Goal: Task Accomplishment & Management: Complete application form

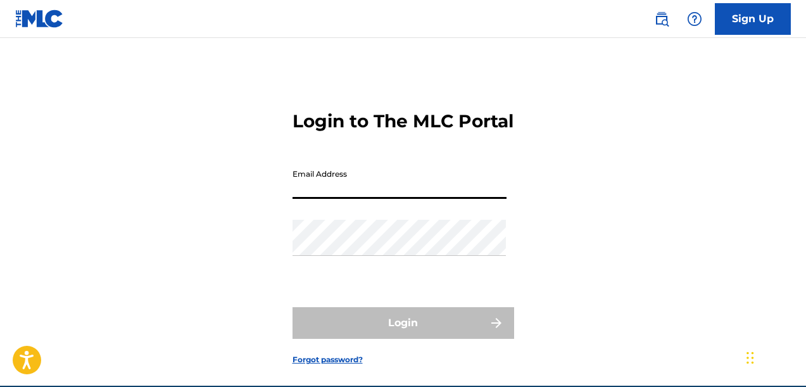
scroll to position [59, 0]
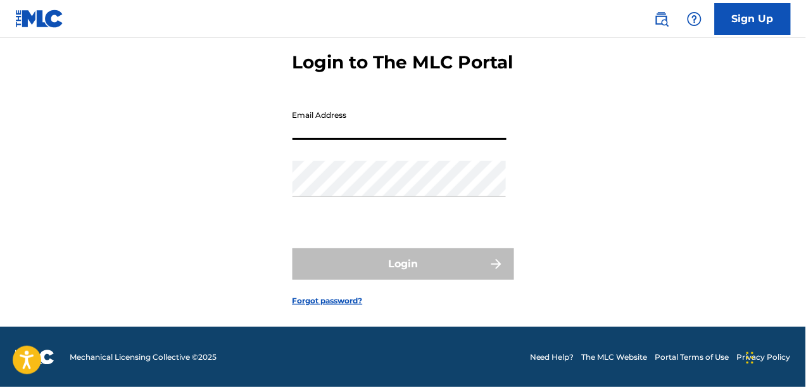
type input "[EMAIL_ADDRESS][DOMAIN_NAME]"
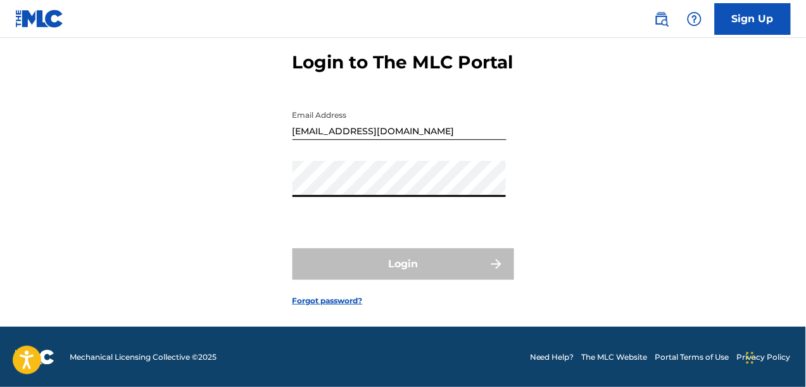
scroll to position [0, 0]
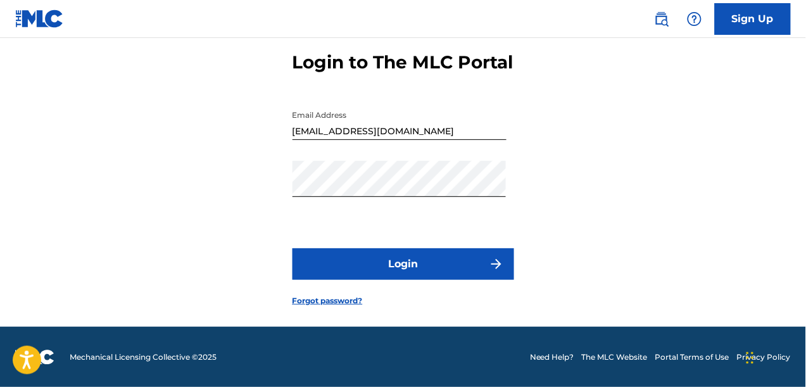
click at [425, 260] on button "Login" at bounding box center [402, 264] width 221 height 32
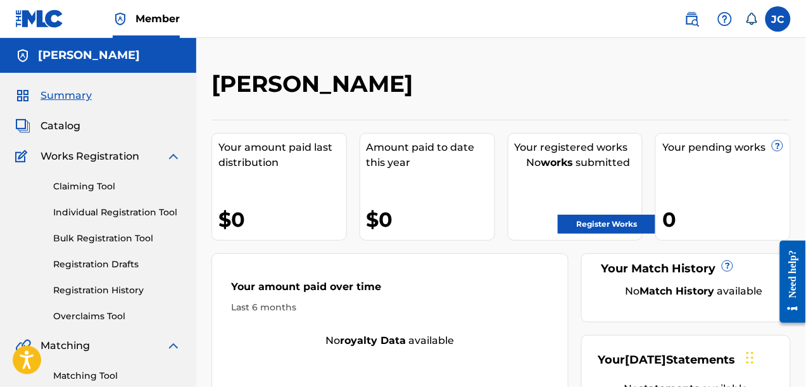
click at [84, 268] on link "Registration Drafts" at bounding box center [117, 264] width 128 height 13
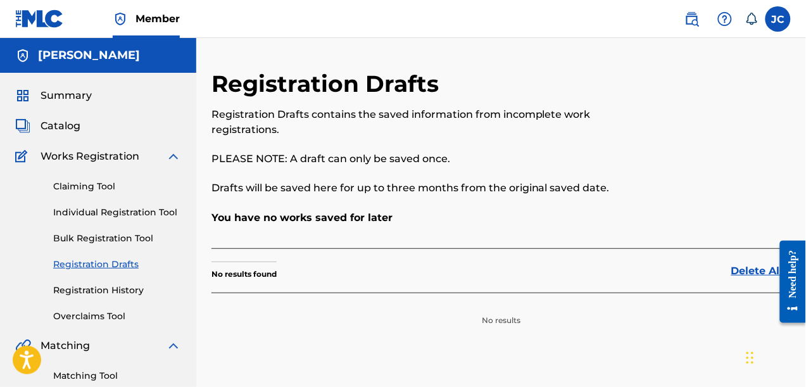
click at [64, 123] on span "Catalog" at bounding box center [60, 125] width 40 height 15
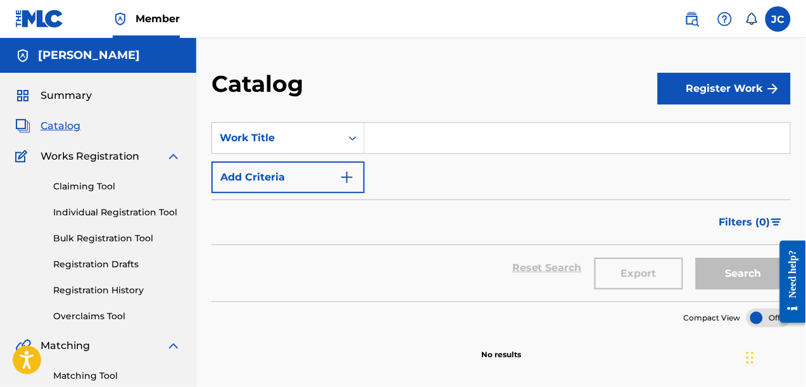
click at [747, 94] on button "Register Work" at bounding box center [723, 89] width 133 height 32
click at [723, 125] on link "Individual" at bounding box center [723, 130] width 133 height 30
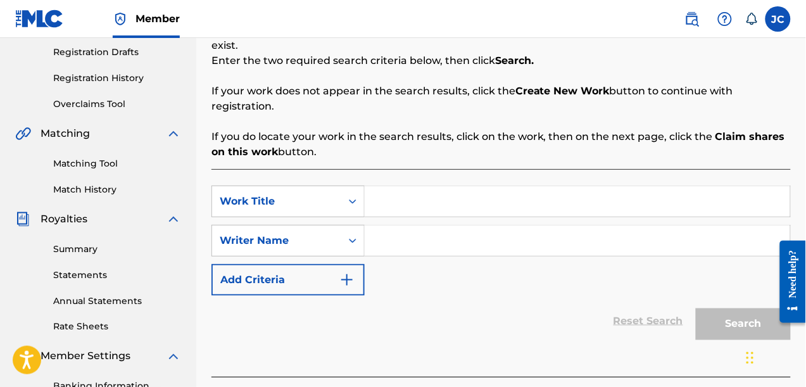
scroll to position [327, 0]
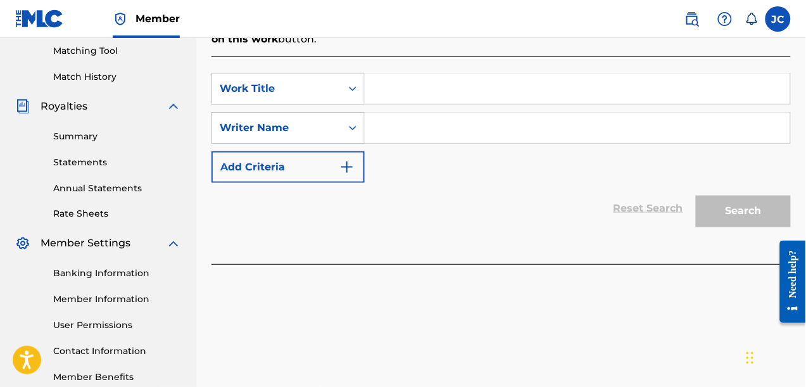
drag, startPoint x: 809, startPoint y: 87, endPoint x: 32, endPoint y: 13, distance: 780.6
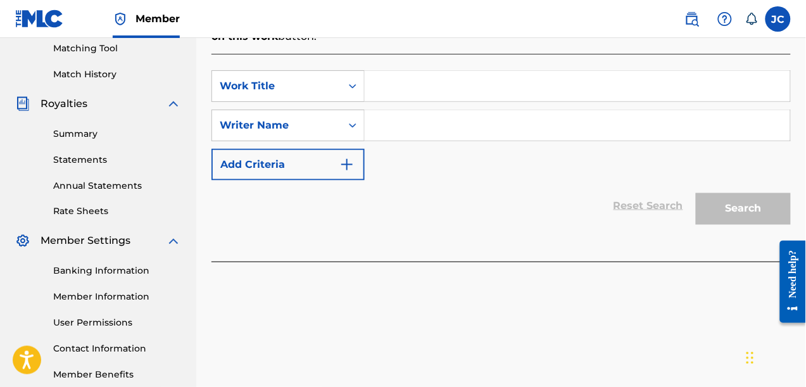
click at [494, 96] on input "Search Form" at bounding box center [576, 86] width 425 height 30
type input "Cuanto Valgo?"
click at [483, 115] on input "Search Form" at bounding box center [576, 125] width 425 height 30
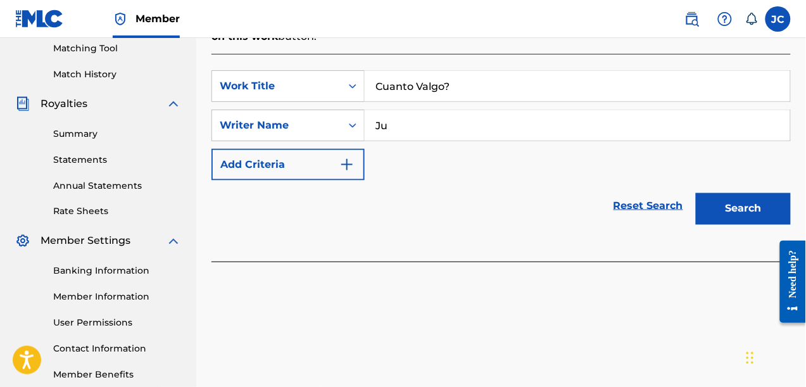
type input "J"
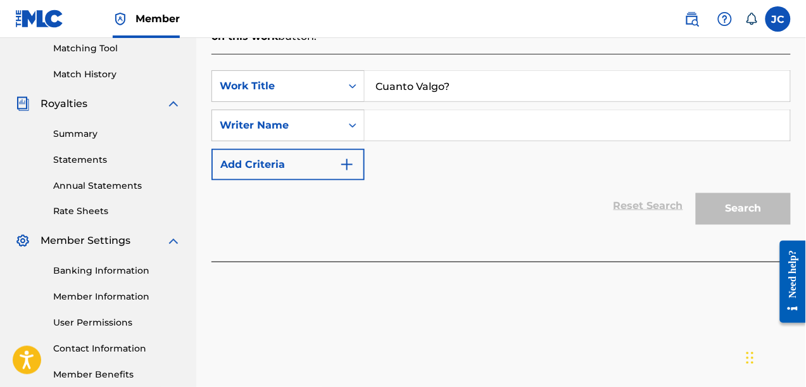
click at [342, 165] on img "Search Form" at bounding box center [346, 164] width 15 height 15
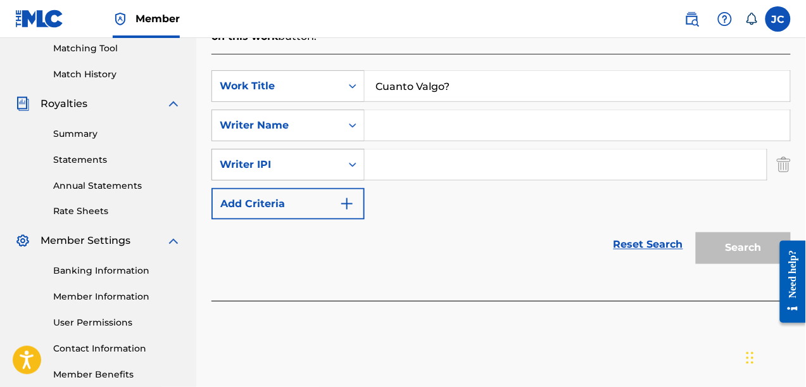
click at [349, 166] on icon "Search Form" at bounding box center [352, 164] width 13 height 13
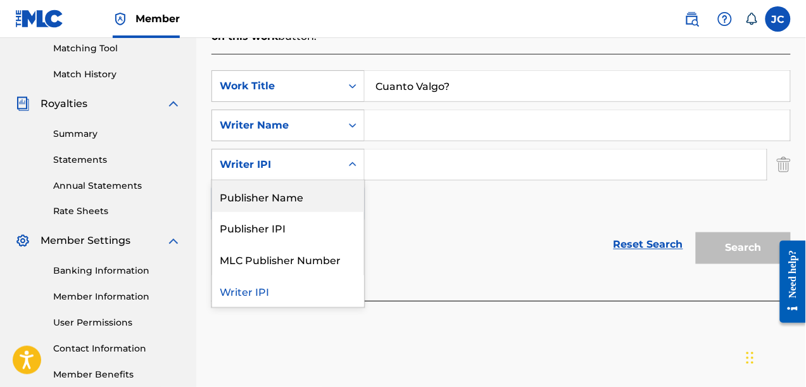
click at [414, 209] on div "SearchWithCriteriaf1eb833f-88fc-4776-889f-6ce4bf402d3a Work Title Cuanto Valgo?…" at bounding box center [500, 144] width 579 height 149
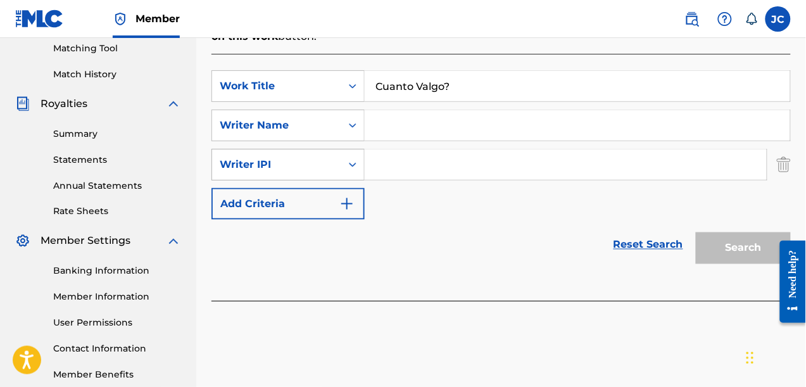
click at [350, 161] on icon "Search Form" at bounding box center [352, 164] width 13 height 13
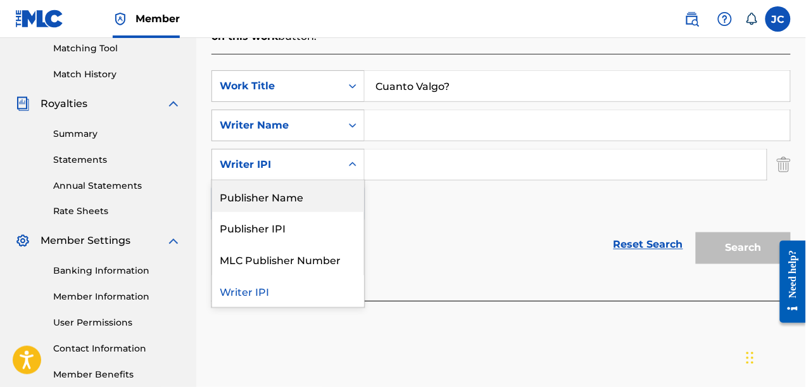
click at [325, 190] on div "Publisher Name" at bounding box center [288, 196] width 152 height 32
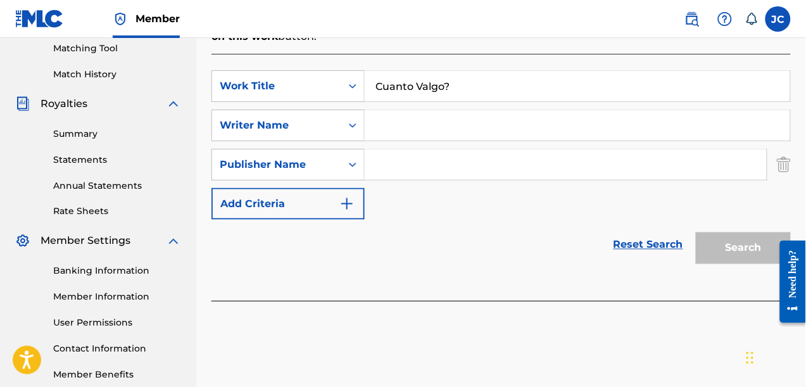
click at [457, 128] on input "Search Form" at bounding box center [576, 125] width 425 height 30
type input "[PERSON_NAME], [PERSON_NAME]"
click at [445, 168] on input "Search Form" at bounding box center [565, 164] width 402 height 30
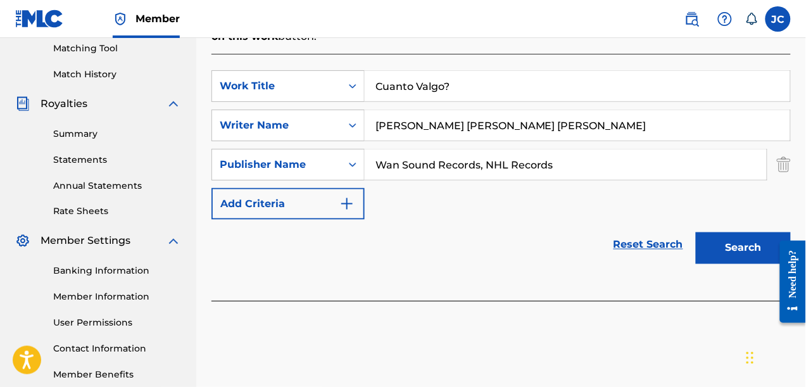
type input "Wan Sound Records, NHL Records"
click at [731, 248] on button "Search" at bounding box center [742, 248] width 95 height 32
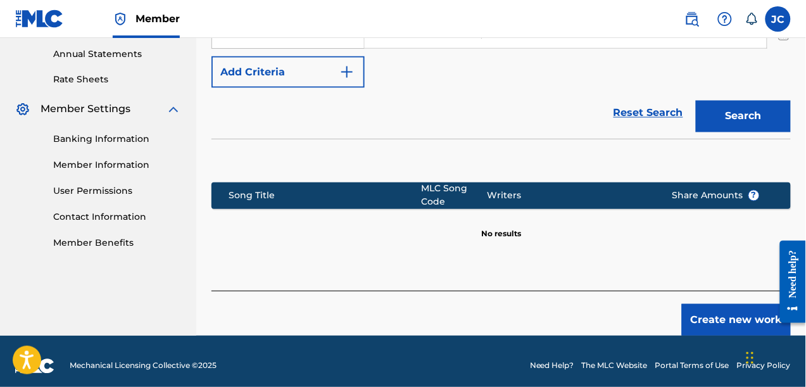
scroll to position [468, 0]
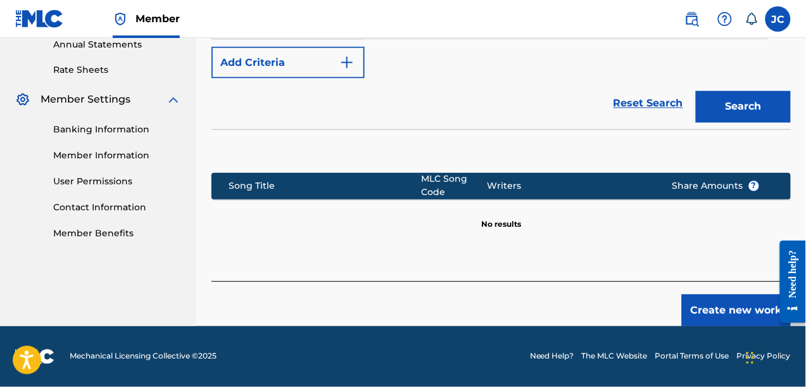
click at [693, 304] on button "Create new work" at bounding box center [736, 310] width 109 height 32
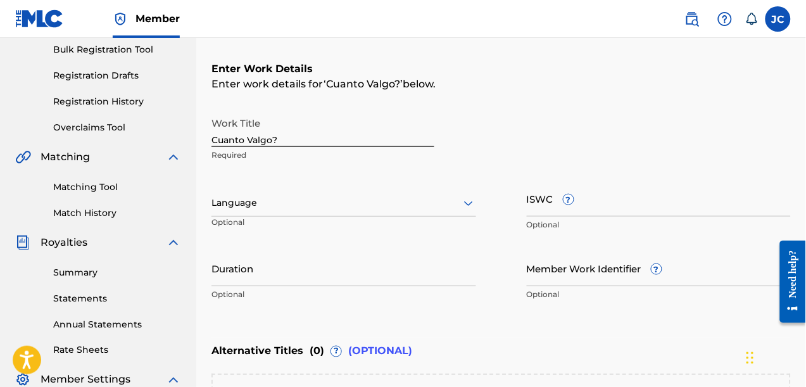
scroll to position [193, 0]
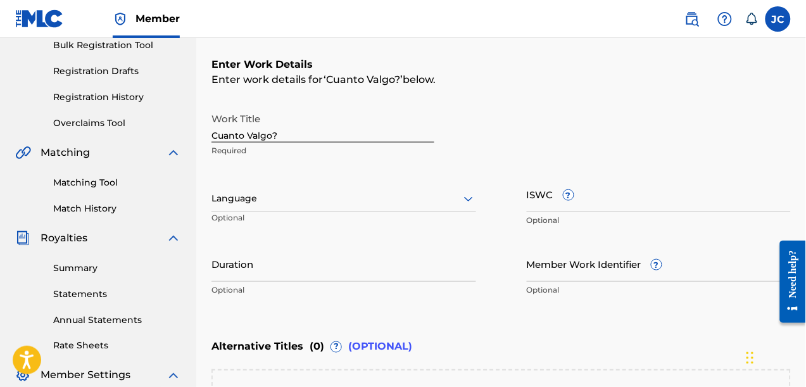
click at [375, 192] on div at bounding box center [343, 198] width 265 height 16
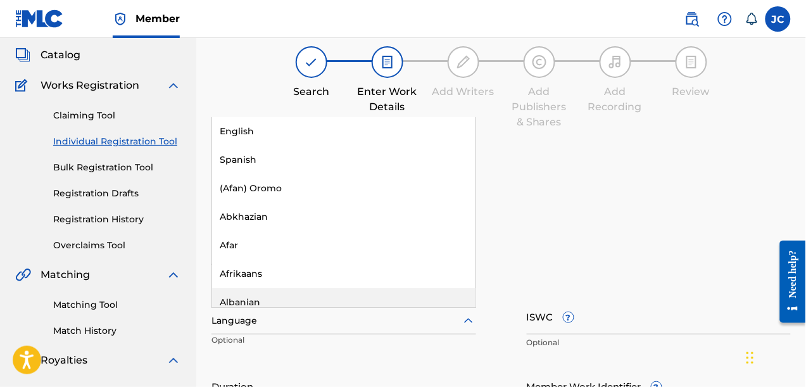
scroll to position [68, 0]
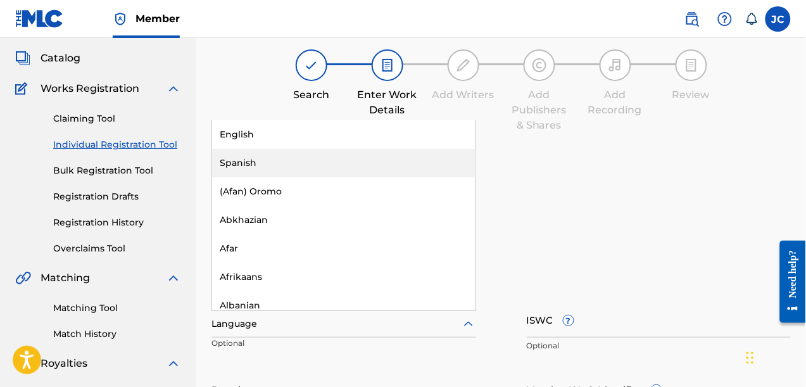
click at [305, 158] on div "Spanish" at bounding box center [343, 163] width 263 height 28
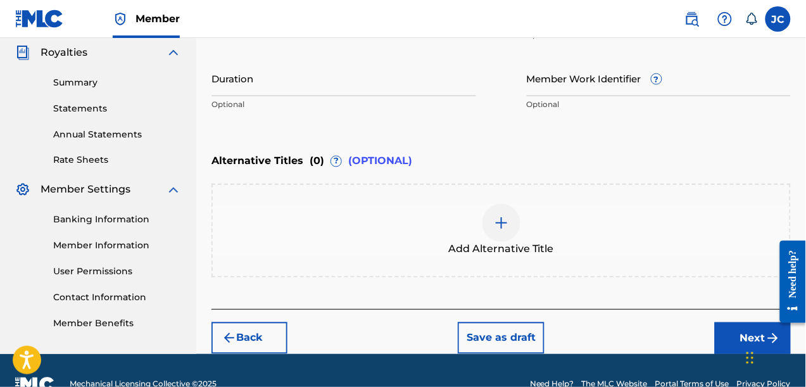
scroll to position [383, 0]
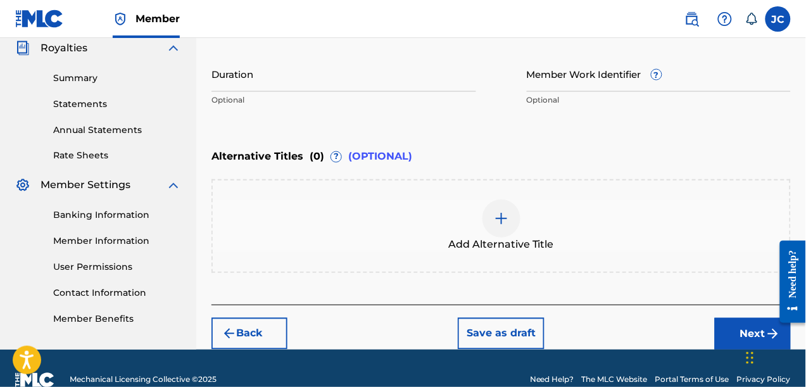
click at [735, 336] on button "Next" at bounding box center [752, 334] width 76 height 32
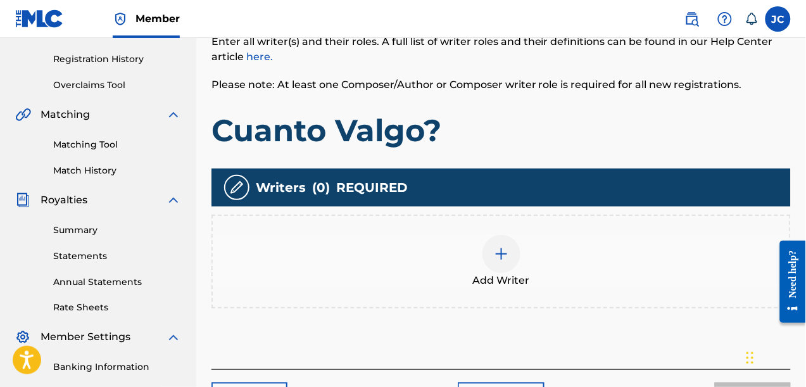
scroll to position [232, 0]
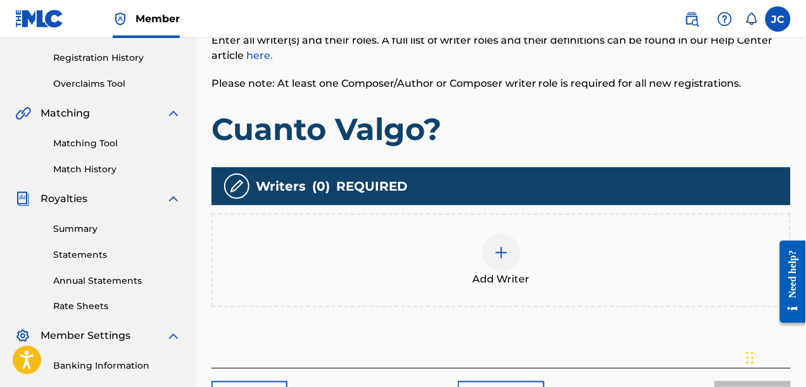
click at [438, 239] on div "Add Writer" at bounding box center [501, 259] width 576 height 53
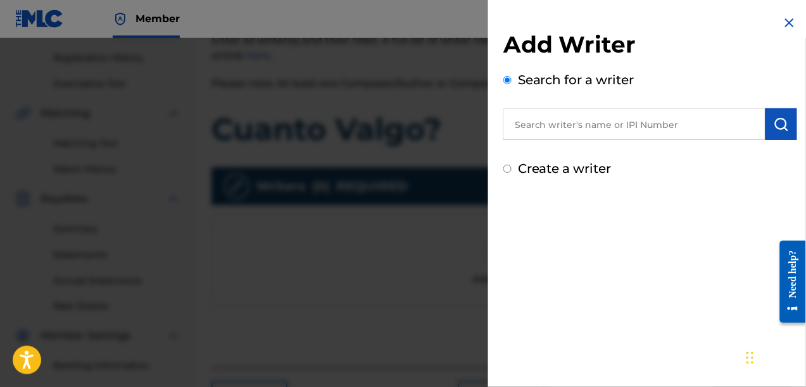
click at [564, 128] on input "text" at bounding box center [634, 124] width 262 height 32
click at [528, 168] on label "Create a writer" at bounding box center [565, 168] width 94 height 15
radio input "true"
click at [511, 168] on input "Create a writer" at bounding box center [507, 169] width 8 height 8
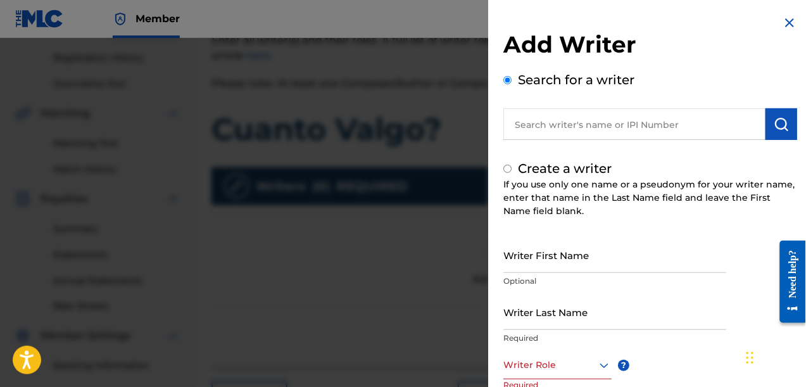
radio input "false"
radio input "true"
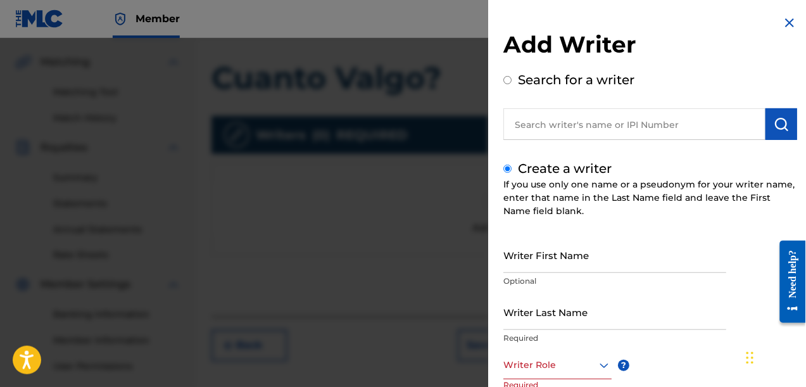
scroll to position [313, 0]
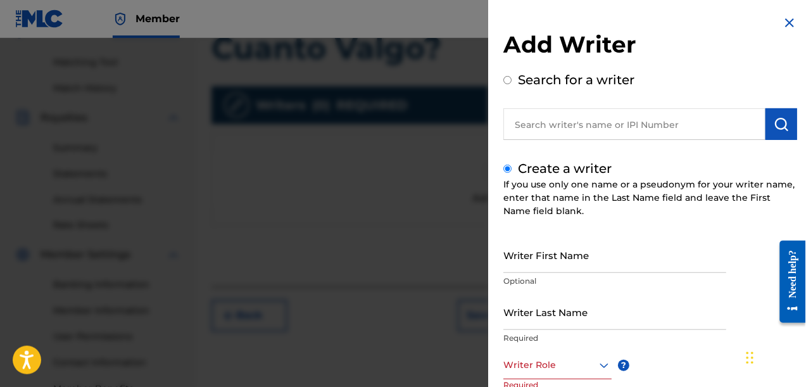
click at [630, 260] on input "Writer First Name" at bounding box center [614, 255] width 223 height 36
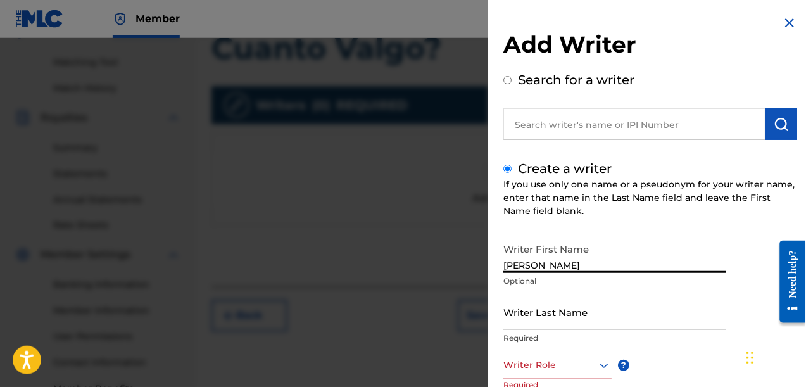
type input "[PERSON_NAME]"
click at [598, 312] on input "Writer Last Name" at bounding box center [614, 312] width 223 height 36
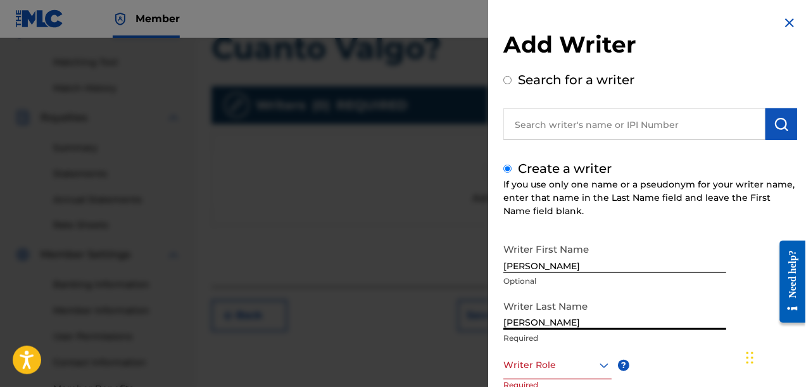
type input "[PERSON_NAME]"
click at [577, 364] on div at bounding box center [557, 365] width 108 height 16
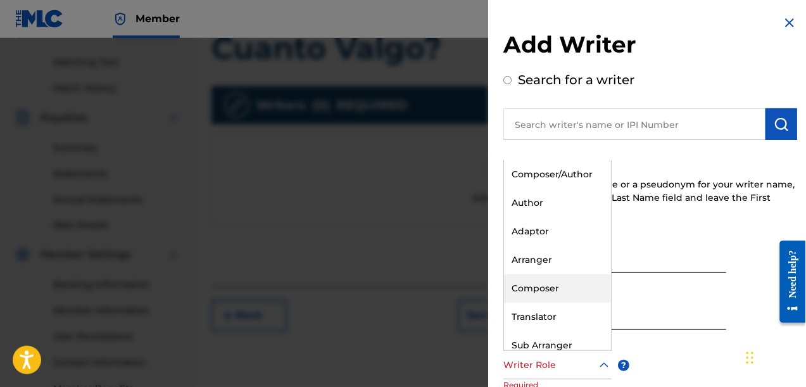
click at [576, 283] on div "Composer" at bounding box center [557, 288] width 107 height 28
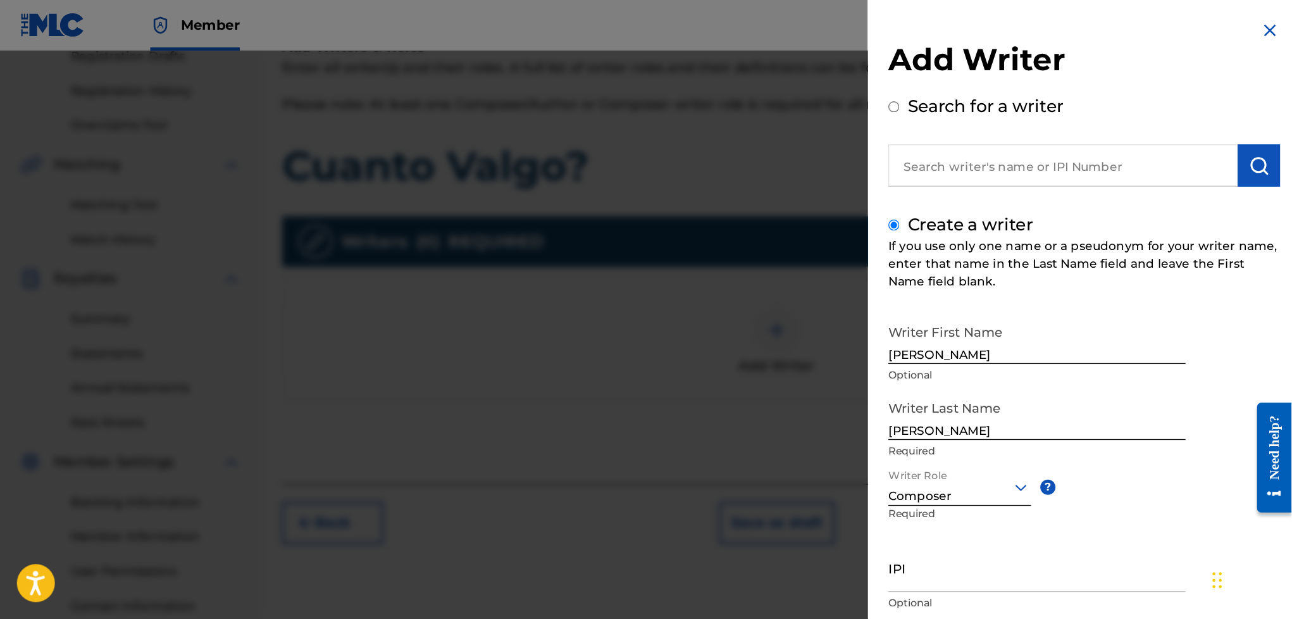
scroll to position [166, 0]
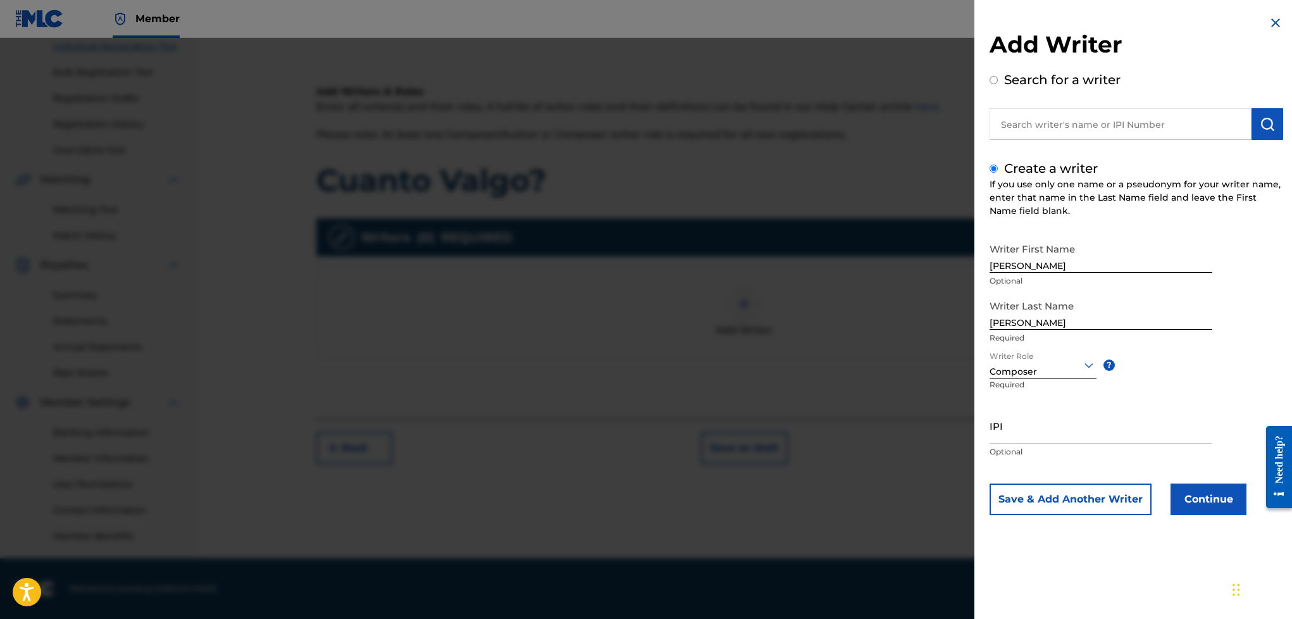
click at [805, 386] on button "Save & Add Another Writer" at bounding box center [1071, 499] width 162 height 32
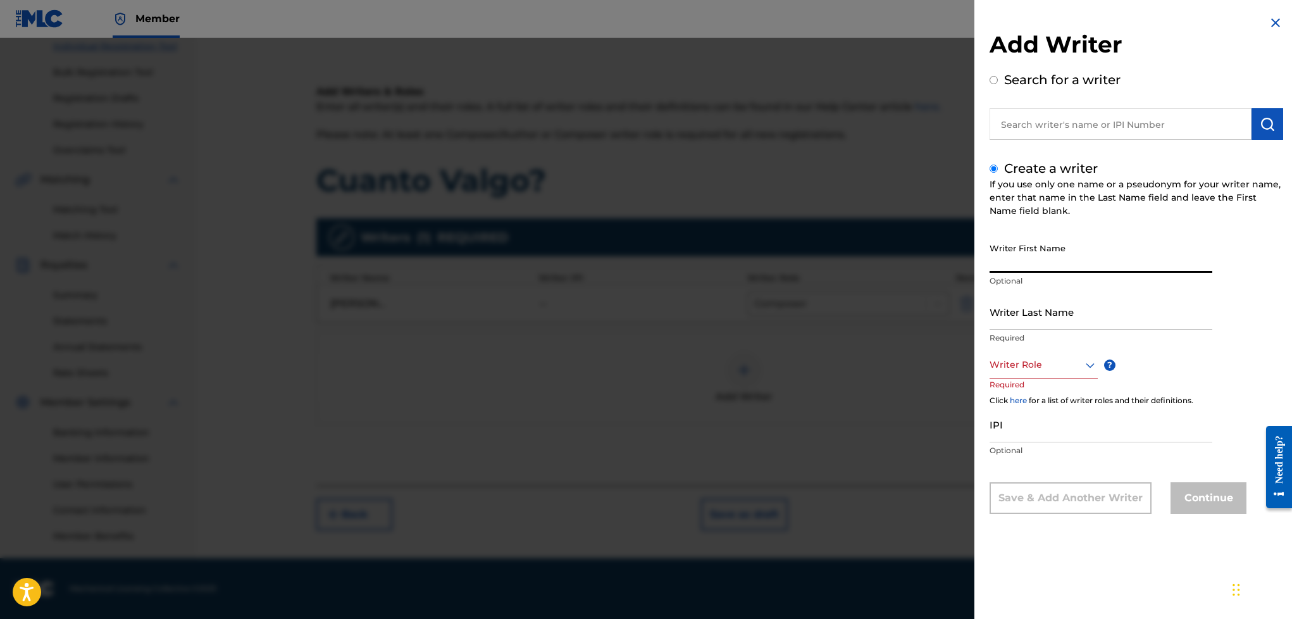
click at [805, 257] on input "Writer First Name" at bounding box center [1101, 255] width 223 height 36
type input "[PERSON_NAME]"
click at [805, 301] on input "Writer Last Name" at bounding box center [1101, 312] width 223 height 36
type input "[PERSON_NAME]"
click at [805, 366] on div at bounding box center [1044, 365] width 108 height 16
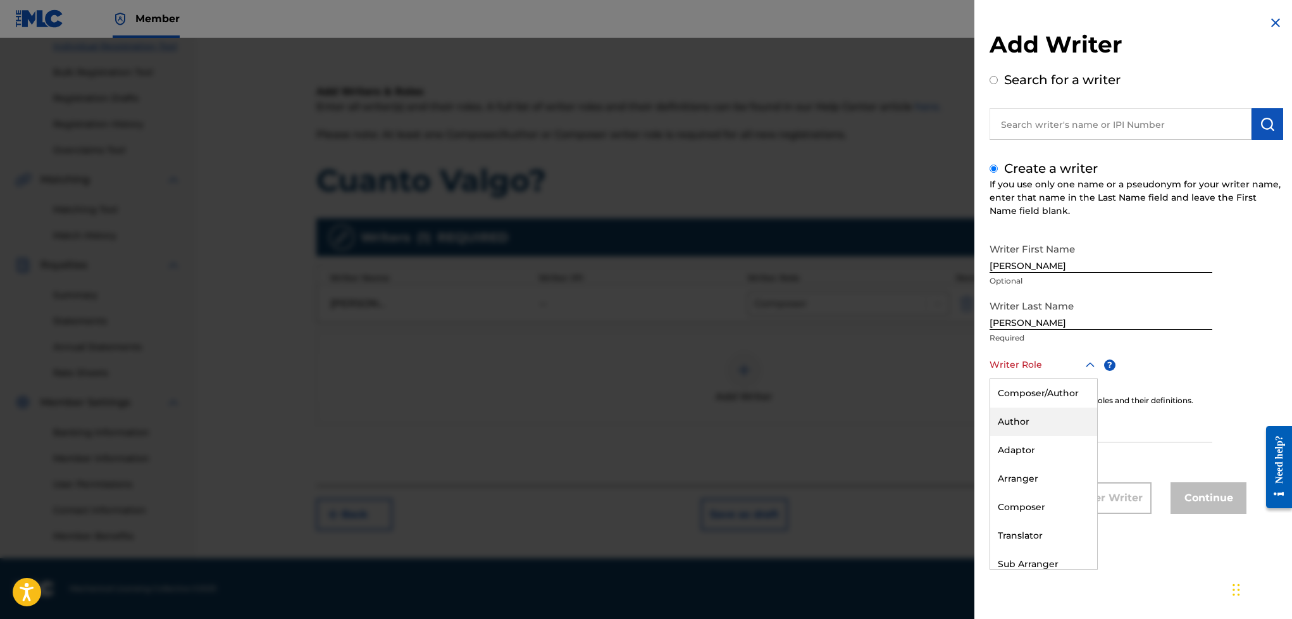
click at [805, 386] on div "Author" at bounding box center [1043, 422] width 107 height 28
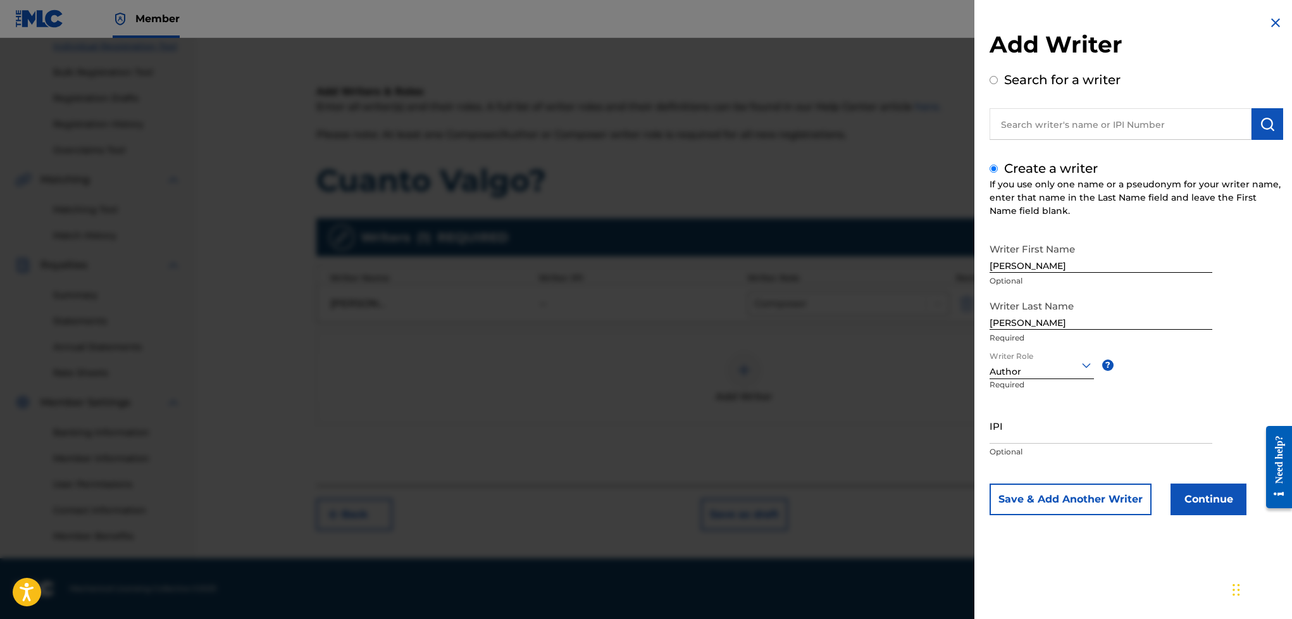
click at [805, 386] on button "Continue" at bounding box center [1209, 499] width 76 height 32
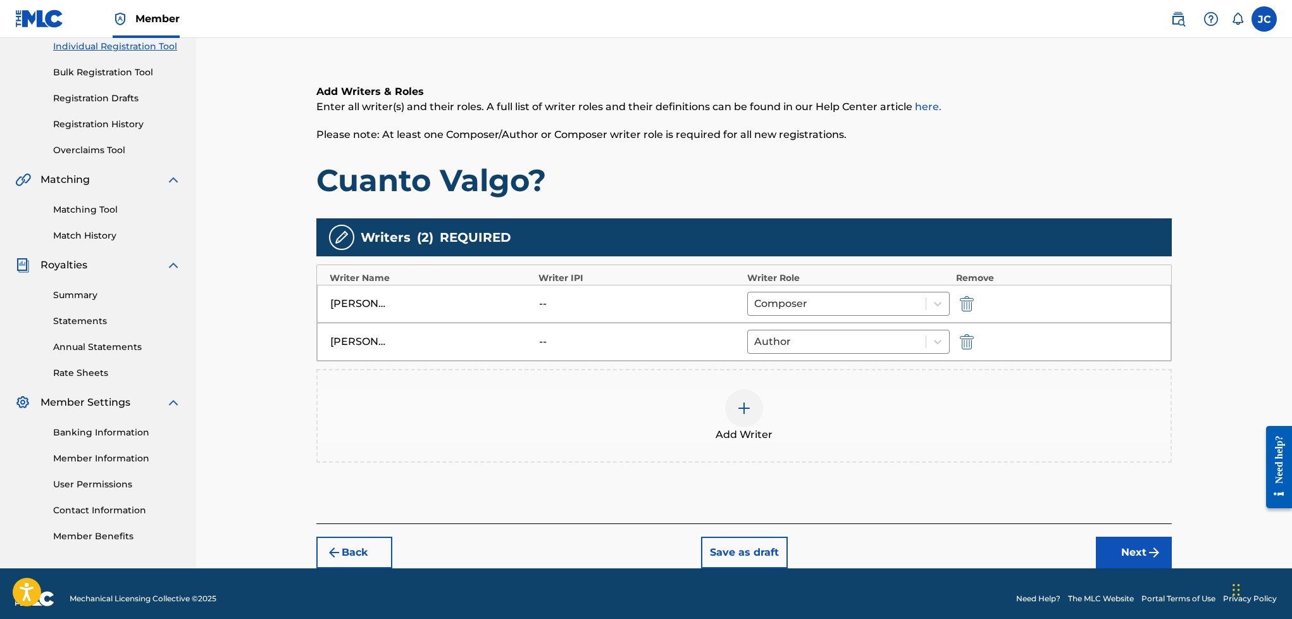
scroll to position [184, 0]
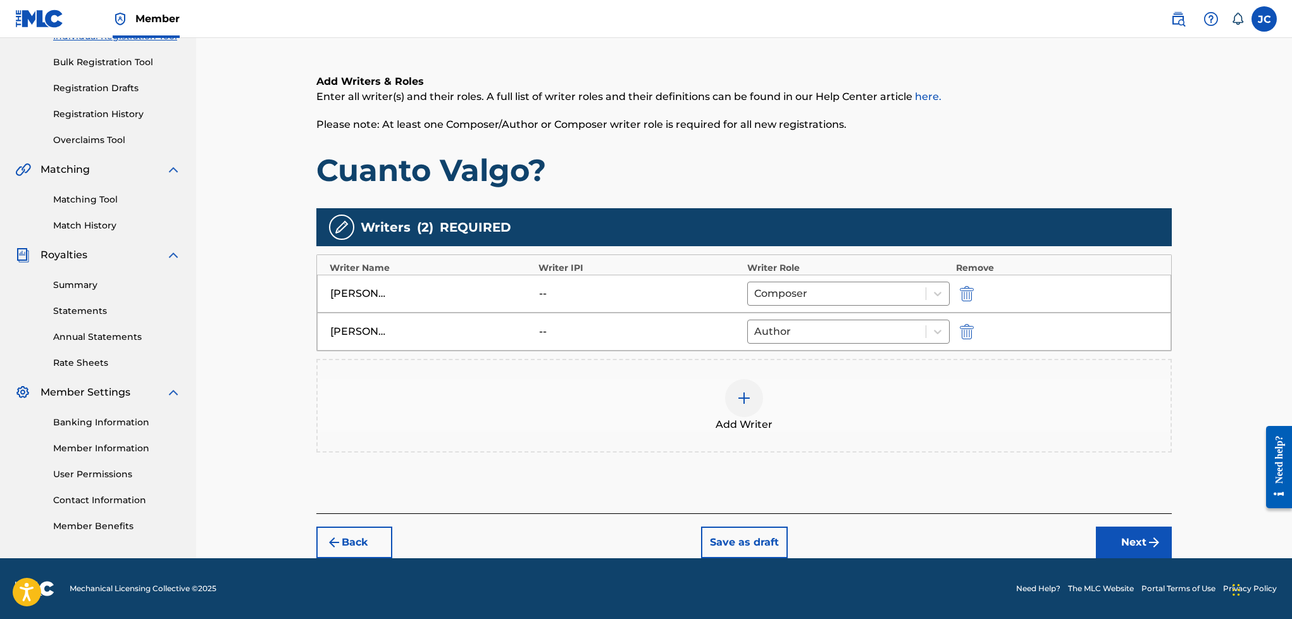
click at [805, 386] on button "Next" at bounding box center [1134, 542] width 76 height 32
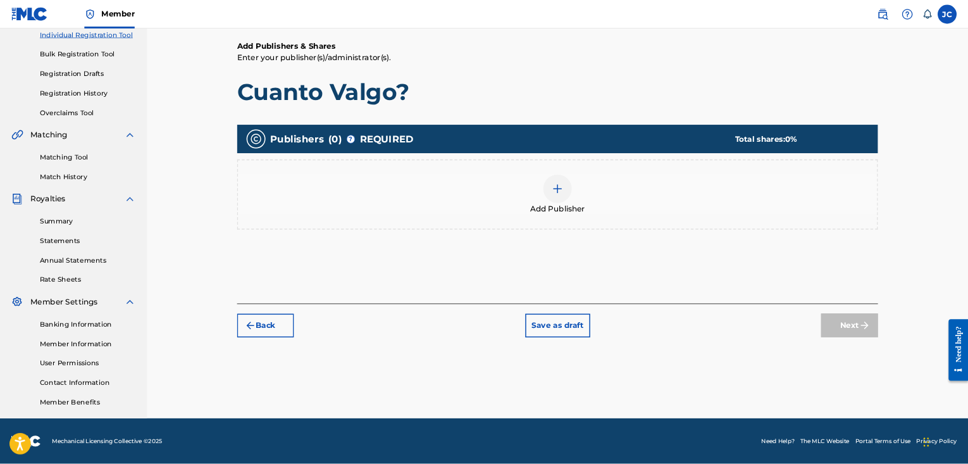
scroll to position [57, 0]
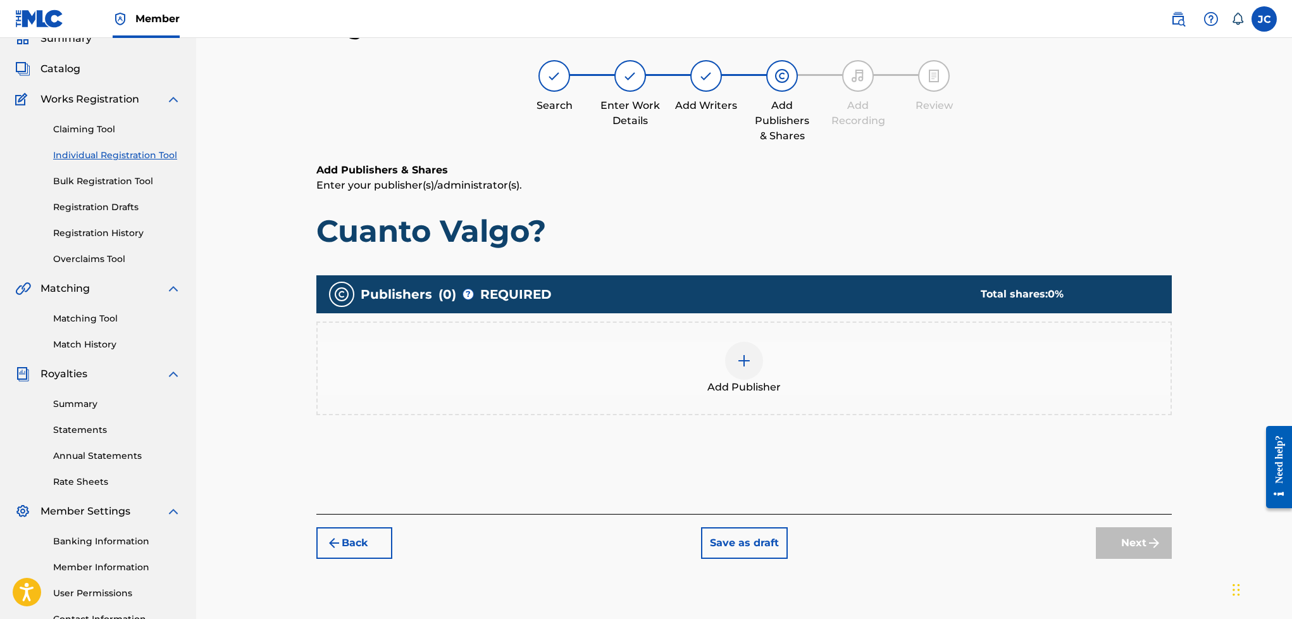
click at [728, 358] on div at bounding box center [744, 361] width 38 height 38
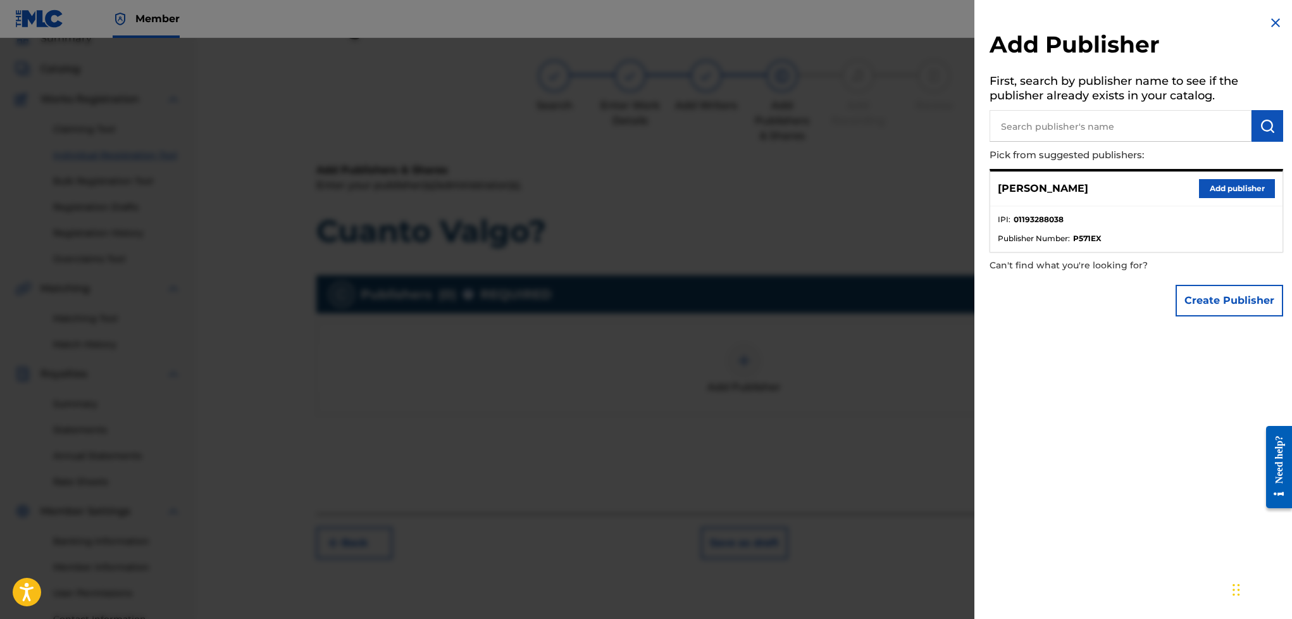
click at [805, 295] on button "Create Publisher" at bounding box center [1230, 301] width 108 height 32
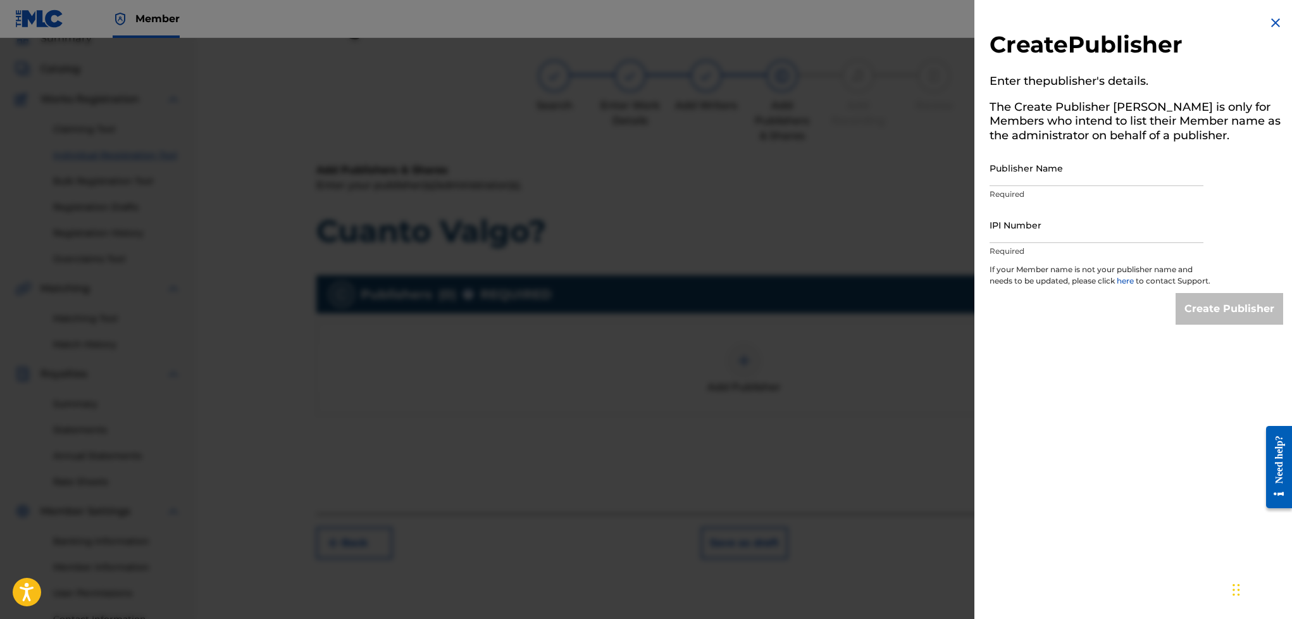
click at [805, 175] on input "Publisher Name" at bounding box center [1097, 168] width 214 height 36
type input "w"
type input "Wan Sound Records"
click at [805, 235] on input "IPI Number" at bounding box center [1097, 225] width 214 height 36
click at [805, 337] on div "Create Publisher Enter the publisher 's details. The Create Publisher button is…" at bounding box center [1136, 170] width 324 height 340
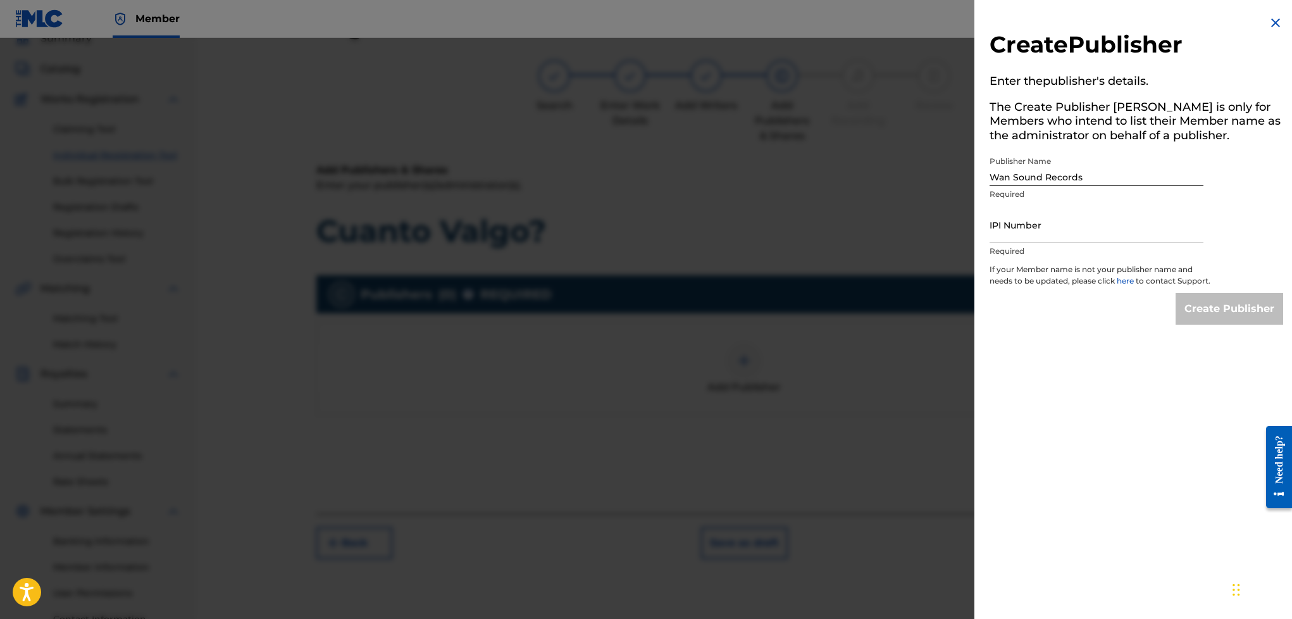
click at [805, 19] on img at bounding box center [1275, 22] width 15 height 15
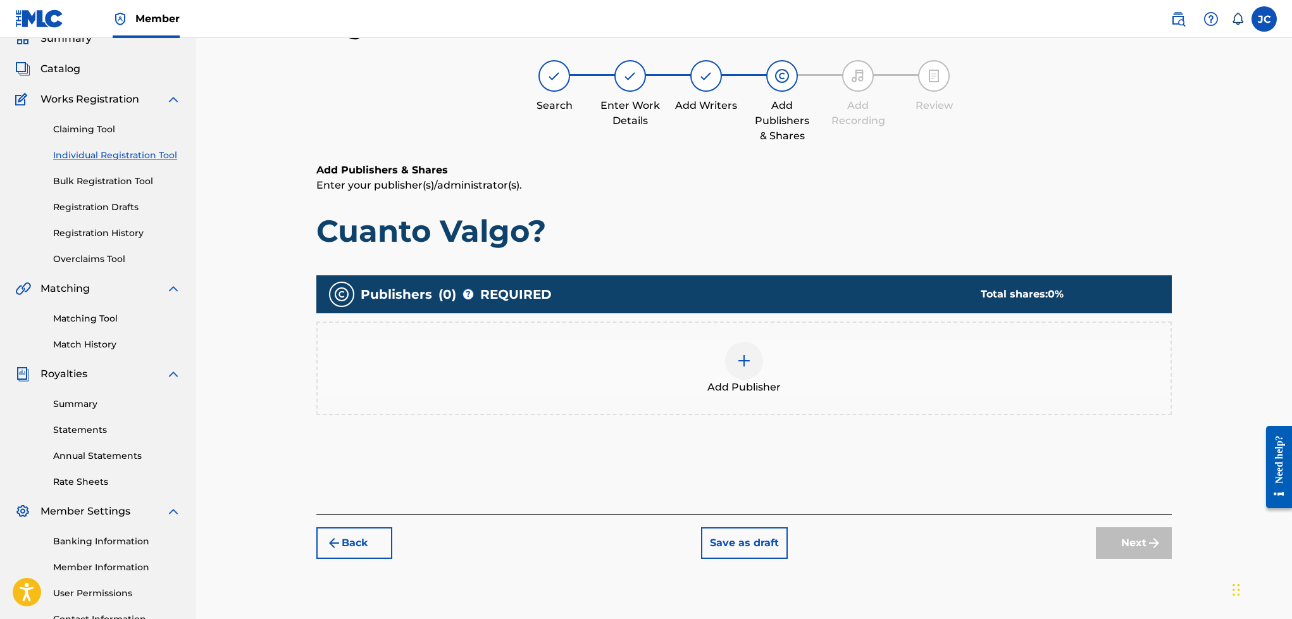
click at [734, 359] on div at bounding box center [744, 361] width 38 height 38
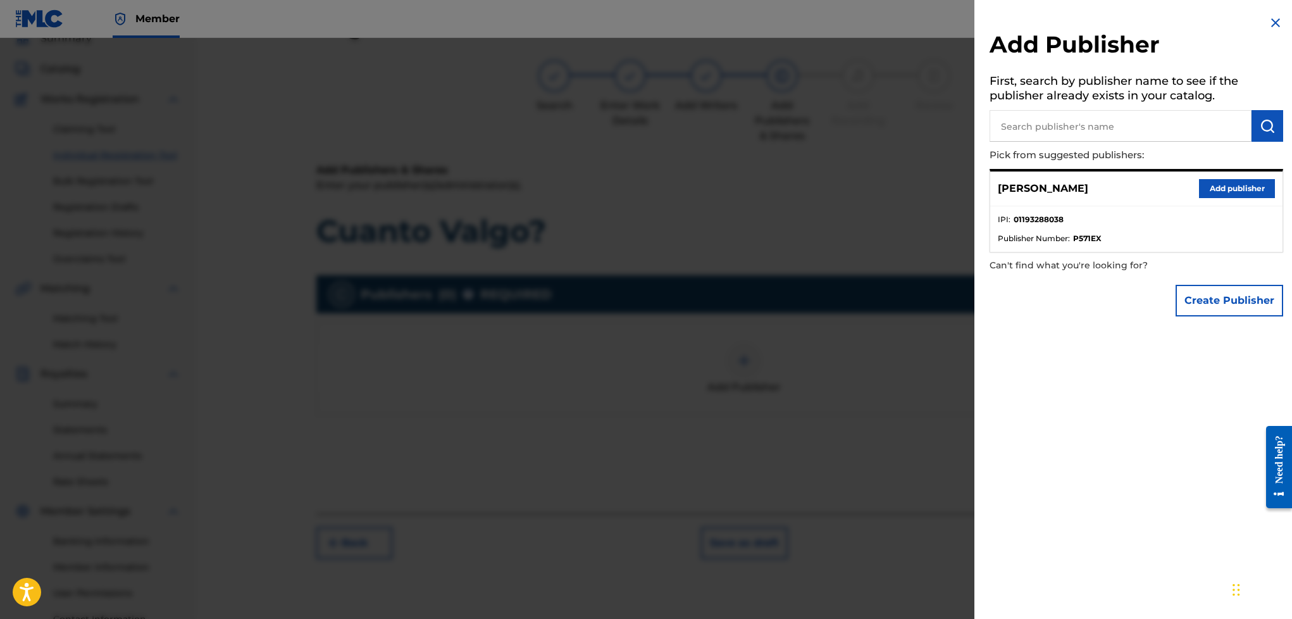
click at [805, 184] on p "[PERSON_NAME]" at bounding box center [1043, 188] width 90 height 15
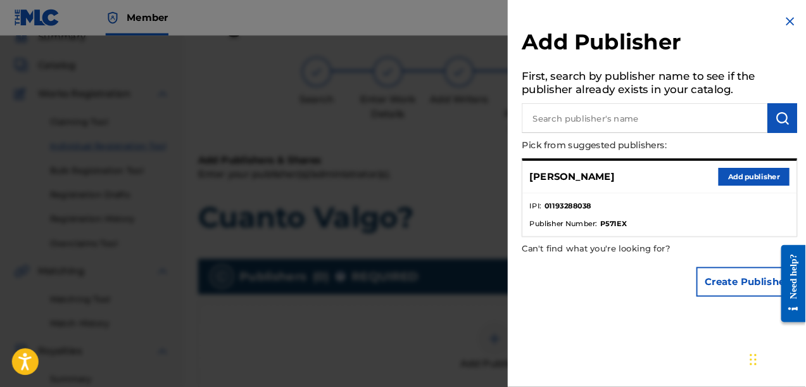
scroll to position [56, 0]
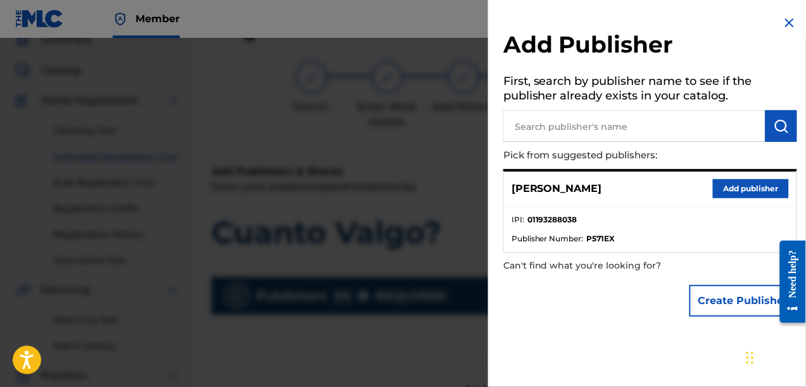
drag, startPoint x: 747, startPoint y: 5, endPoint x: 537, endPoint y: 371, distance: 422.1
click at [537, 371] on div "Add Publisher First, search by publisher name to see if the publisher already e…" at bounding box center [650, 193] width 324 height 387
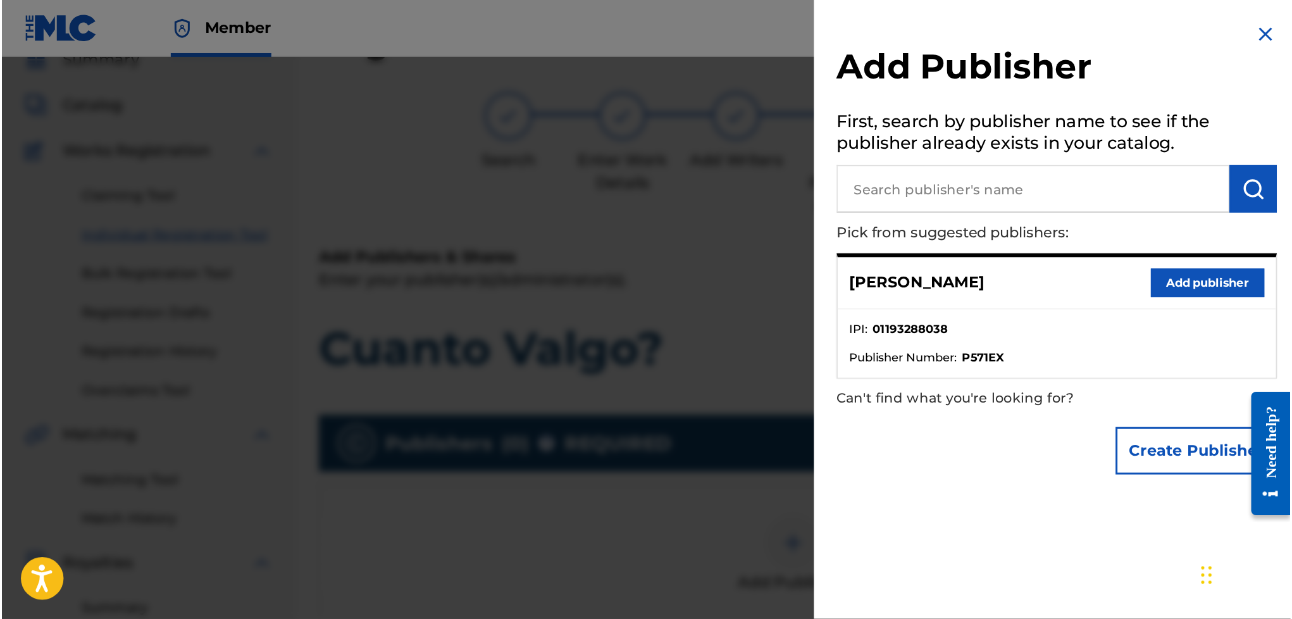
scroll to position [54, 0]
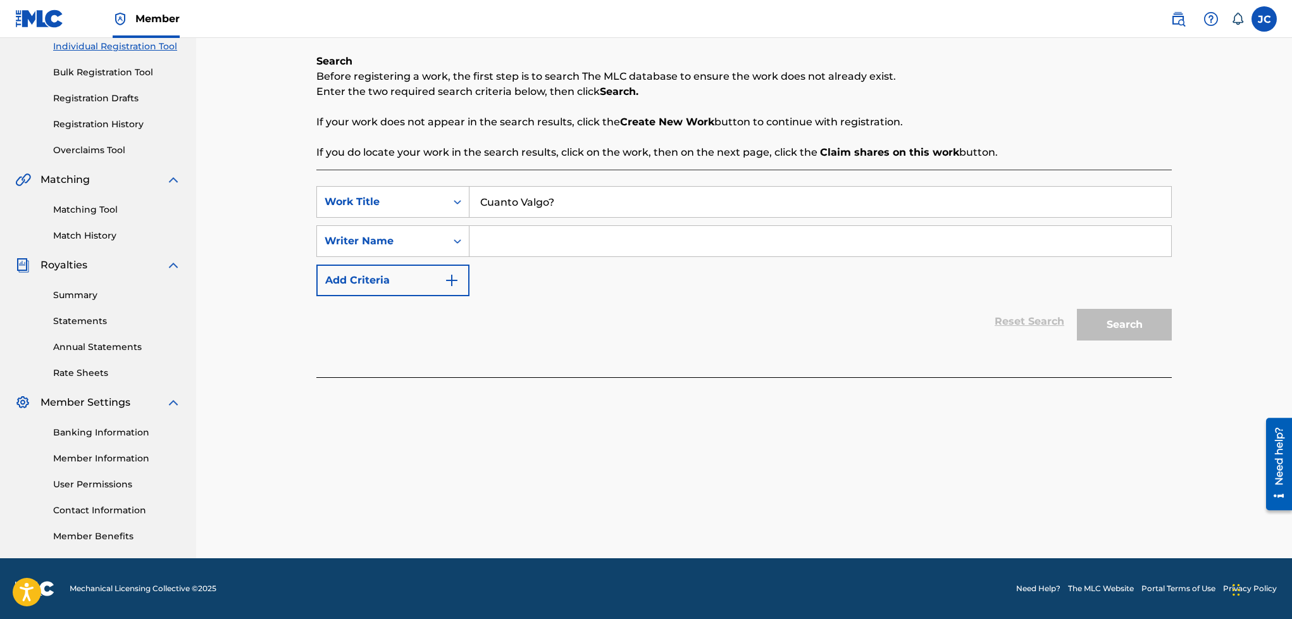
type input "Cuanto Valgo?"
click at [632, 253] on input "Search Form" at bounding box center [821, 241] width 702 height 30
type input "L"
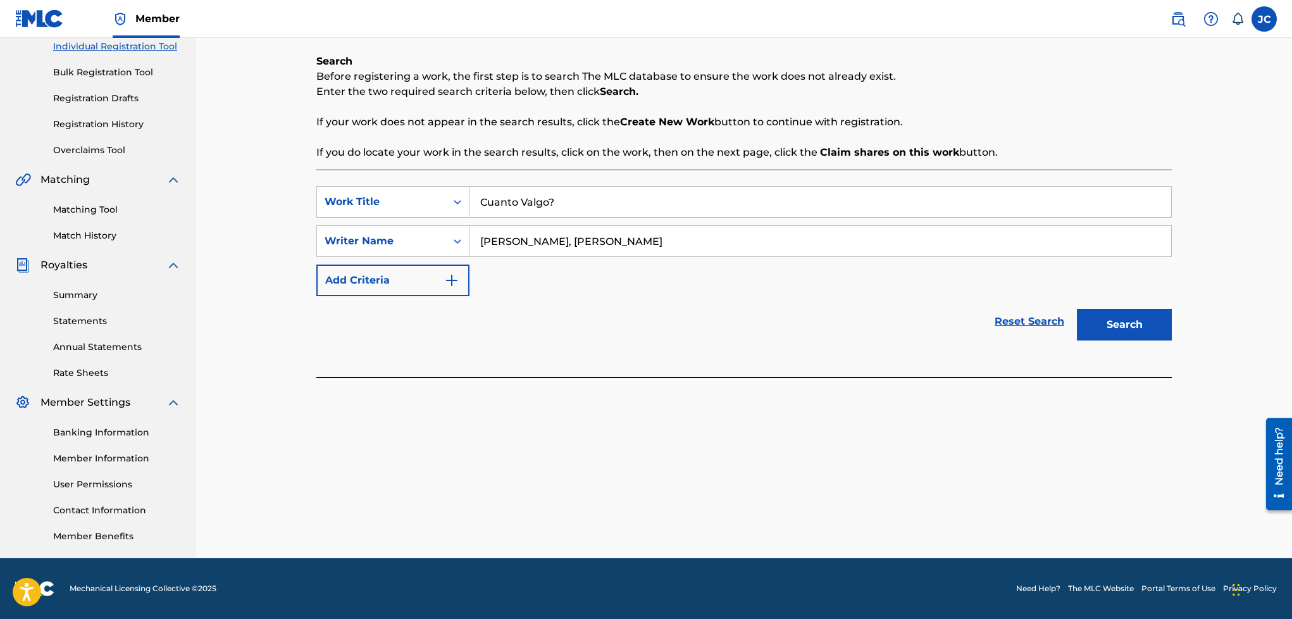
type input "[PERSON_NAME], [PERSON_NAME]"
click at [1121, 335] on button "Search" at bounding box center [1124, 325] width 95 height 32
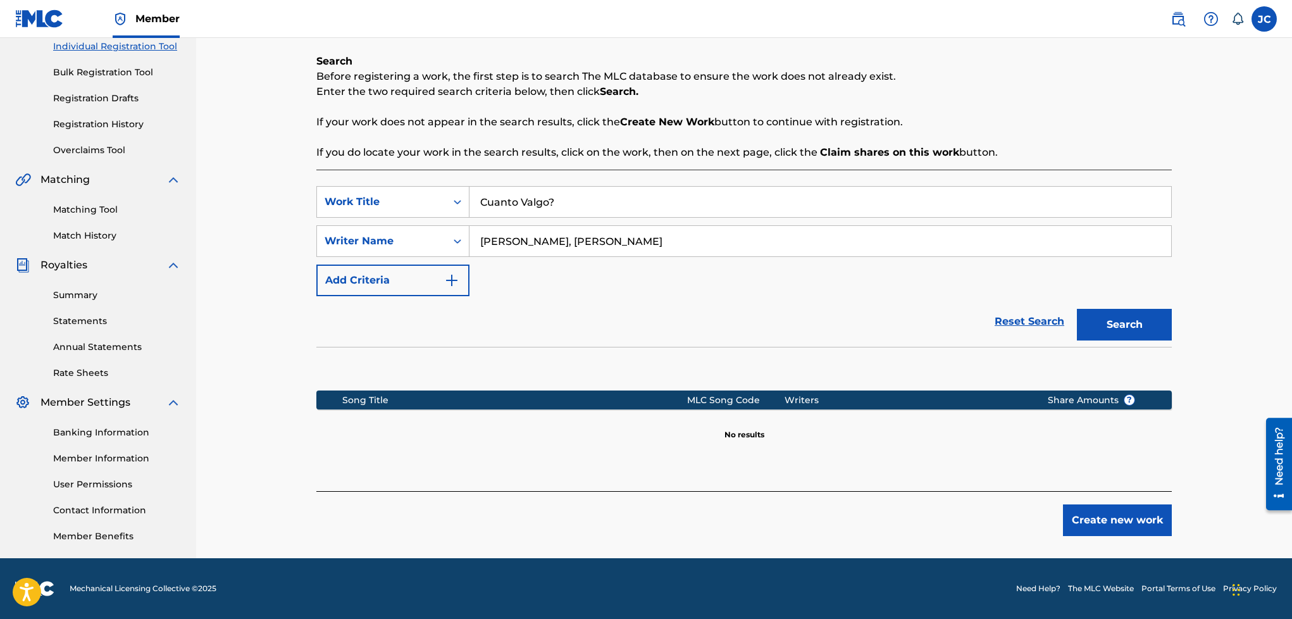
click at [1111, 536] on button "Create new work" at bounding box center [1117, 520] width 109 height 32
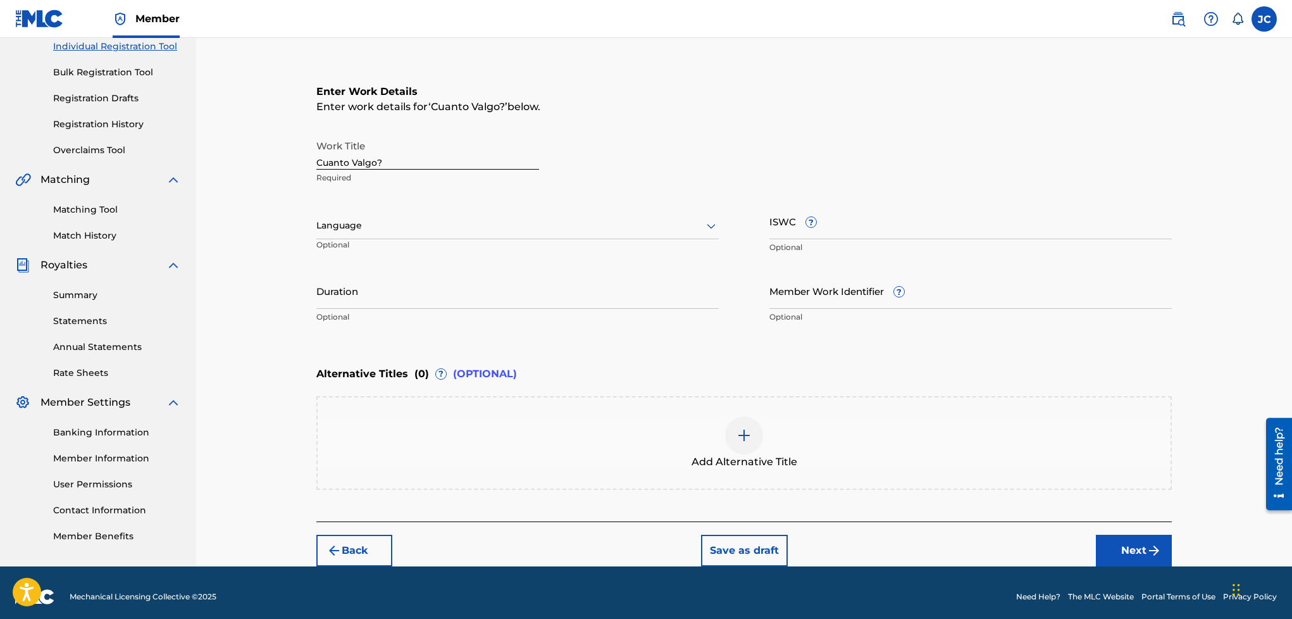
click at [415, 220] on div at bounding box center [517, 226] width 402 height 16
click at [390, 280] on div "Spanish" at bounding box center [517, 282] width 401 height 28
click at [413, 285] on input "Duration" at bounding box center [517, 291] width 402 height 36
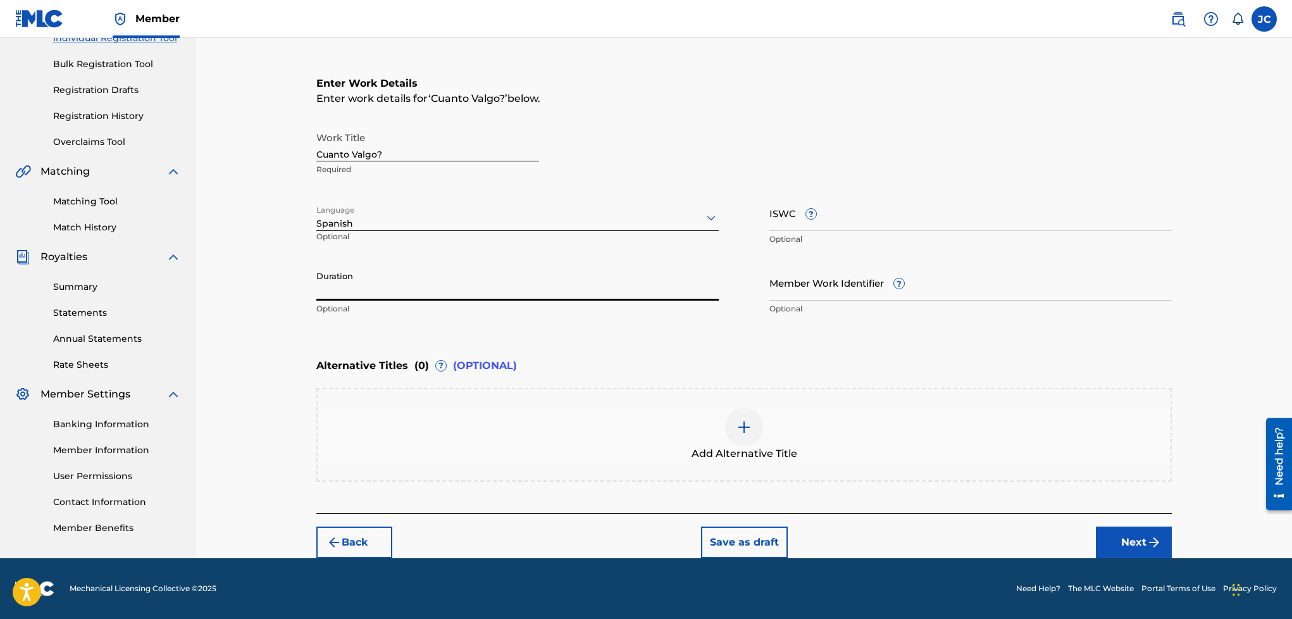
click at [1121, 534] on button "Next" at bounding box center [1134, 542] width 76 height 32
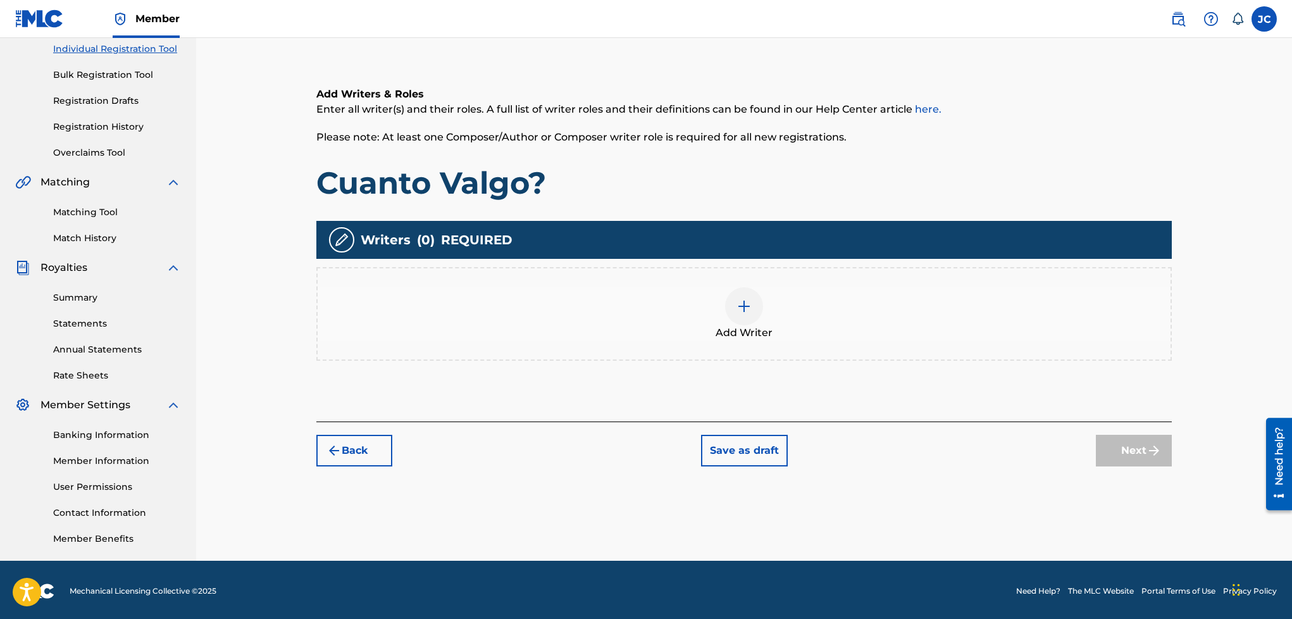
scroll to position [57, 0]
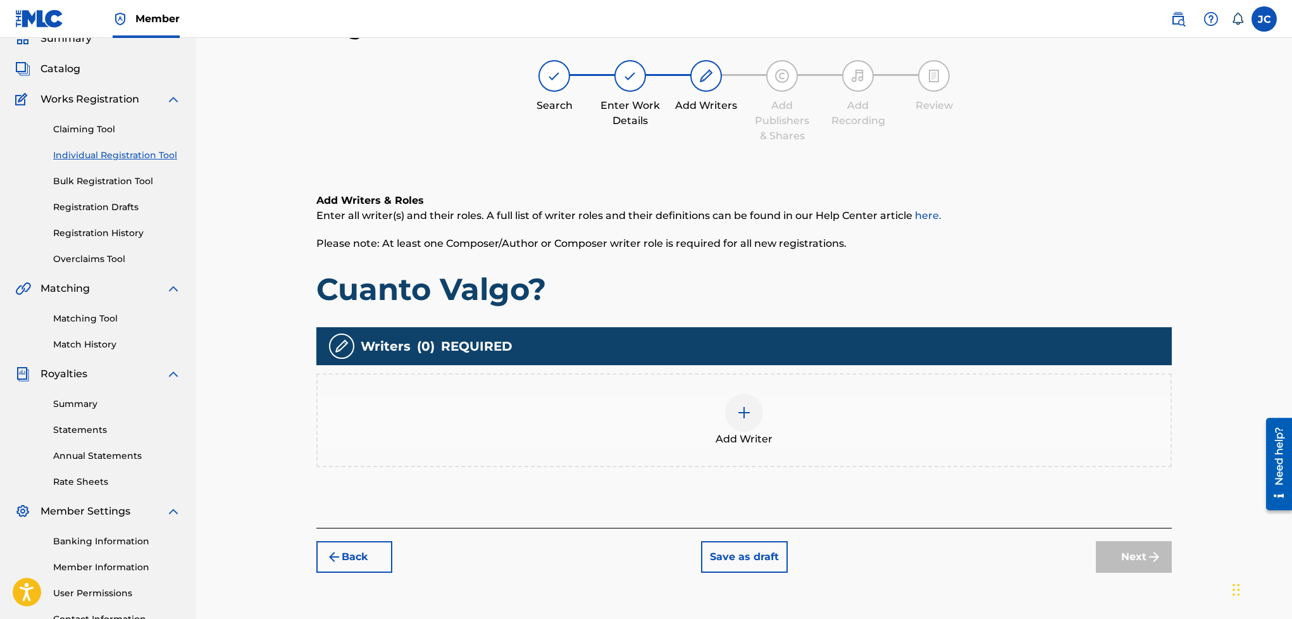
click at [729, 402] on div at bounding box center [744, 413] width 38 height 38
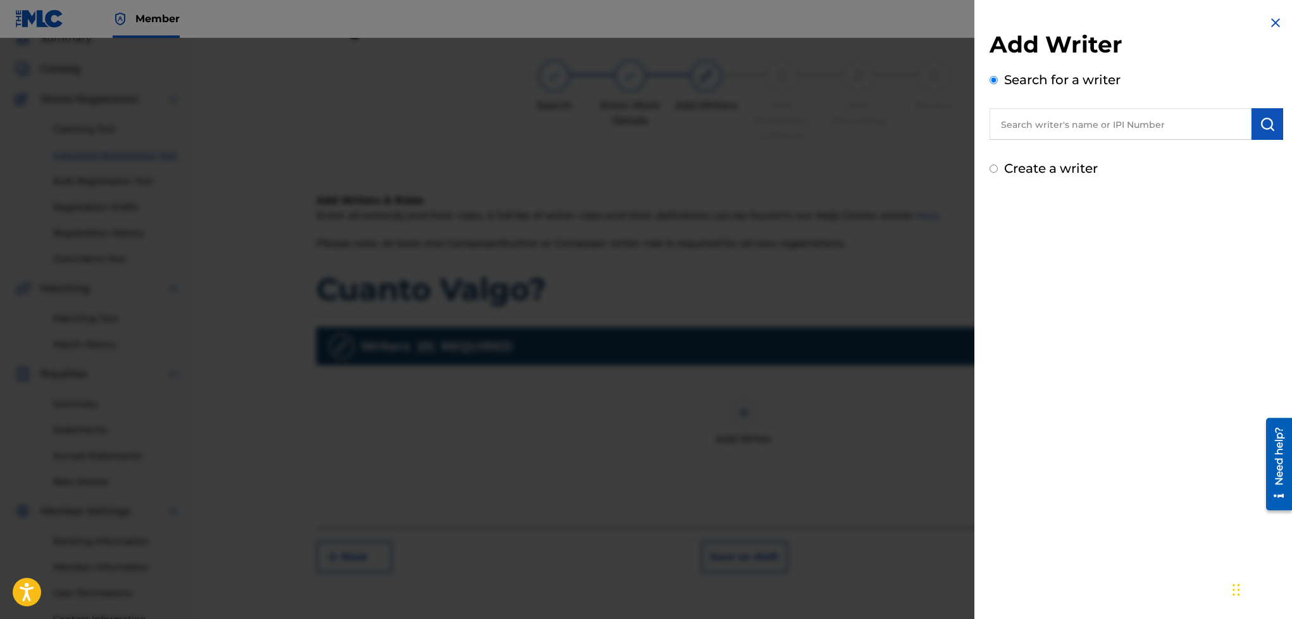
click at [1066, 123] on input "text" at bounding box center [1121, 124] width 262 height 32
click at [1026, 167] on label "Create a writer" at bounding box center [1051, 168] width 94 height 15
radio input "true"
click at [998, 167] on input "Create a writer" at bounding box center [994, 169] width 8 height 8
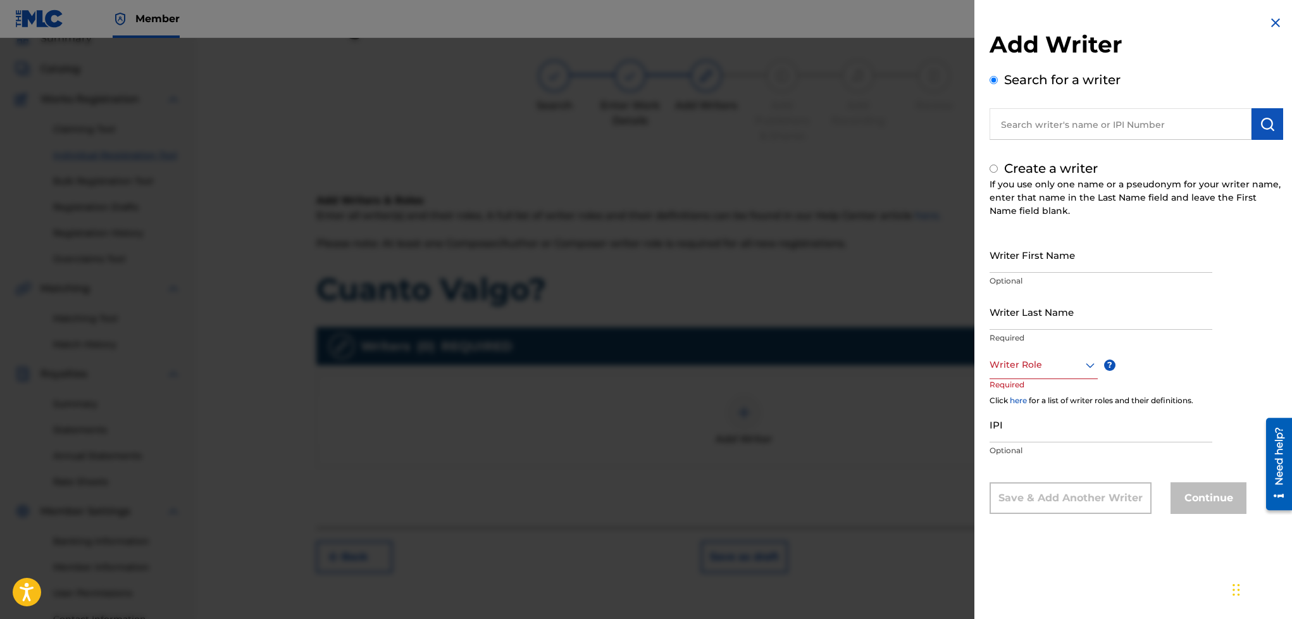
radio input "false"
radio input "true"
click at [1028, 258] on input "Writer First Name" at bounding box center [1101, 255] width 223 height 36
type input "[PERSON_NAME]"
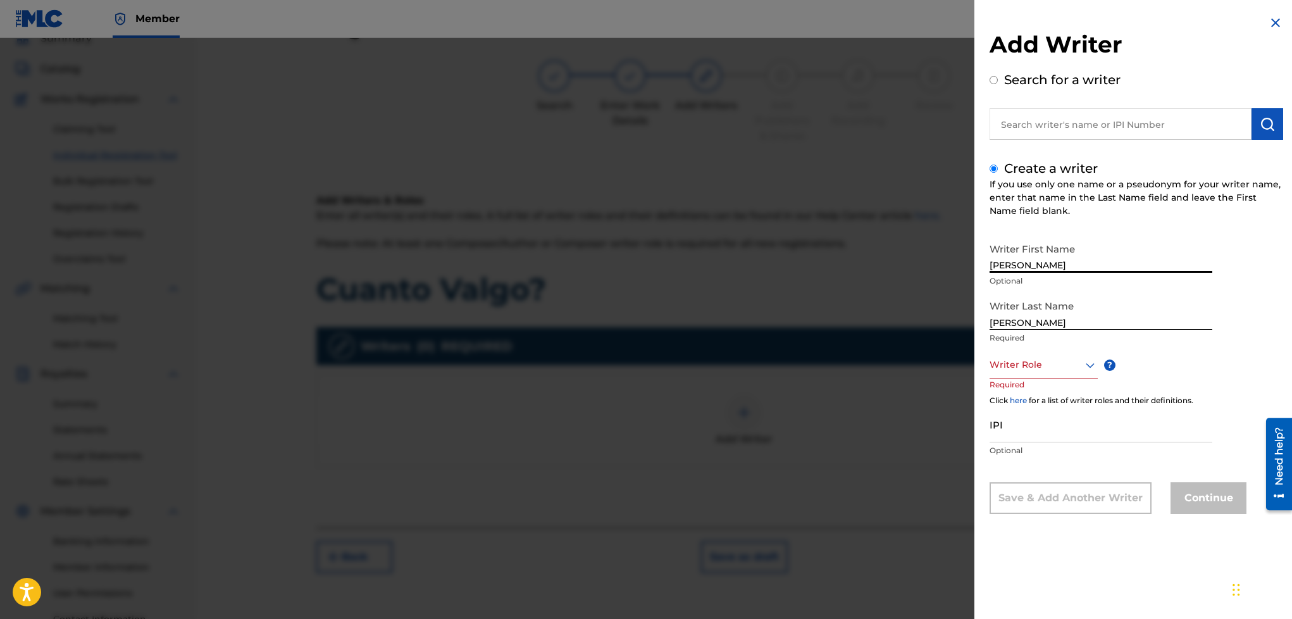
click at [1024, 366] on div at bounding box center [1044, 365] width 108 height 16
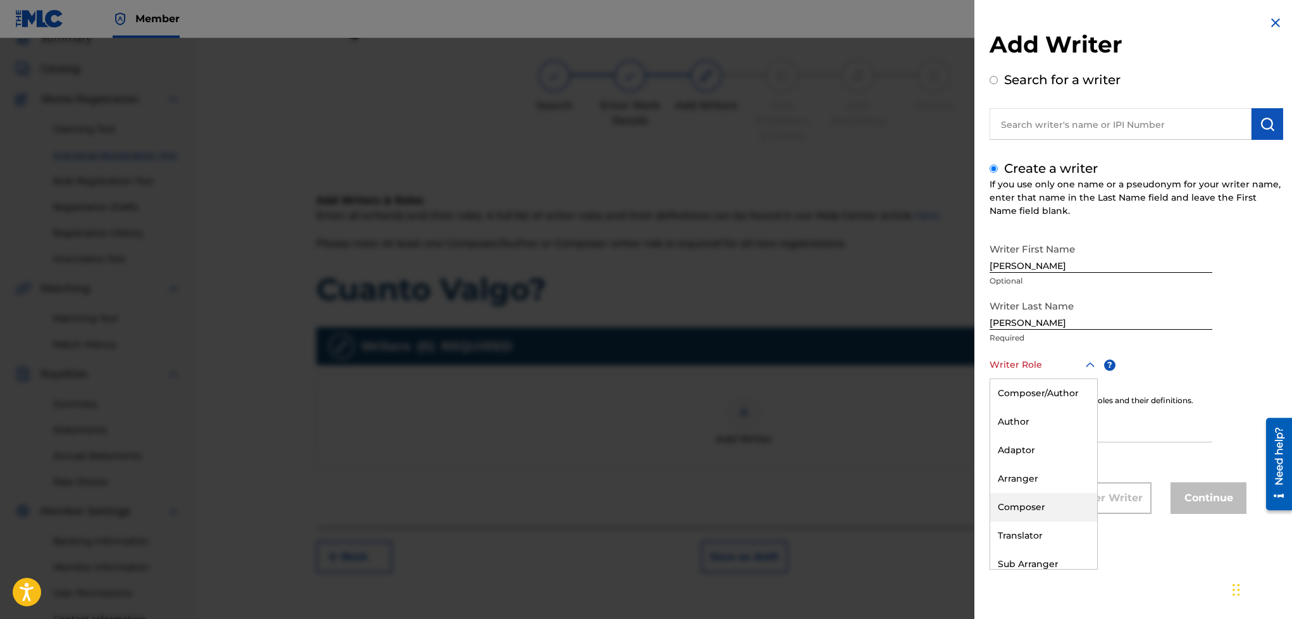
click at [1038, 510] on div "Composer" at bounding box center [1043, 507] width 107 height 28
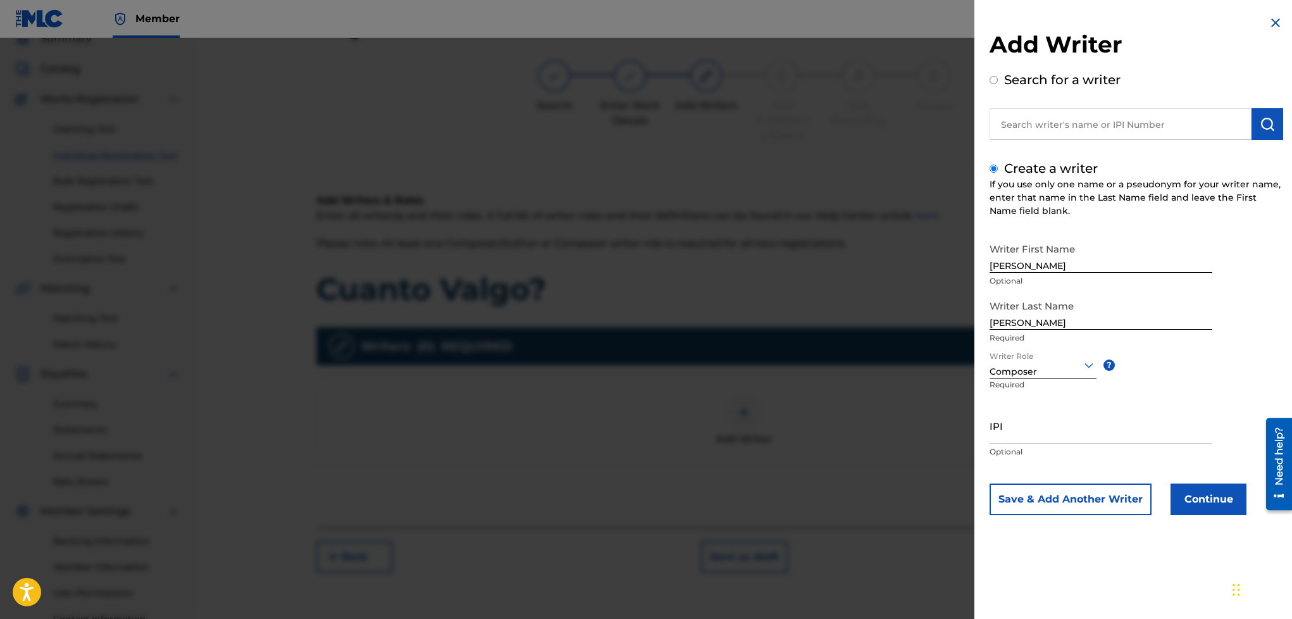
click at [1055, 506] on button "Save & Add Another Writer" at bounding box center [1071, 499] width 162 height 32
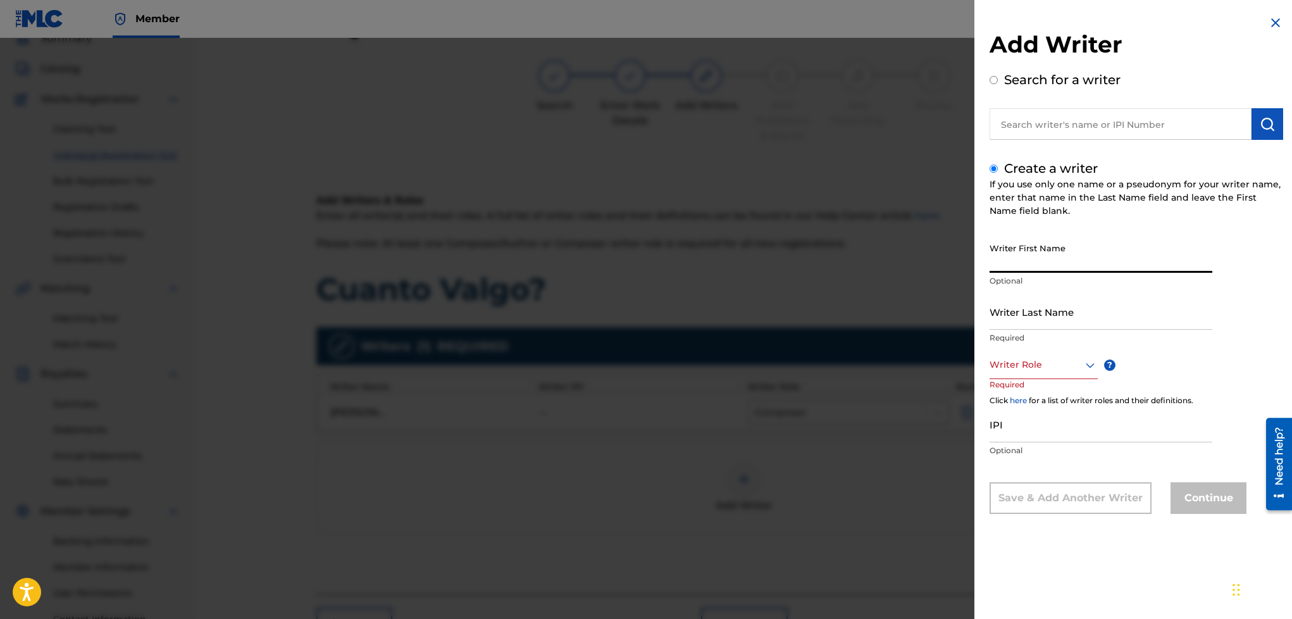
click at [1087, 254] on input "Writer First Name" at bounding box center [1101, 255] width 223 height 36
type input "[PERSON_NAME]"
click at [1038, 309] on input "Writer Last Name" at bounding box center [1101, 312] width 223 height 36
type input "[PERSON_NAME]"
click at [1011, 376] on div "Writer Role" at bounding box center [1044, 365] width 108 height 28
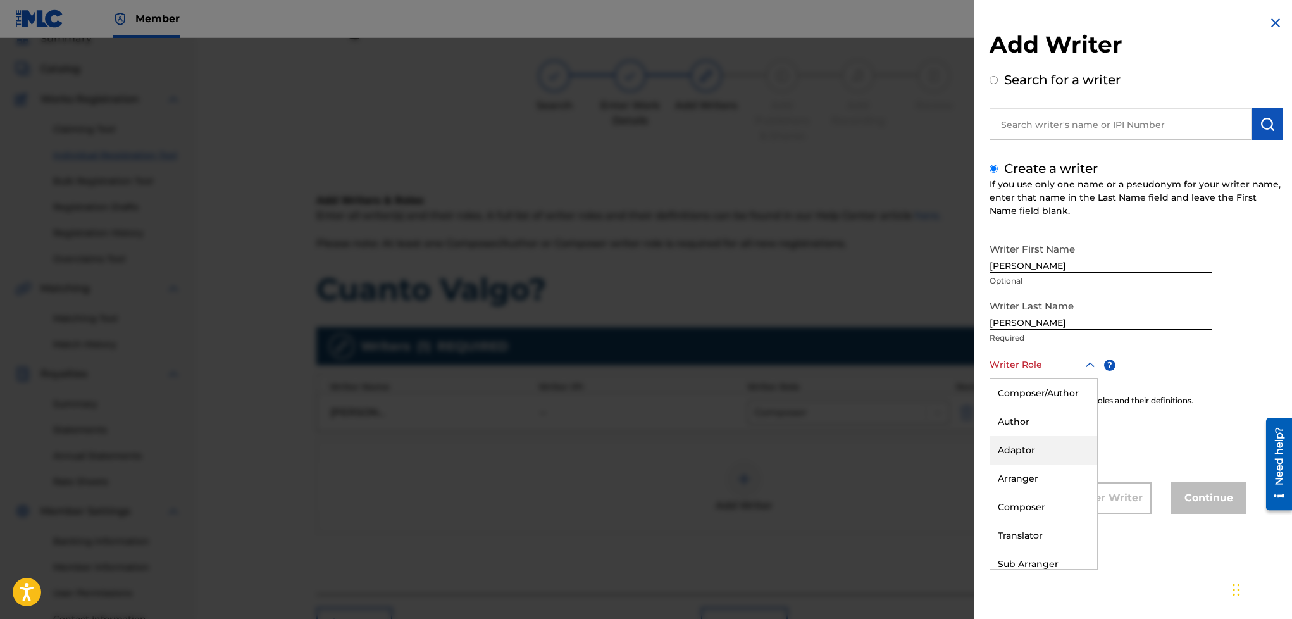
click at [1038, 437] on div "Adaptor" at bounding box center [1043, 450] width 107 height 28
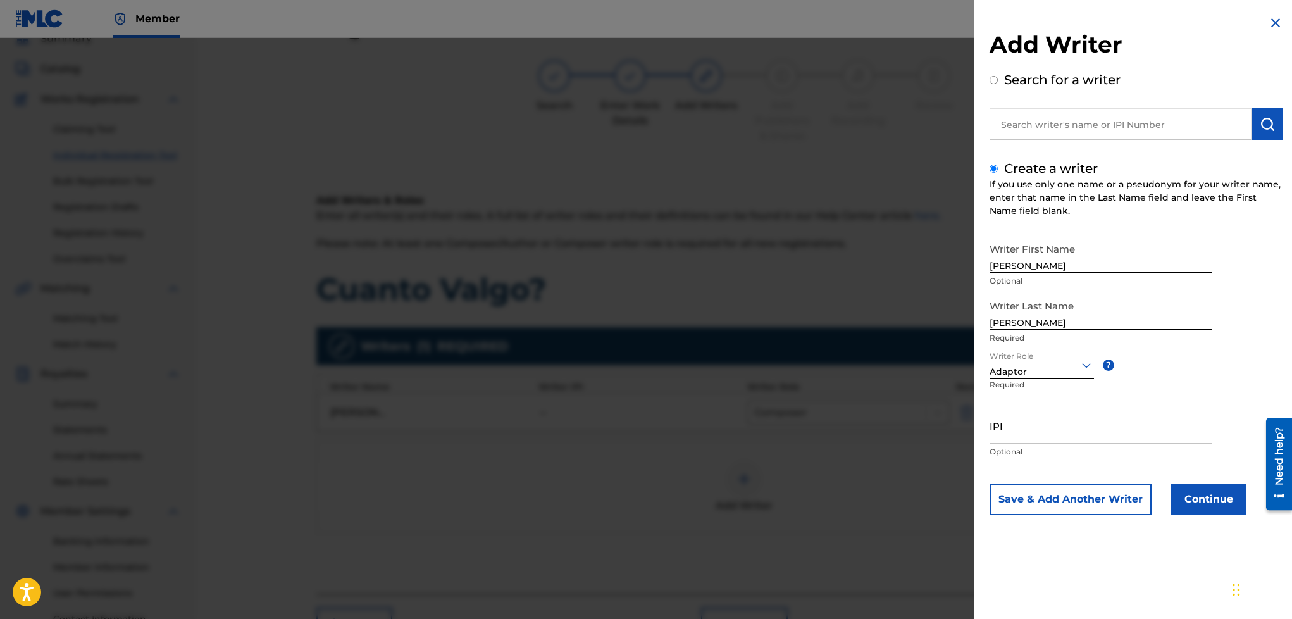
click at [1057, 367] on div at bounding box center [1042, 365] width 104 height 16
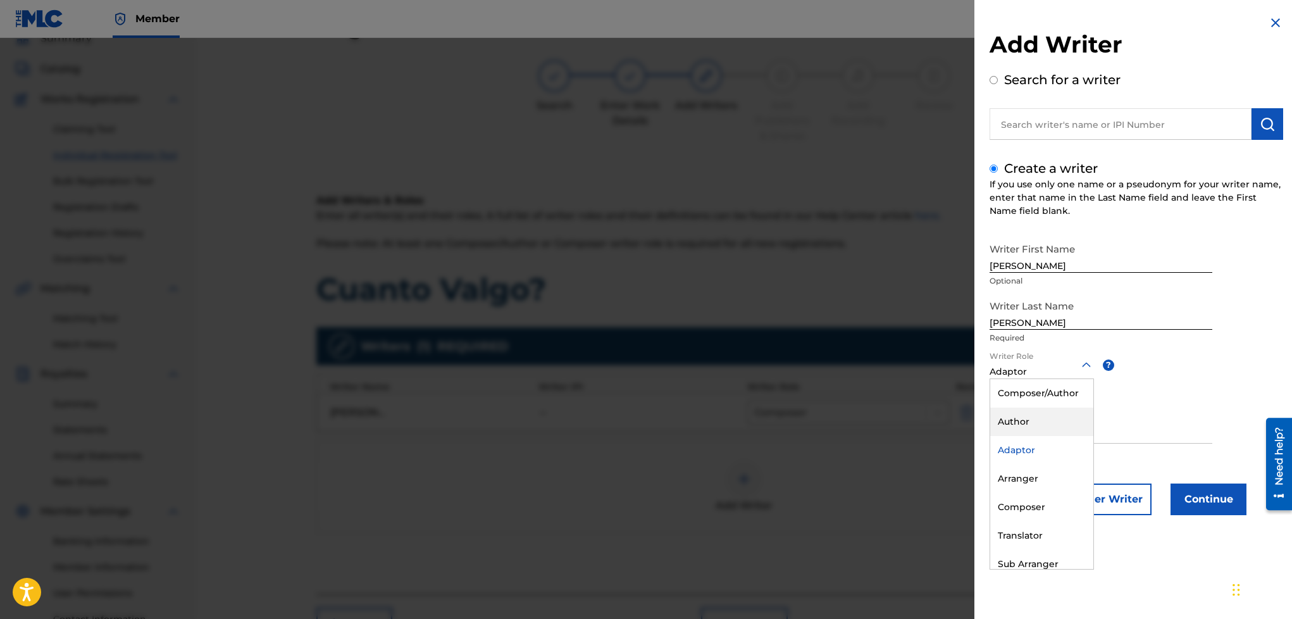
click at [1023, 419] on div "Author" at bounding box center [1041, 422] width 103 height 28
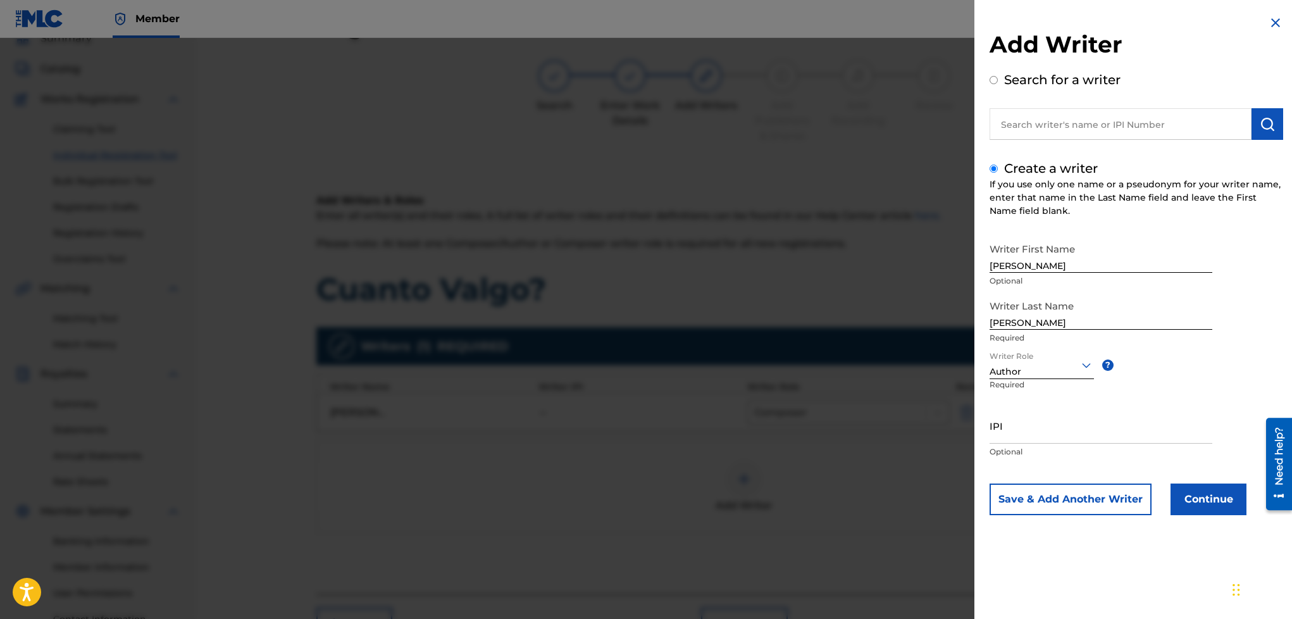
click at [1196, 489] on button "Continue" at bounding box center [1209, 499] width 76 height 32
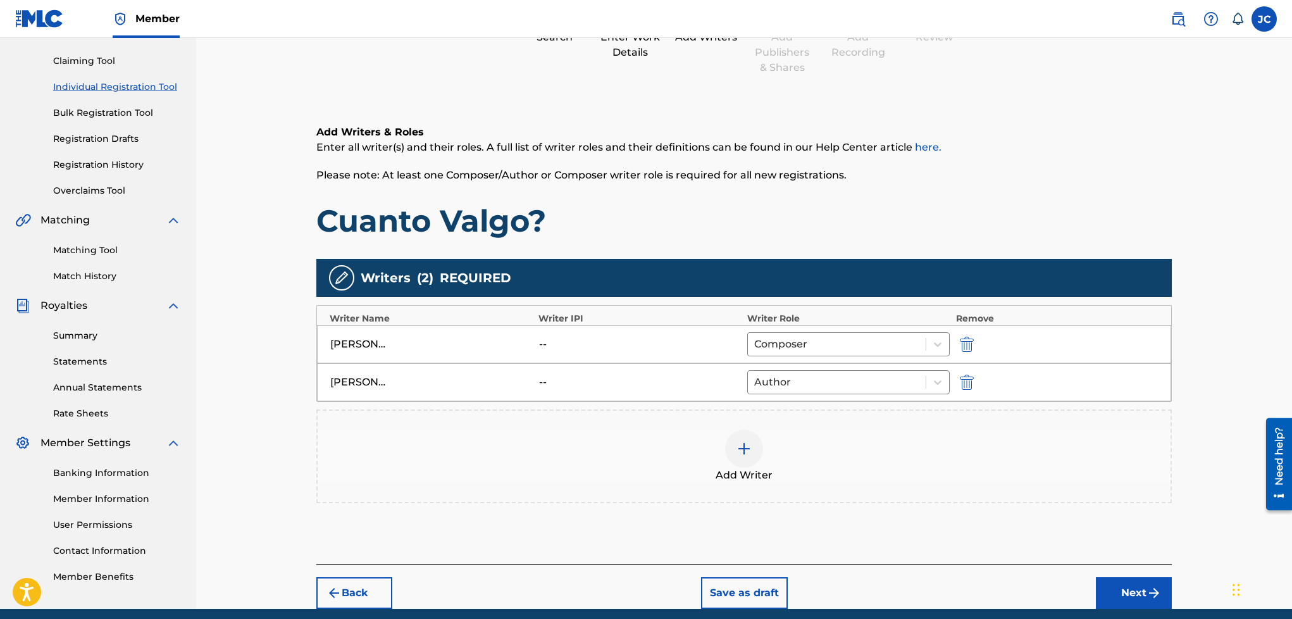
scroll to position [184, 0]
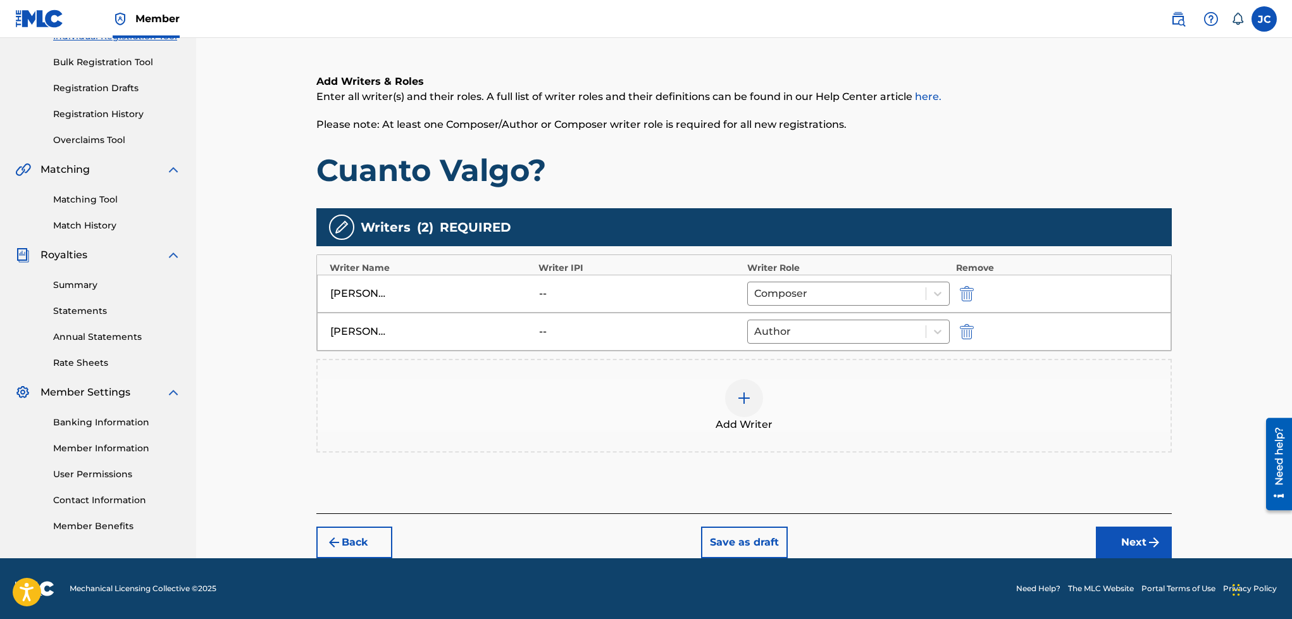
click at [1130, 548] on button "Next" at bounding box center [1134, 542] width 76 height 32
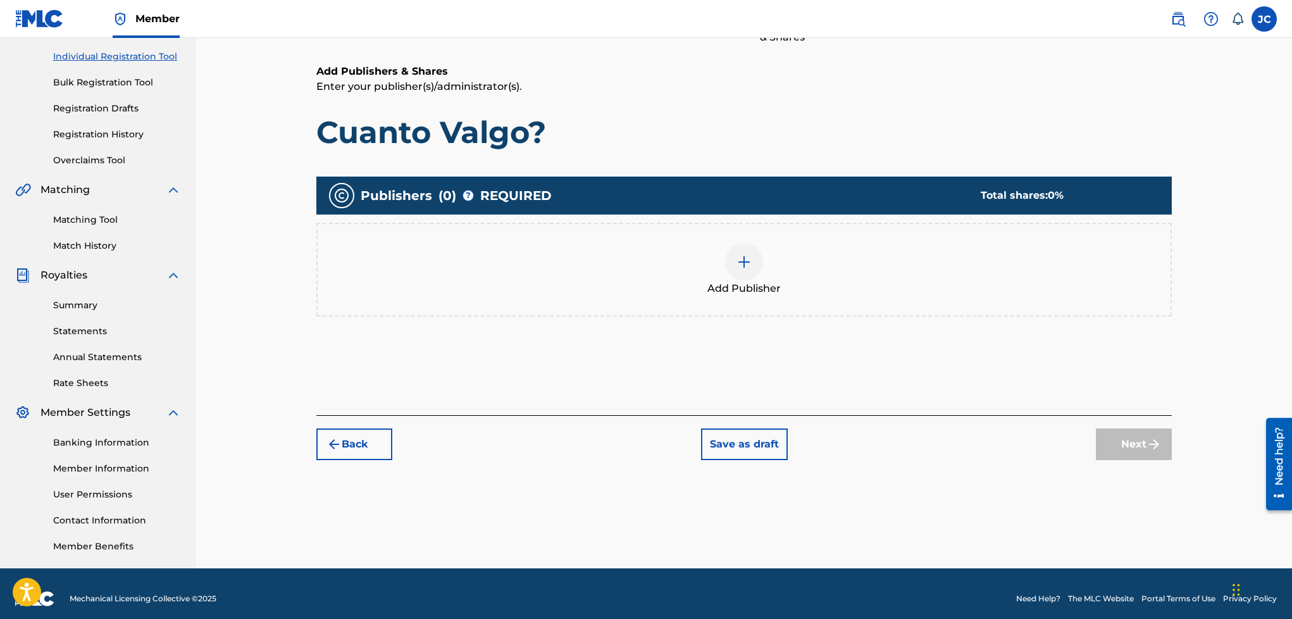
scroll to position [57, 0]
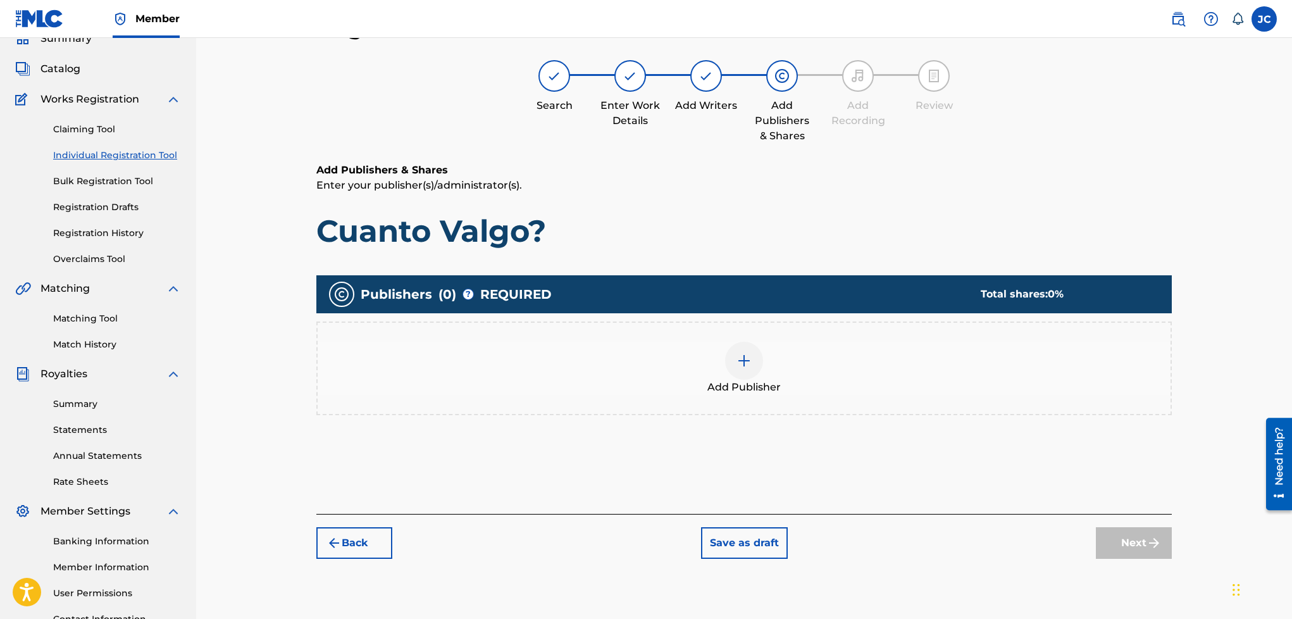
click at [790, 366] on div "Add Publisher" at bounding box center [744, 368] width 853 height 53
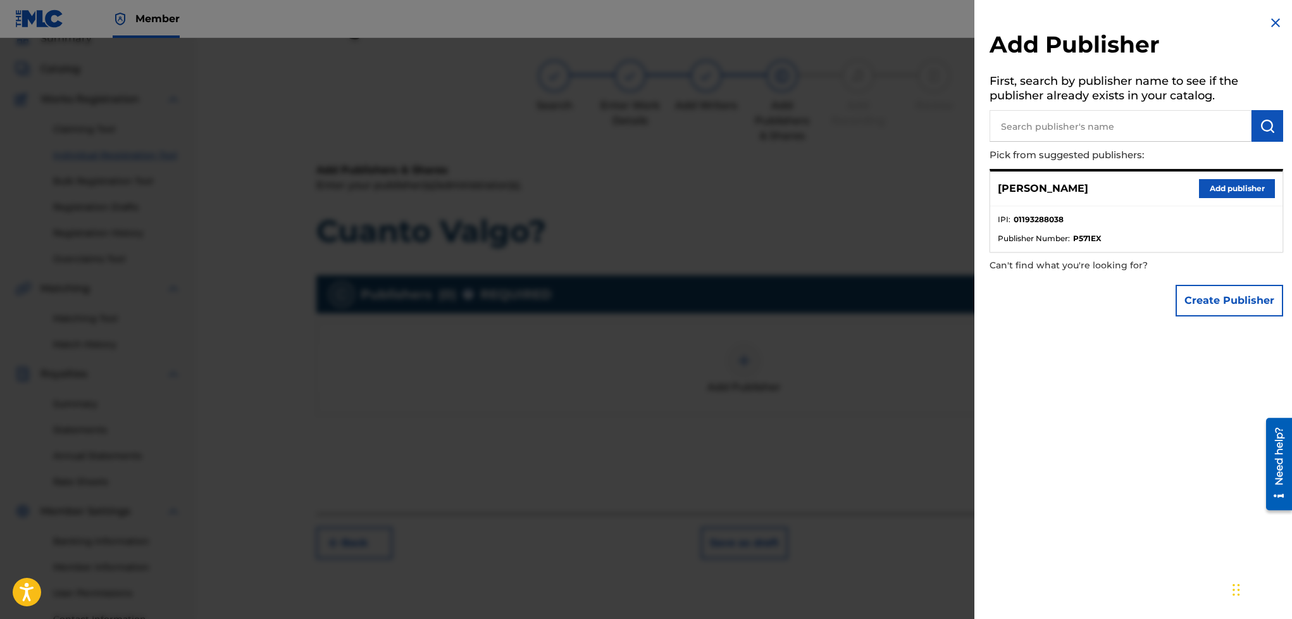
click at [1097, 121] on input "text" at bounding box center [1121, 126] width 262 height 32
type input "W"
click at [1192, 295] on button "Create Publisher" at bounding box center [1230, 301] width 108 height 32
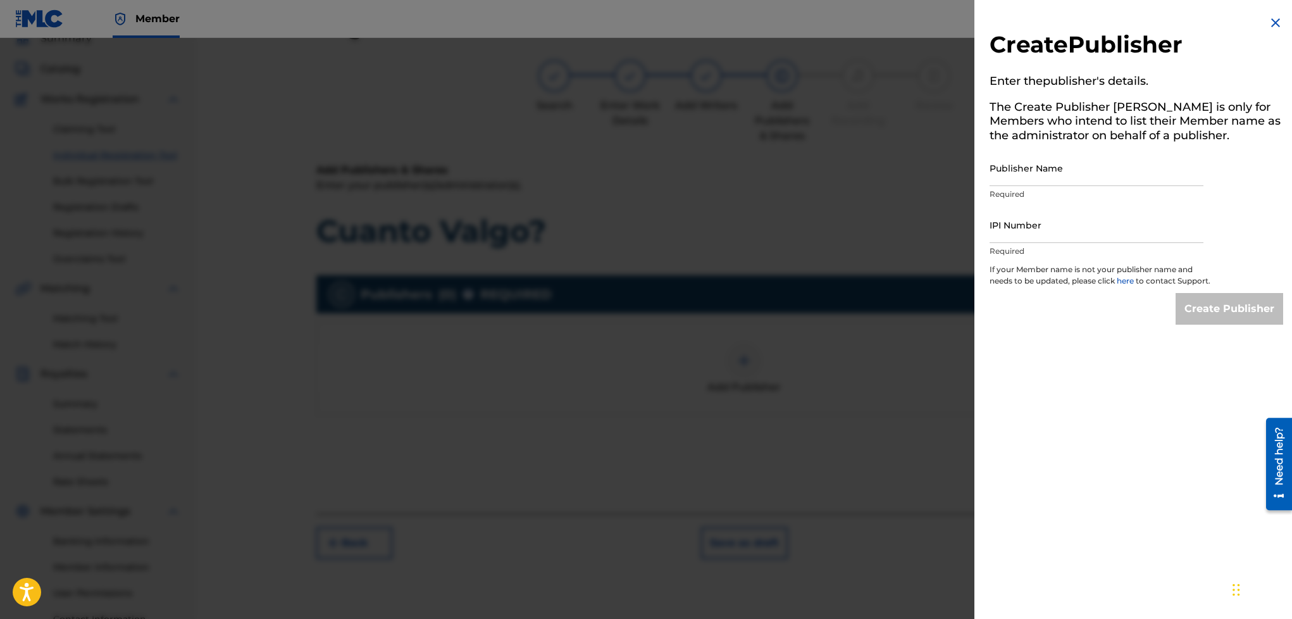
click at [1037, 166] on input "Publisher Name" at bounding box center [1097, 168] width 214 height 36
type input "Wan Sound Records"
click at [1067, 224] on input "IPI Number" at bounding box center [1097, 225] width 214 height 36
type input "01193288038"
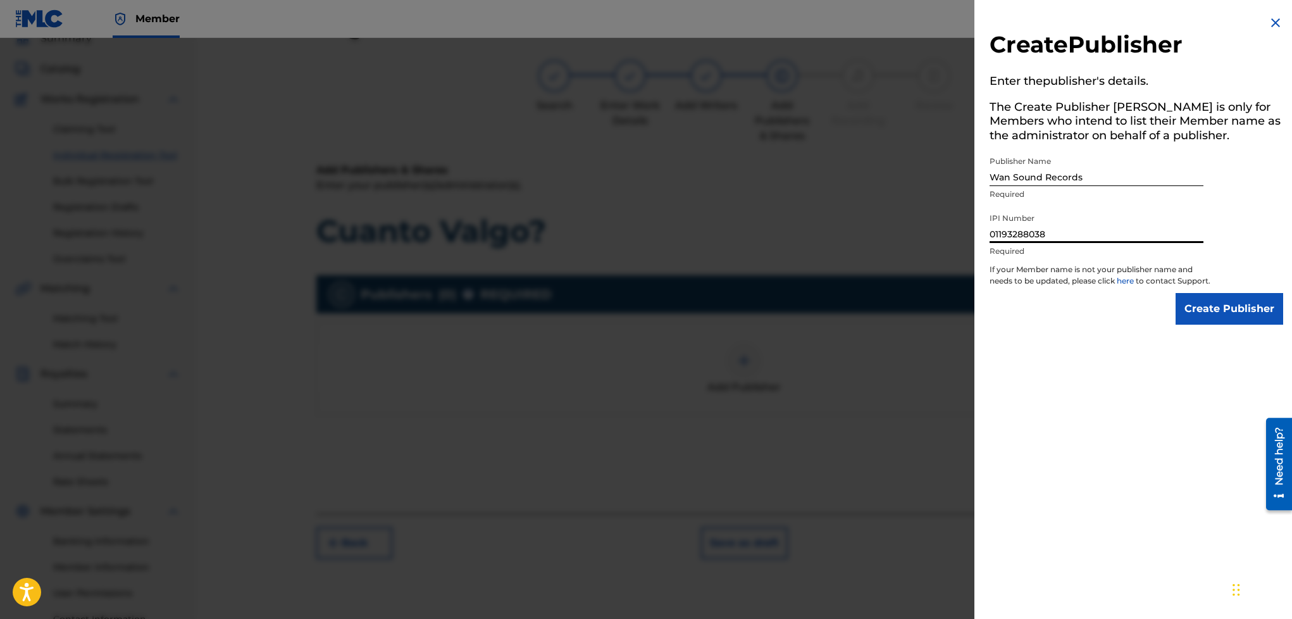
click at [1235, 325] on input "Create Publisher" at bounding box center [1230, 309] width 108 height 32
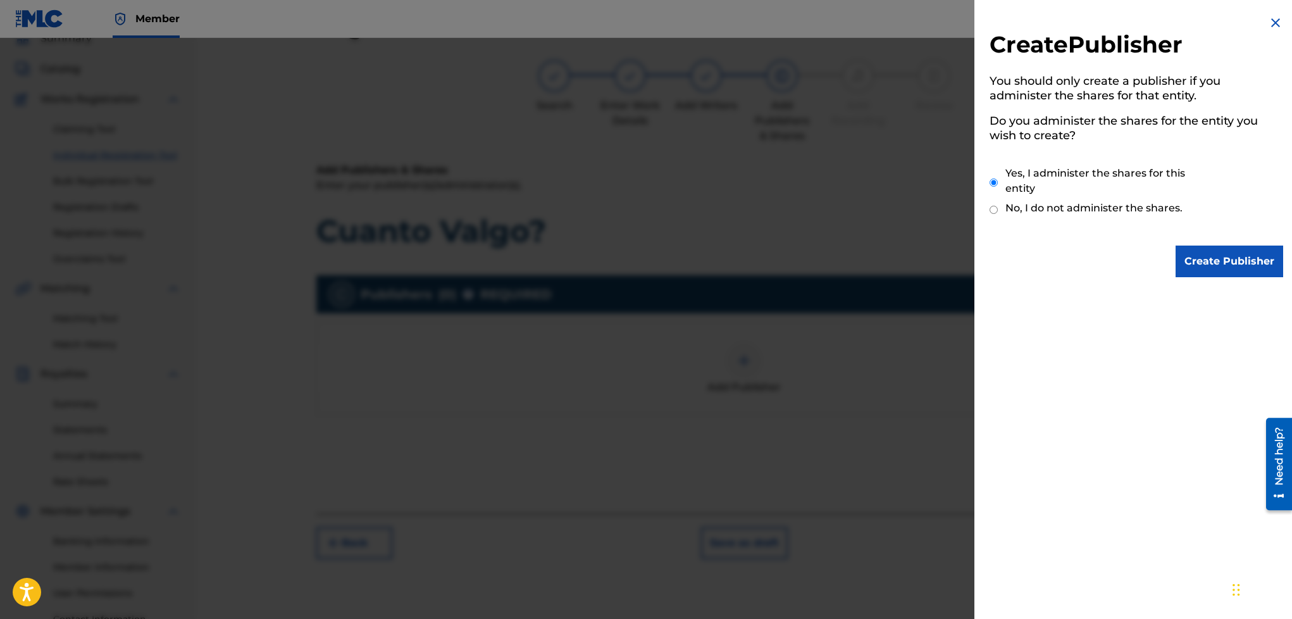
click at [1230, 246] on input "Create Publisher" at bounding box center [1230, 262] width 108 height 32
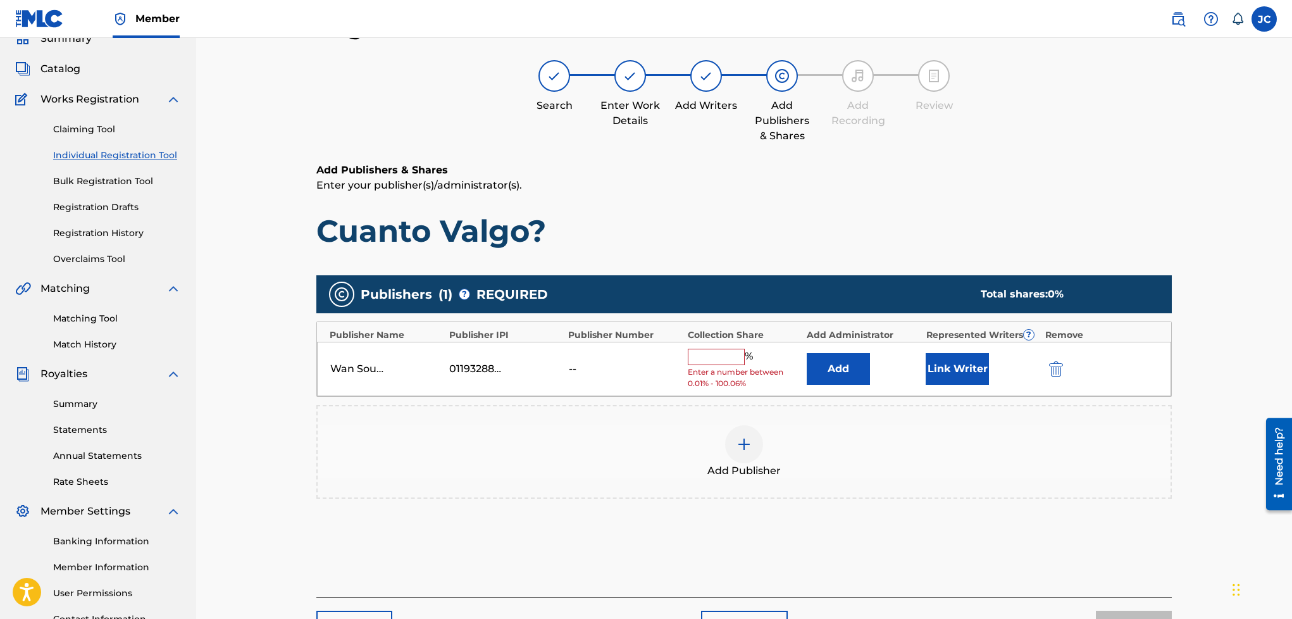
click at [716, 361] on input "text" at bounding box center [716, 357] width 57 height 16
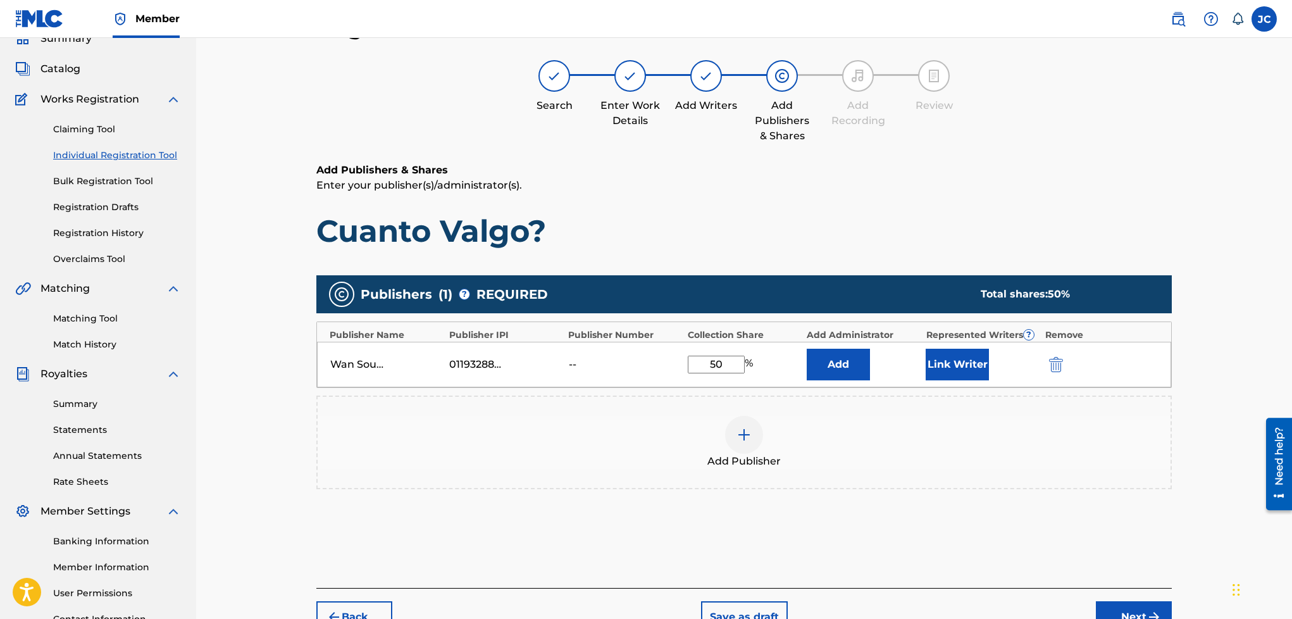
type input "50"
click at [625, 452] on div "Add Publisher" at bounding box center [744, 442] width 853 height 53
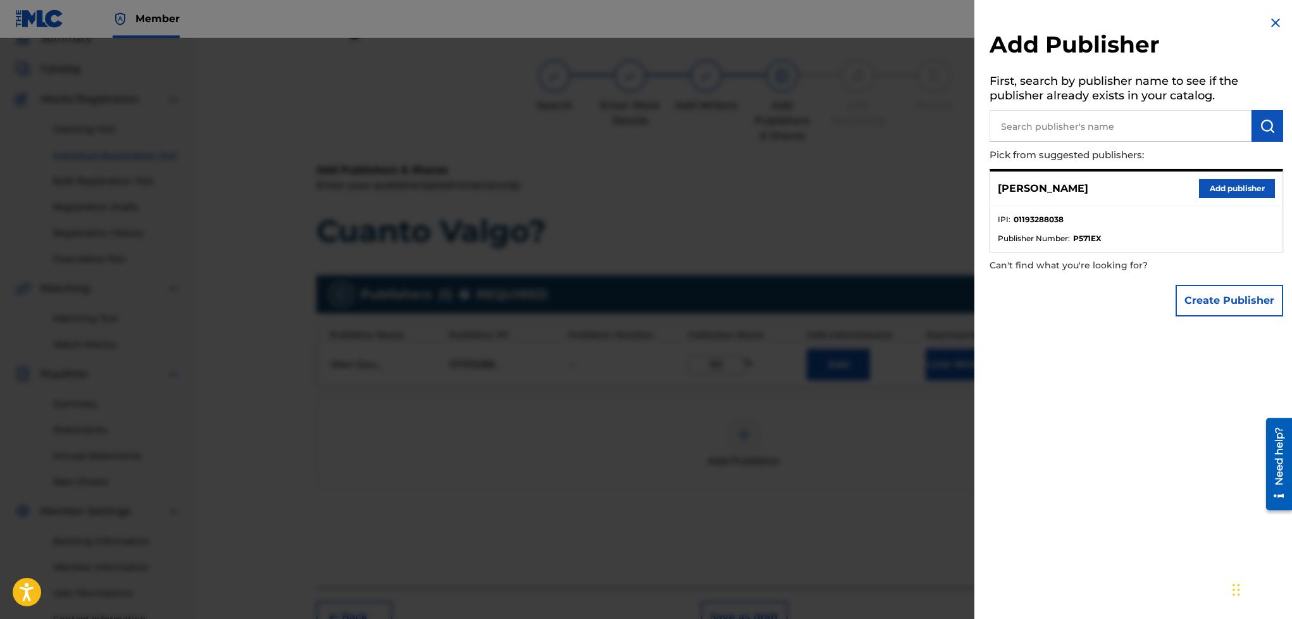
click at [1050, 133] on input "text" at bounding box center [1121, 126] width 262 height 32
click at [1195, 296] on button "Create Publisher" at bounding box center [1230, 301] width 108 height 32
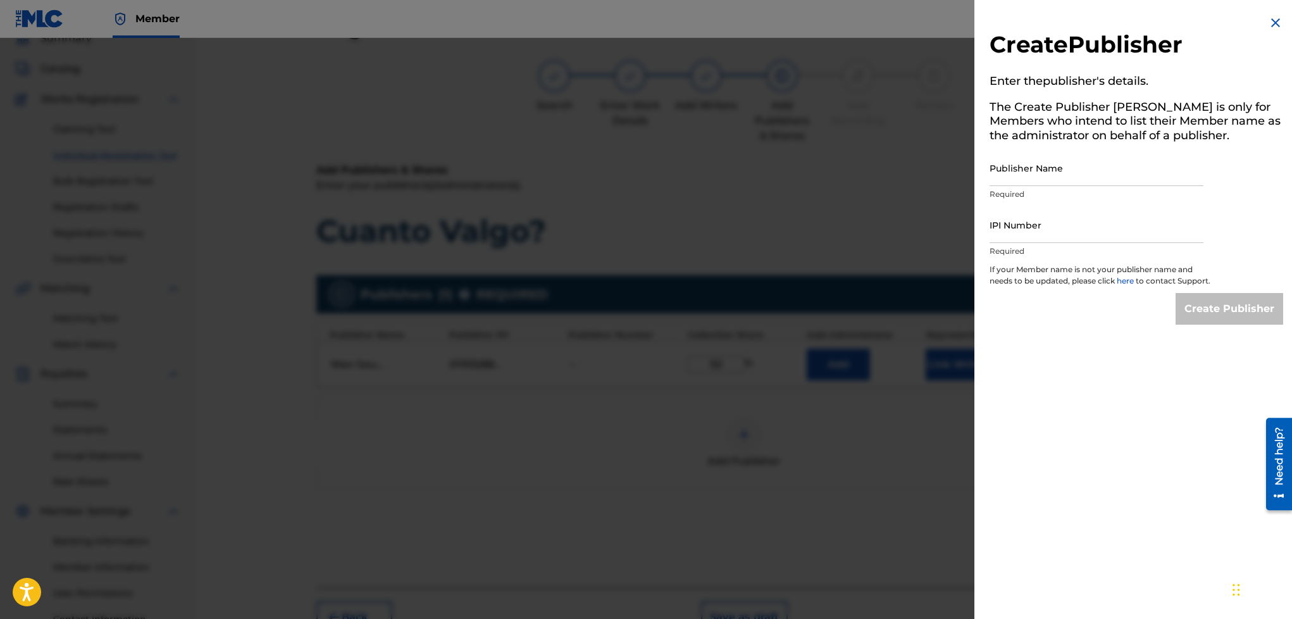
click at [1076, 173] on input "Publisher Name" at bounding box center [1097, 168] width 214 height 36
type input "NHL Records"
click at [1061, 215] on input "IPI Number" at bounding box center [1097, 225] width 214 height 36
type input "01193288038"
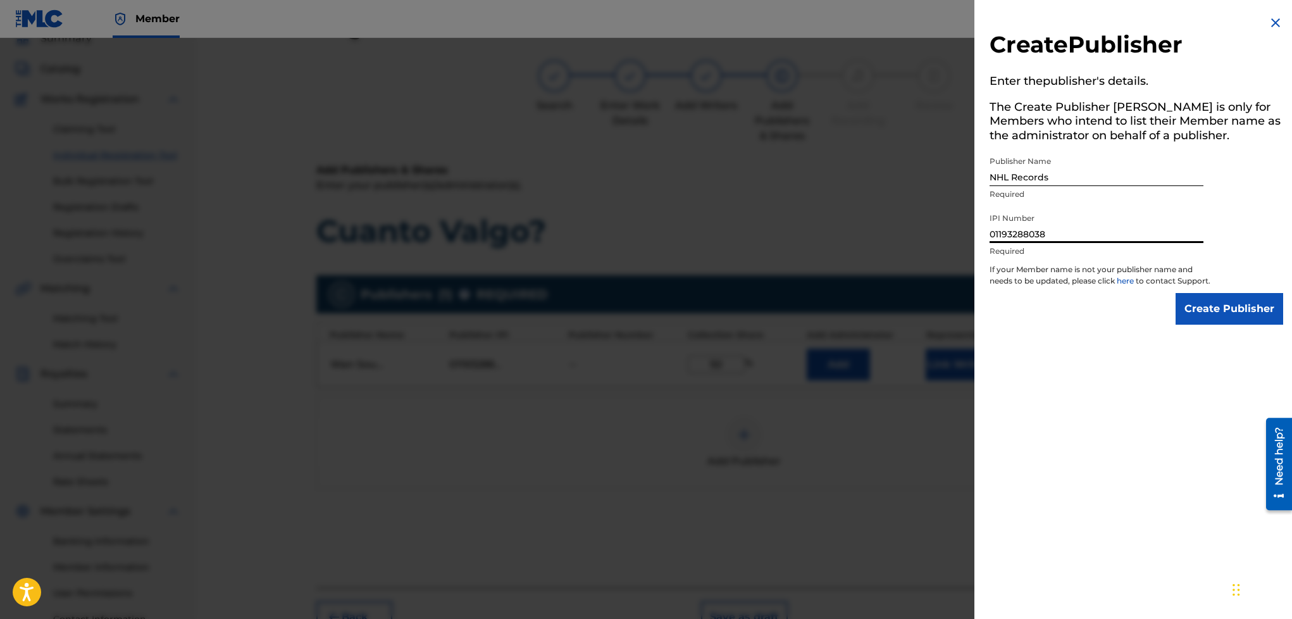
click at [1206, 320] on input "Create Publisher" at bounding box center [1230, 309] width 108 height 32
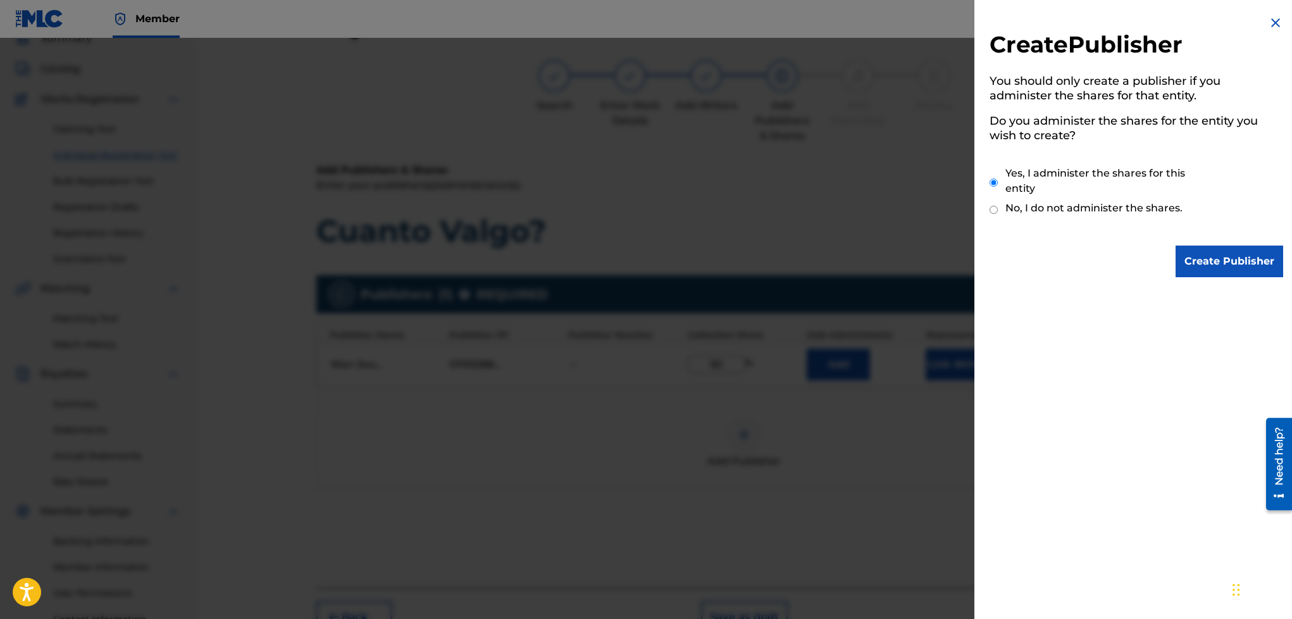
click at [1224, 249] on input "Create Publisher" at bounding box center [1230, 262] width 108 height 32
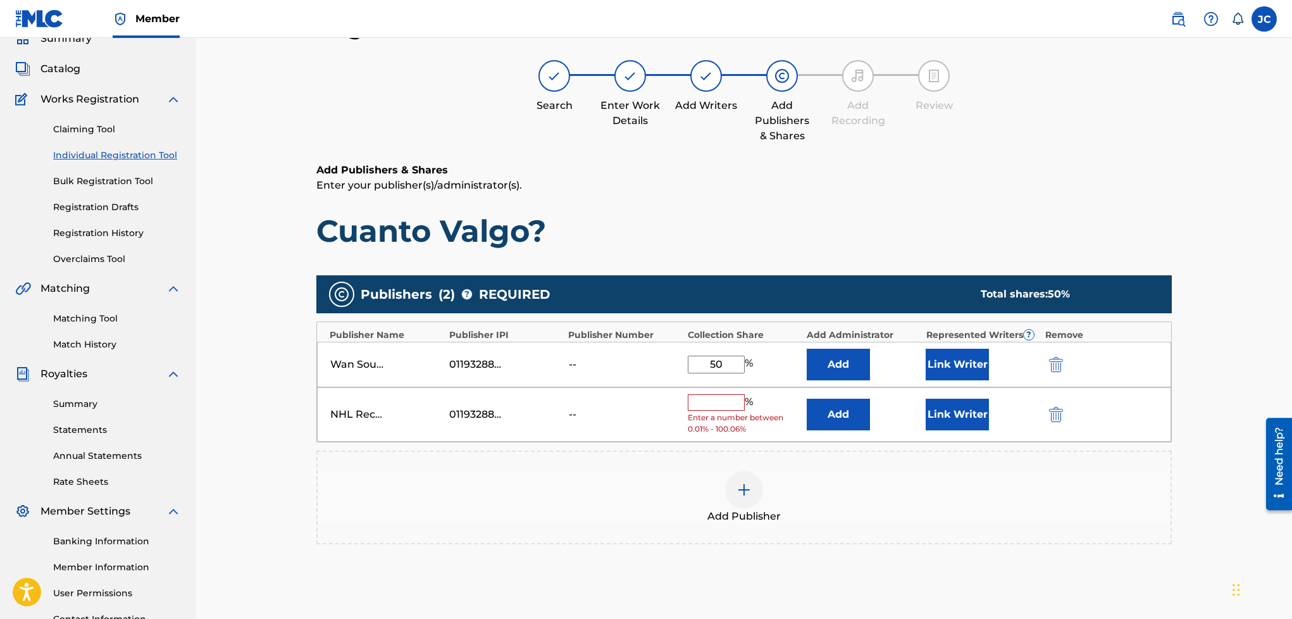
click at [702, 410] on input "text" at bounding box center [716, 402] width 57 height 16
type input "50"
click at [614, 439] on div "Publishers ( 2 ) ? REQUIRED Total shares: 100 % Publisher Name Publisher IPI Pu…" at bounding box center [744, 404] width 856 height 259
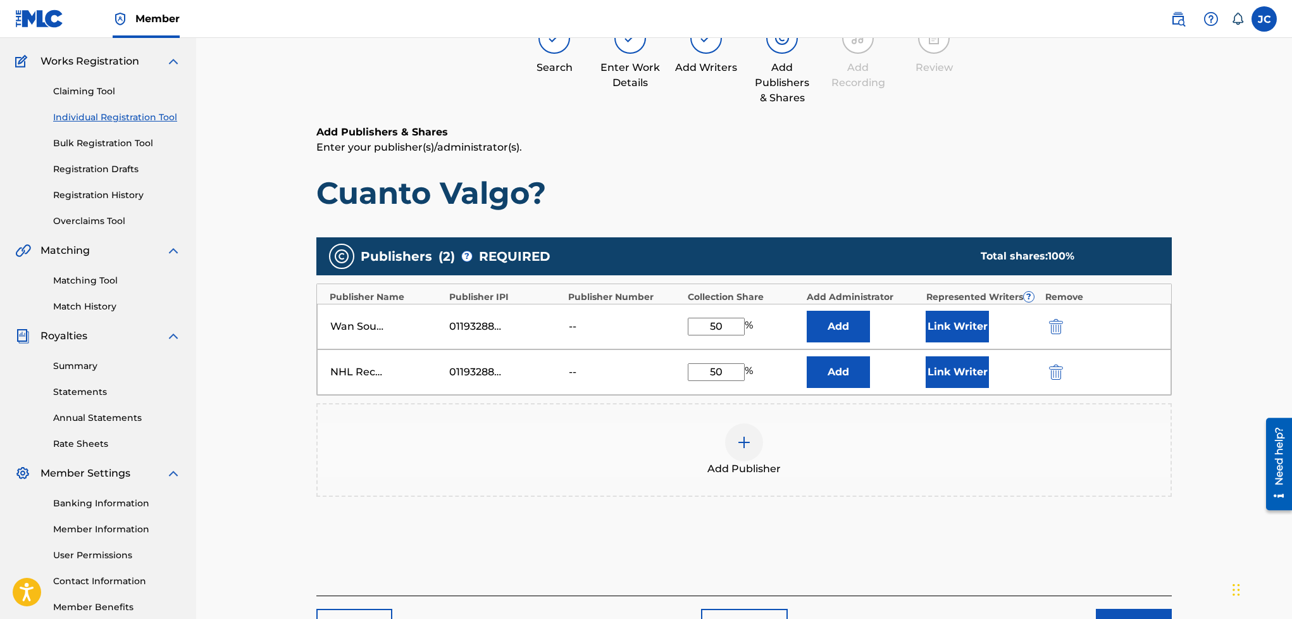
scroll to position [177, 0]
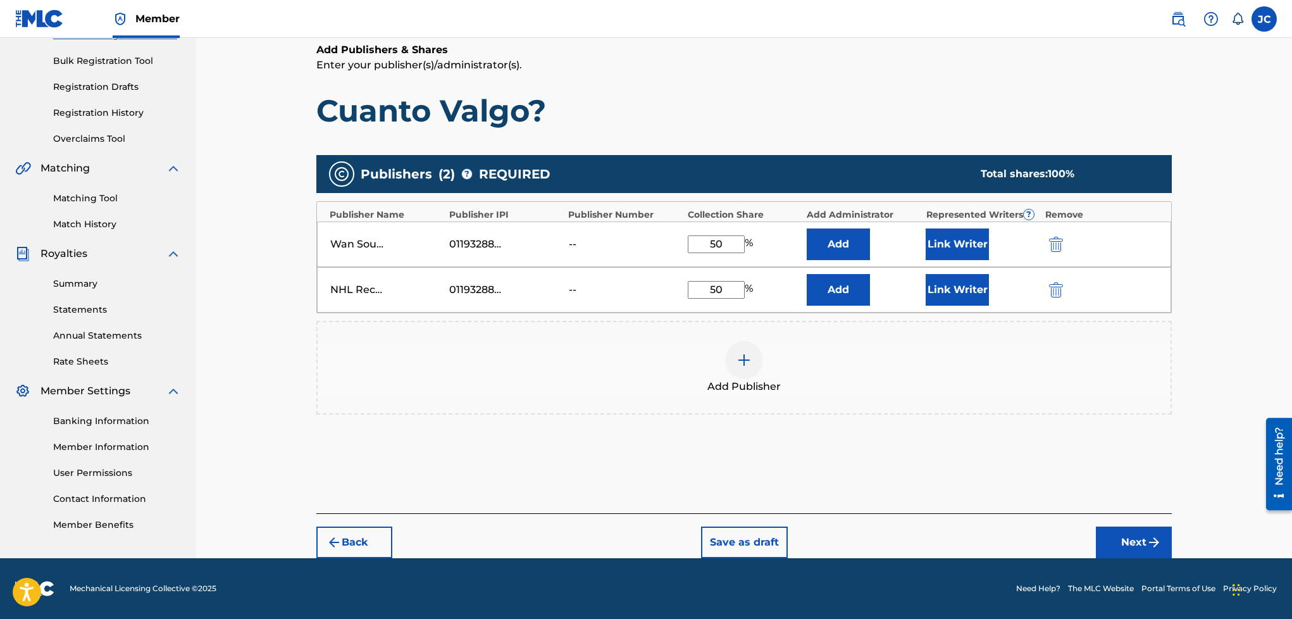
click at [1144, 534] on button "Next" at bounding box center [1134, 542] width 76 height 32
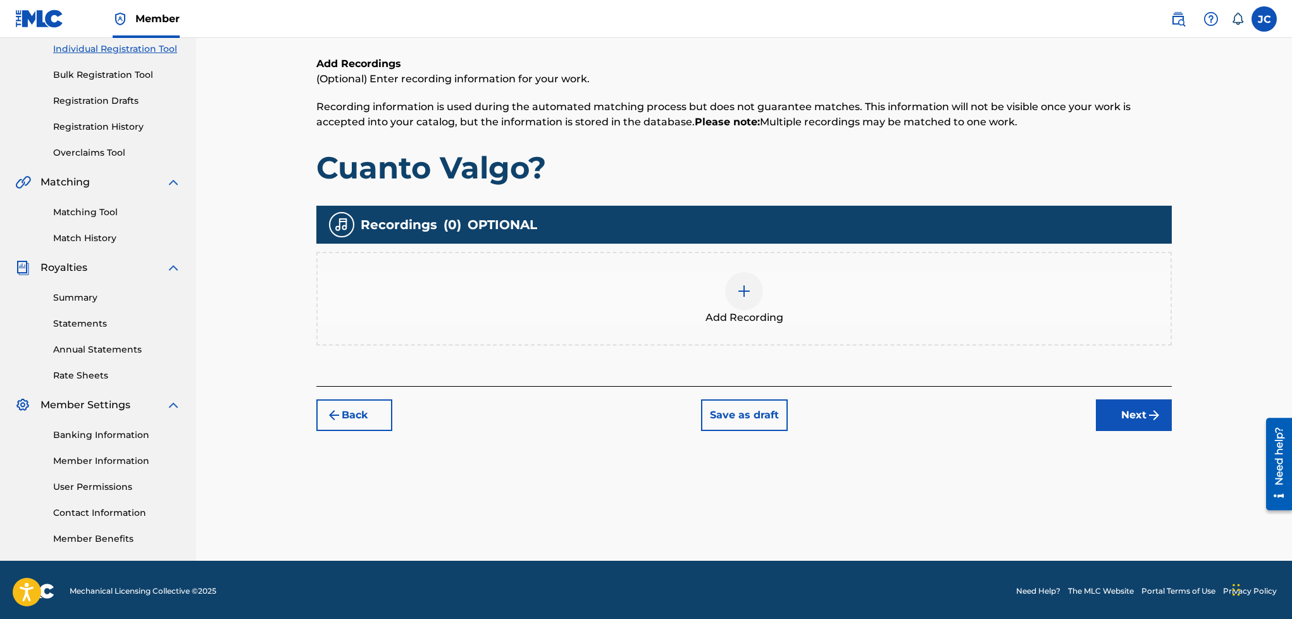
scroll to position [57, 0]
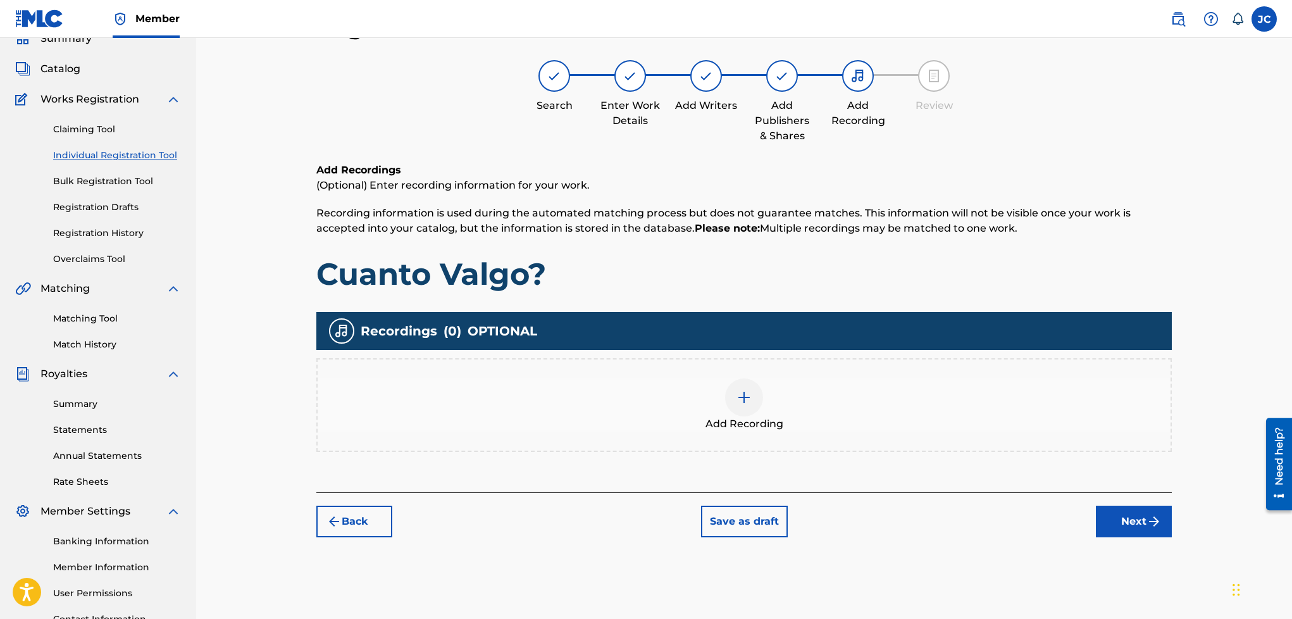
click at [748, 390] on img at bounding box center [744, 397] width 15 height 15
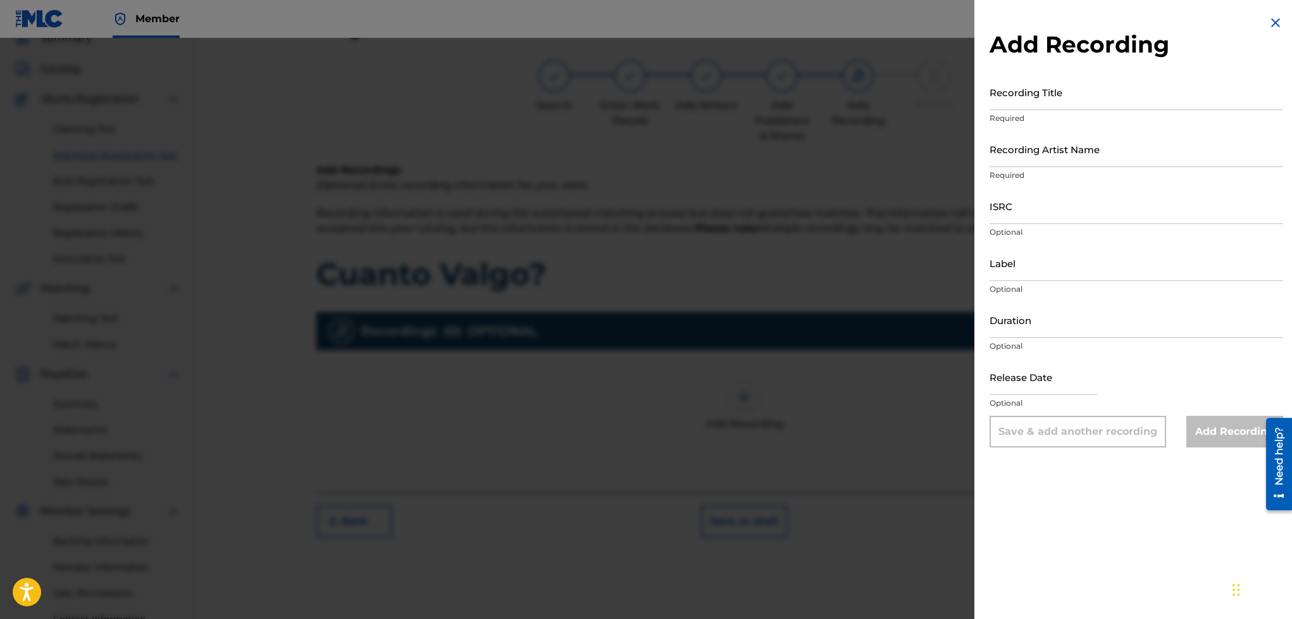
click at [1040, 82] on input "Recording Title" at bounding box center [1137, 92] width 294 height 36
type input "Cuanto Valgo"
click at [1034, 146] on input "Recording Artist Name" at bounding box center [1137, 149] width 294 height 36
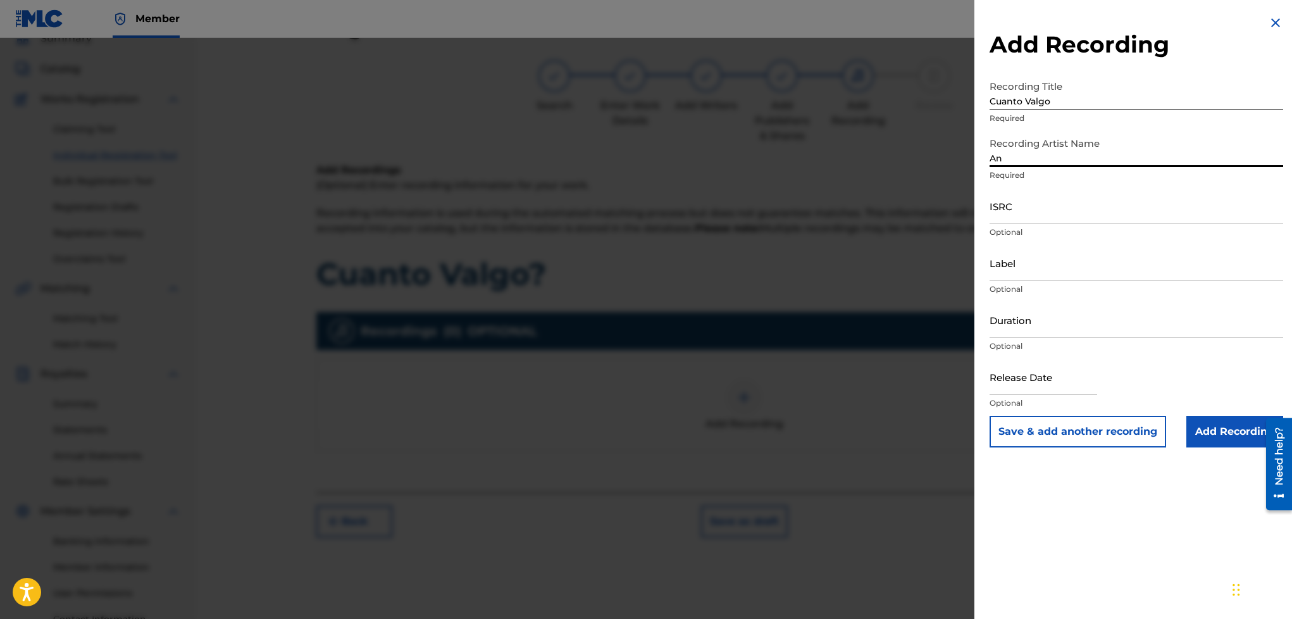
type input "A"
type input "DaWan, Anestesia NHL"
click at [1043, 205] on input "ISRC" at bounding box center [1137, 206] width 294 height 36
paste input "SE6SA2268952"
type input "SE6SA2268952"
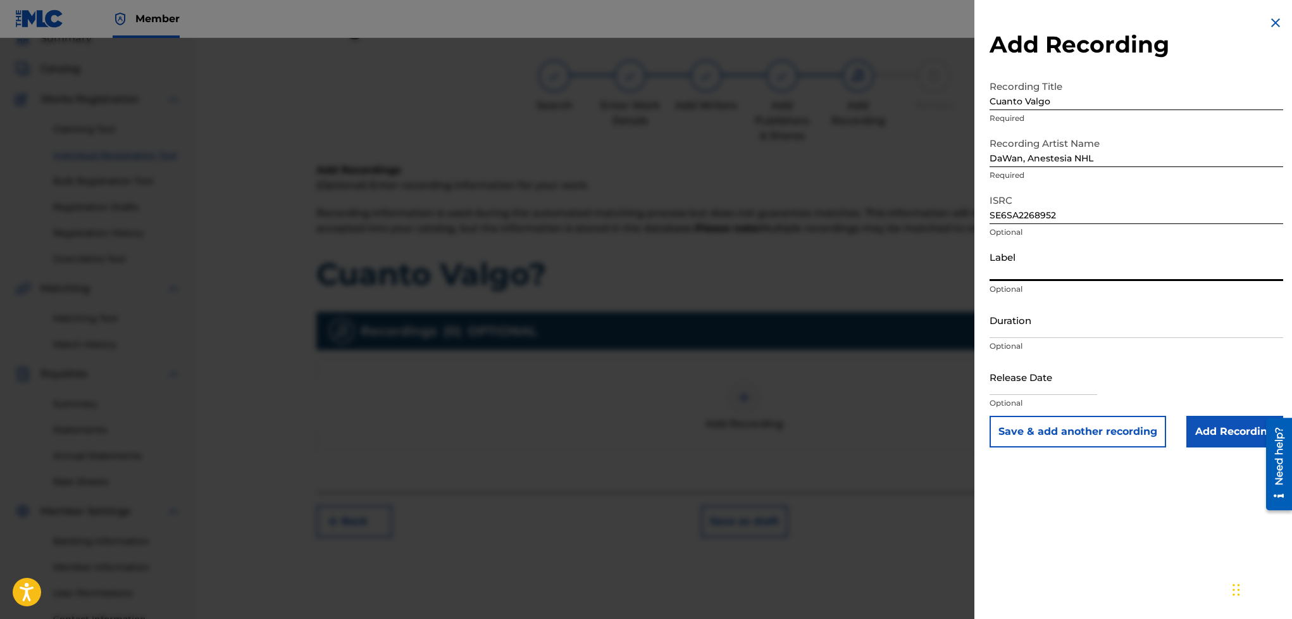
click at [1076, 270] on input "Label" at bounding box center [1137, 263] width 294 height 36
type input "Wan Sound Records, NHL Records"
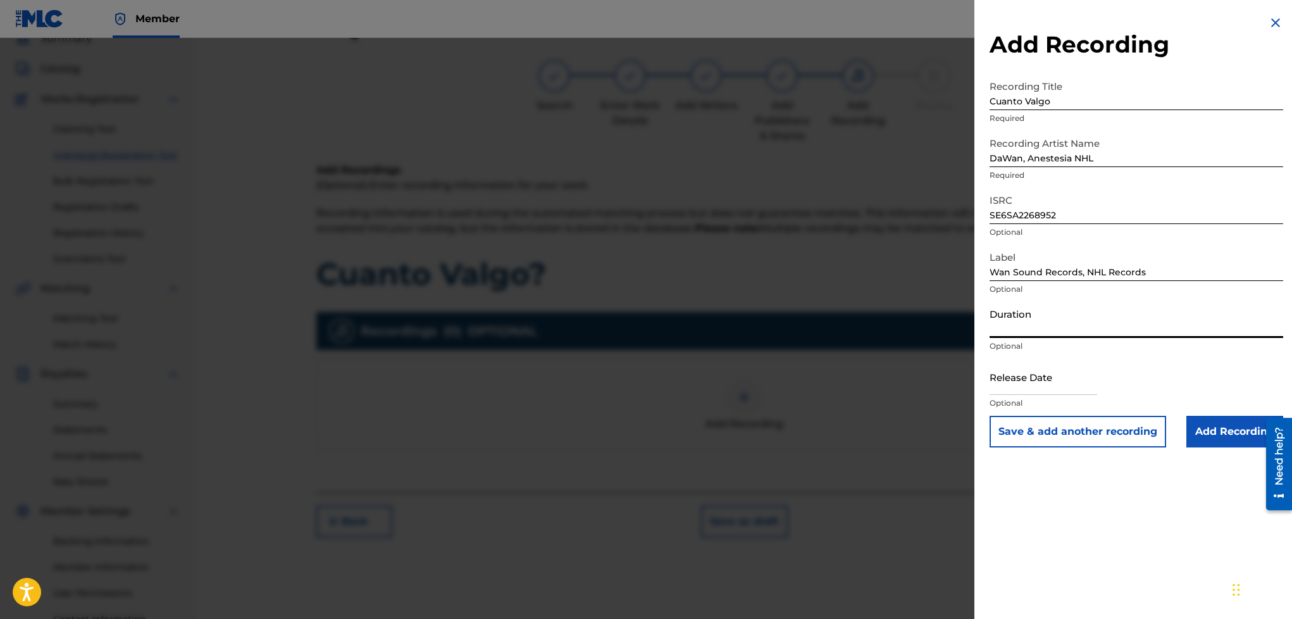
click at [1048, 311] on input "Duration" at bounding box center [1137, 320] width 294 height 36
click at [1037, 364] on input "text" at bounding box center [1044, 377] width 108 height 36
select select "8"
select select "2025"
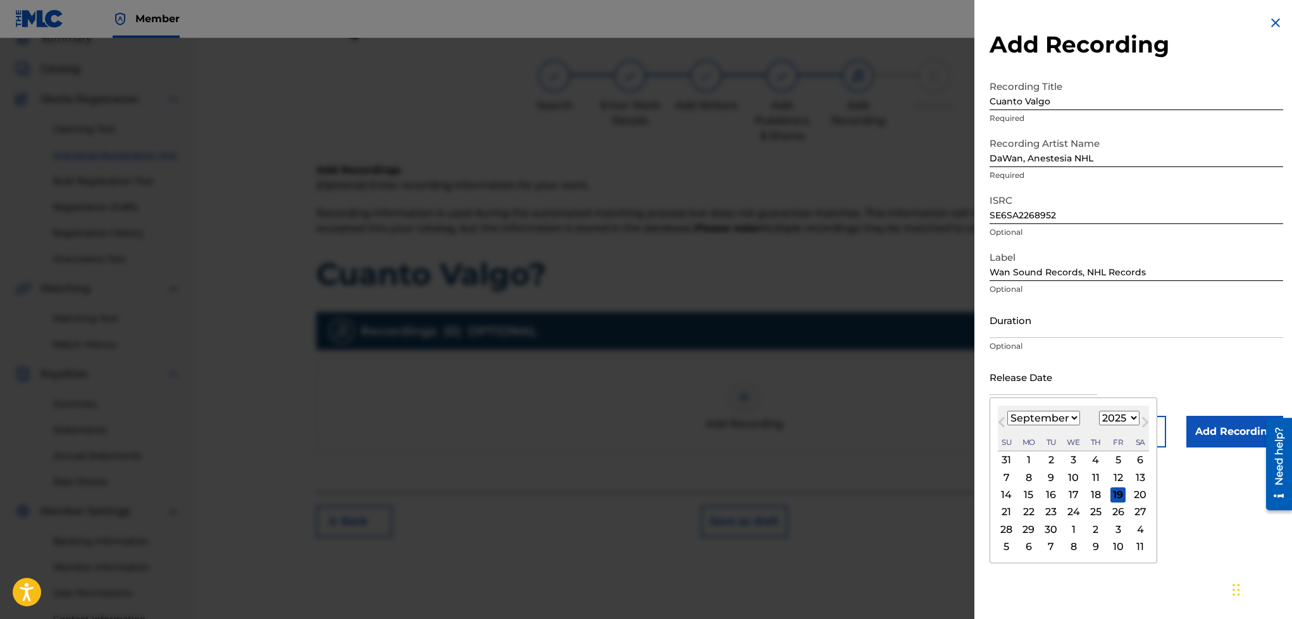
click at [1078, 415] on select "January February March April May June July August September October November De…" at bounding box center [1043, 418] width 73 height 15
select select "6"
click at [1008, 411] on select "January February March April May June July August September October November De…" at bounding box center [1043, 418] width 73 height 15
click at [1140, 425] on select "1899 1900 1901 1902 1903 1904 1905 1906 1907 1908 1909 1910 1911 1912 1913 1914…" at bounding box center [1119, 418] width 40 height 15
select select "2022"
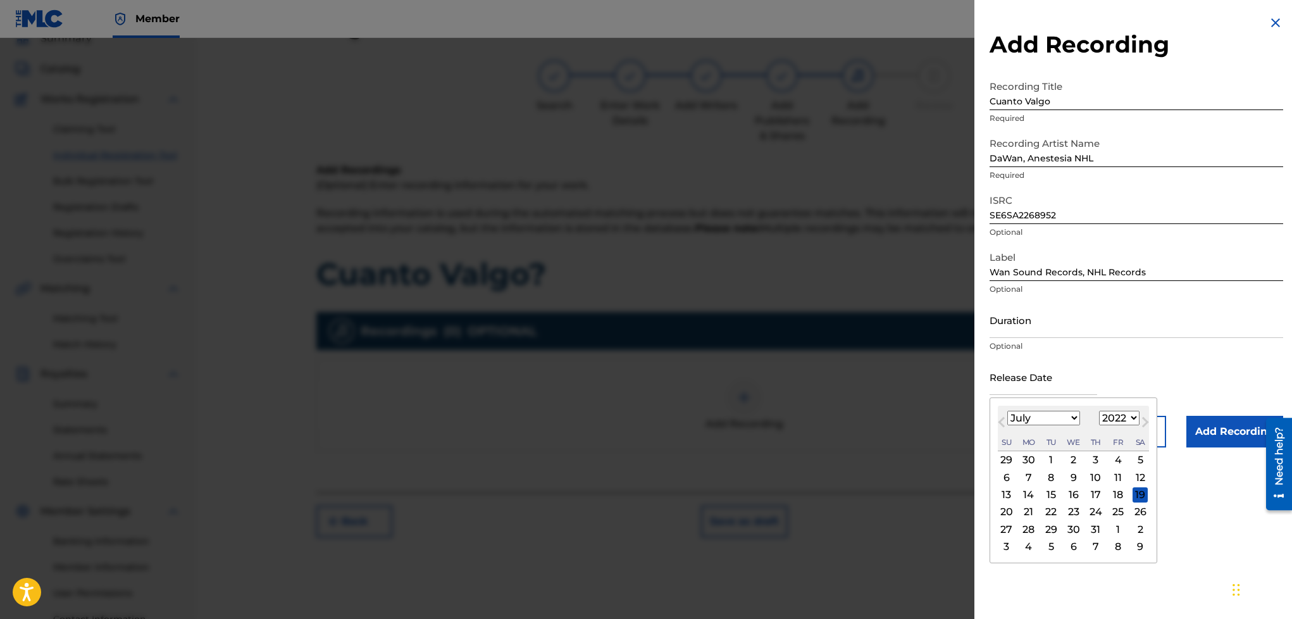
click at [1109, 411] on select "1899 1900 1901 1902 1903 1904 1905 1906 1907 1908 1909 1910 1911 1912 1913 1914…" at bounding box center [1119, 418] width 40 height 15
click at [1055, 532] on div "26" at bounding box center [1050, 528] width 15 height 15
type input "[DATE]"
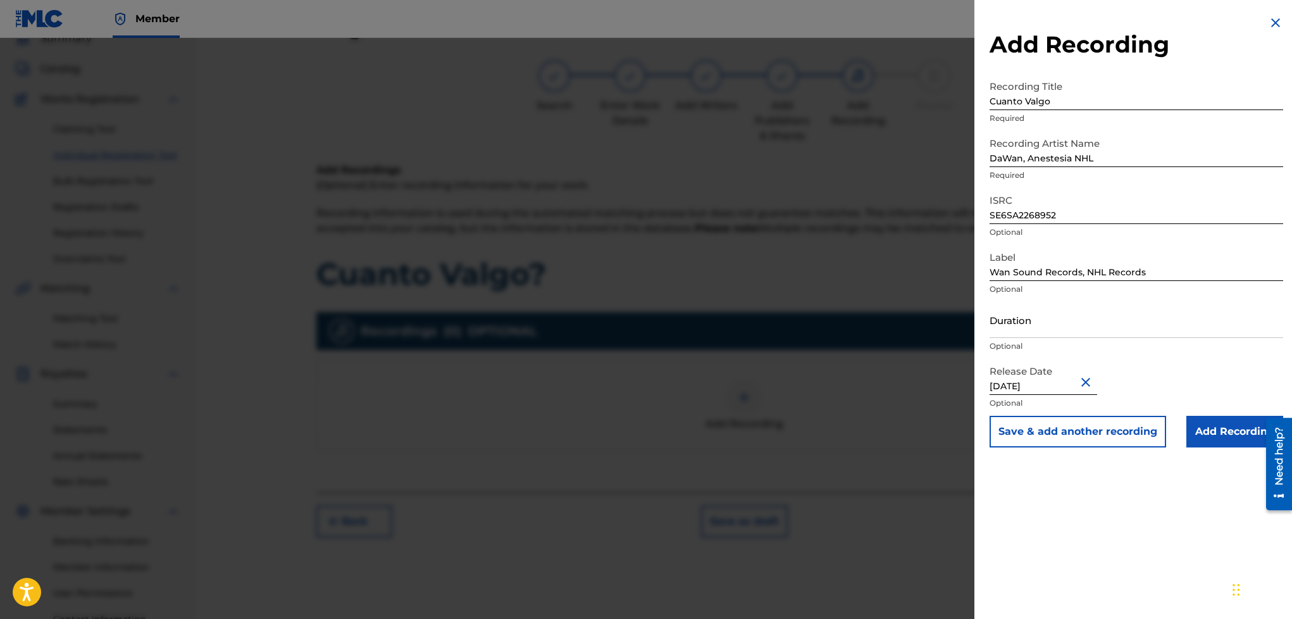
click at [1209, 438] on input "Add Recording" at bounding box center [1234, 432] width 97 height 32
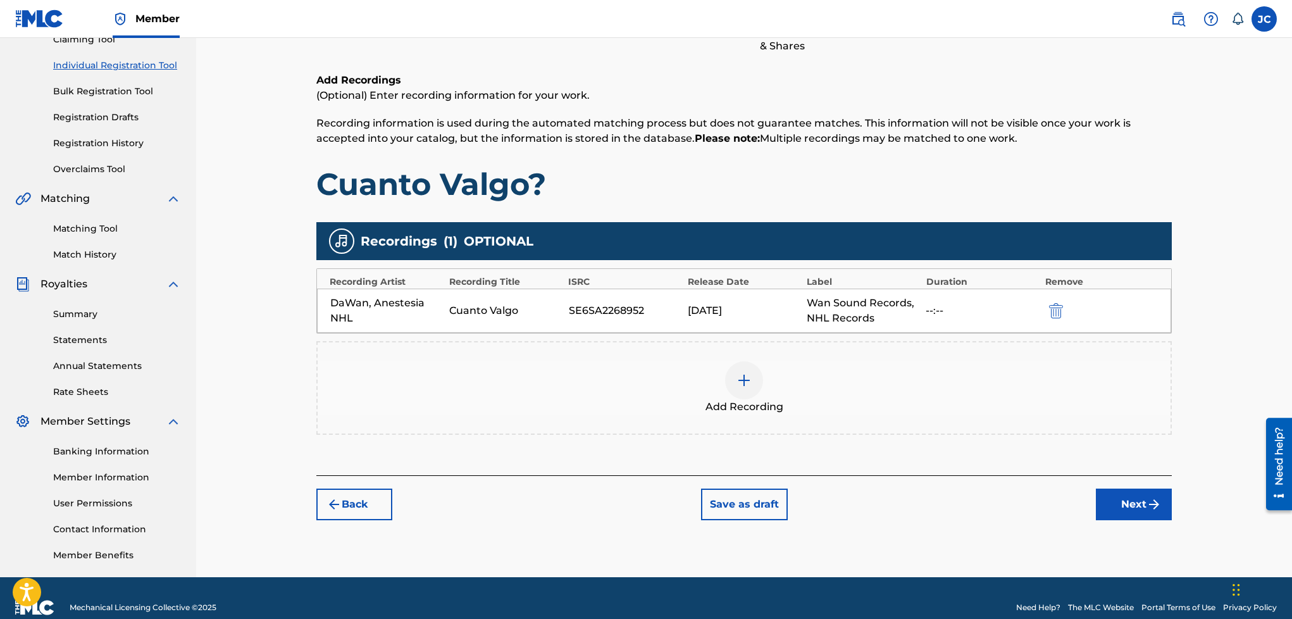
scroll to position [148, 0]
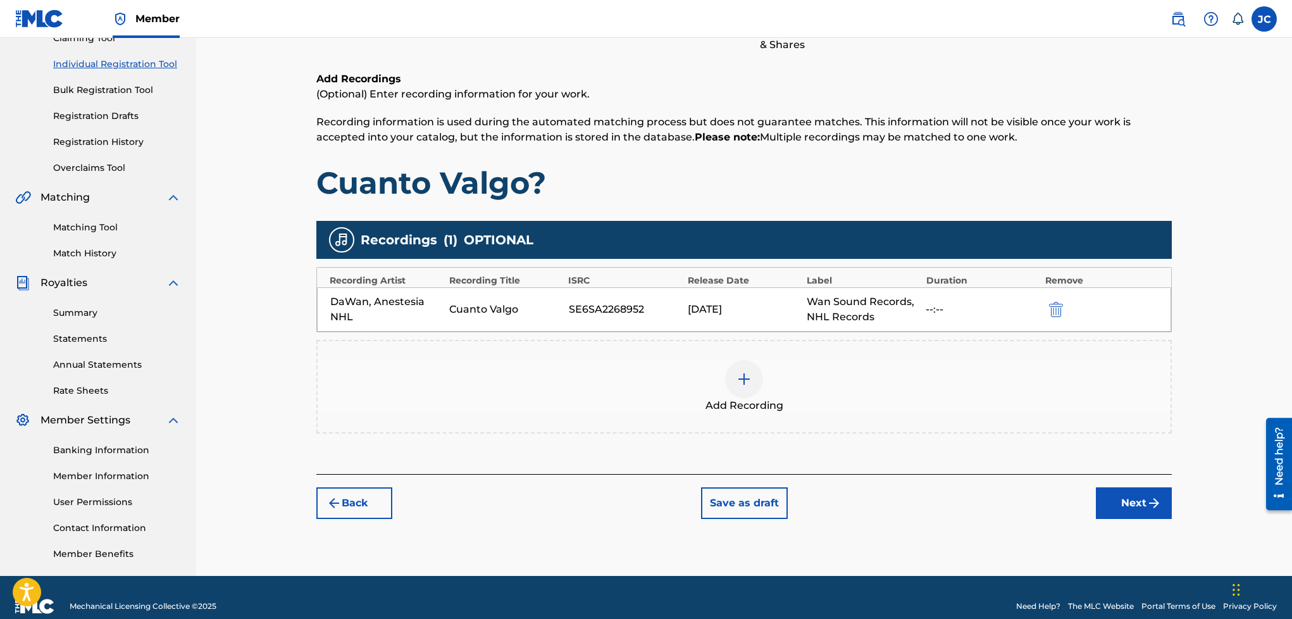
click at [1111, 510] on button "Next" at bounding box center [1134, 503] width 76 height 32
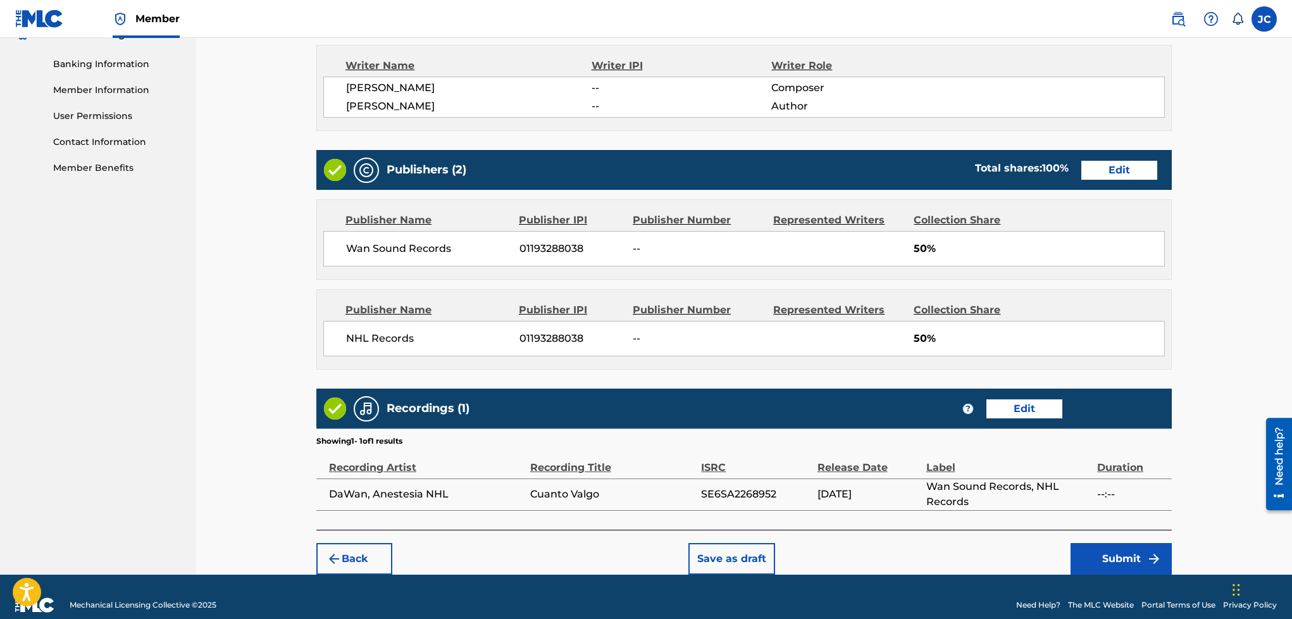
scroll to position [561, 0]
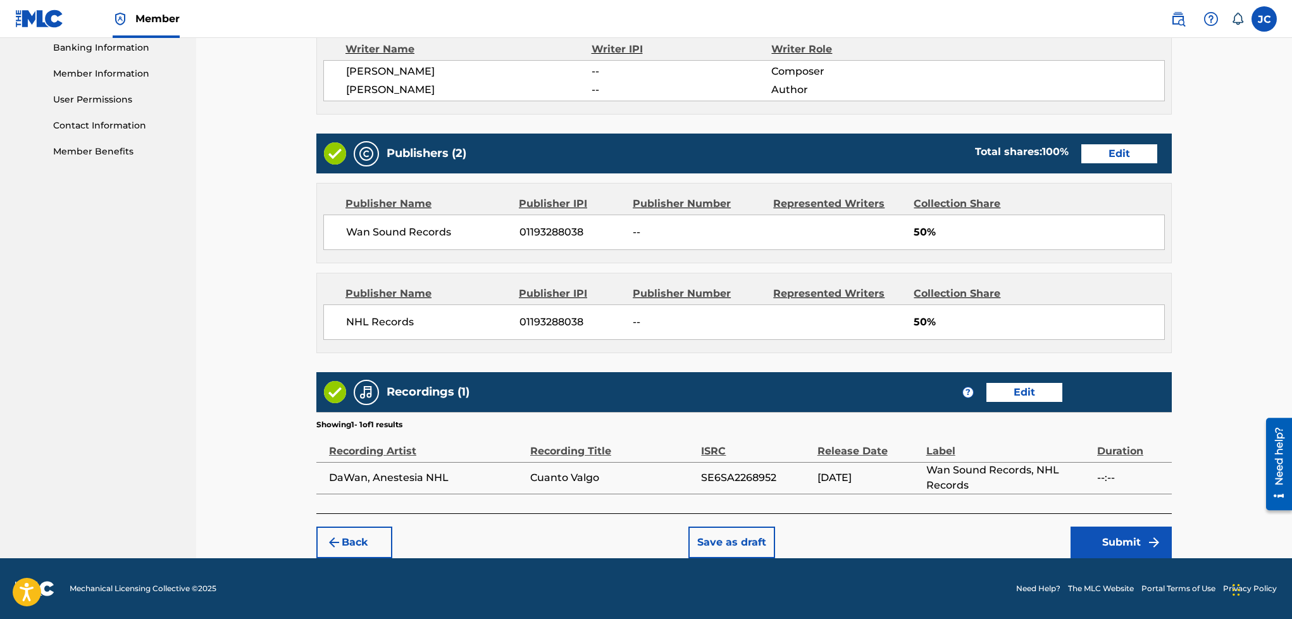
click at [1139, 543] on button "Submit" at bounding box center [1121, 542] width 101 height 32
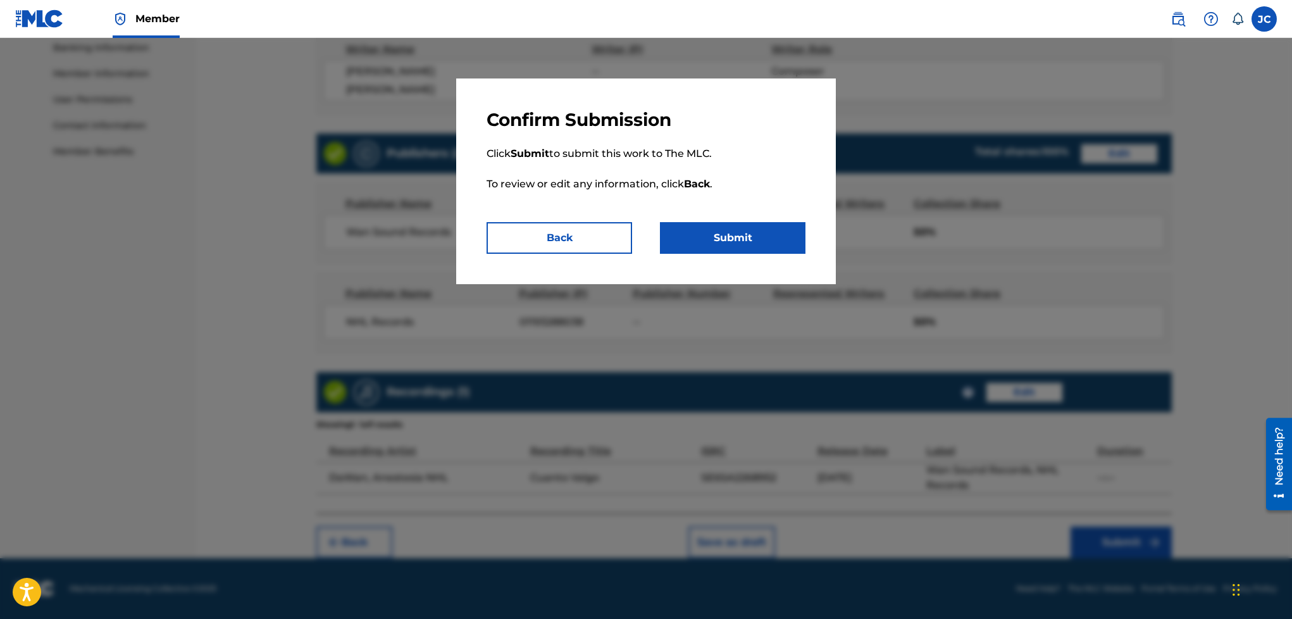
click at [714, 232] on button "Submit" at bounding box center [733, 238] width 146 height 32
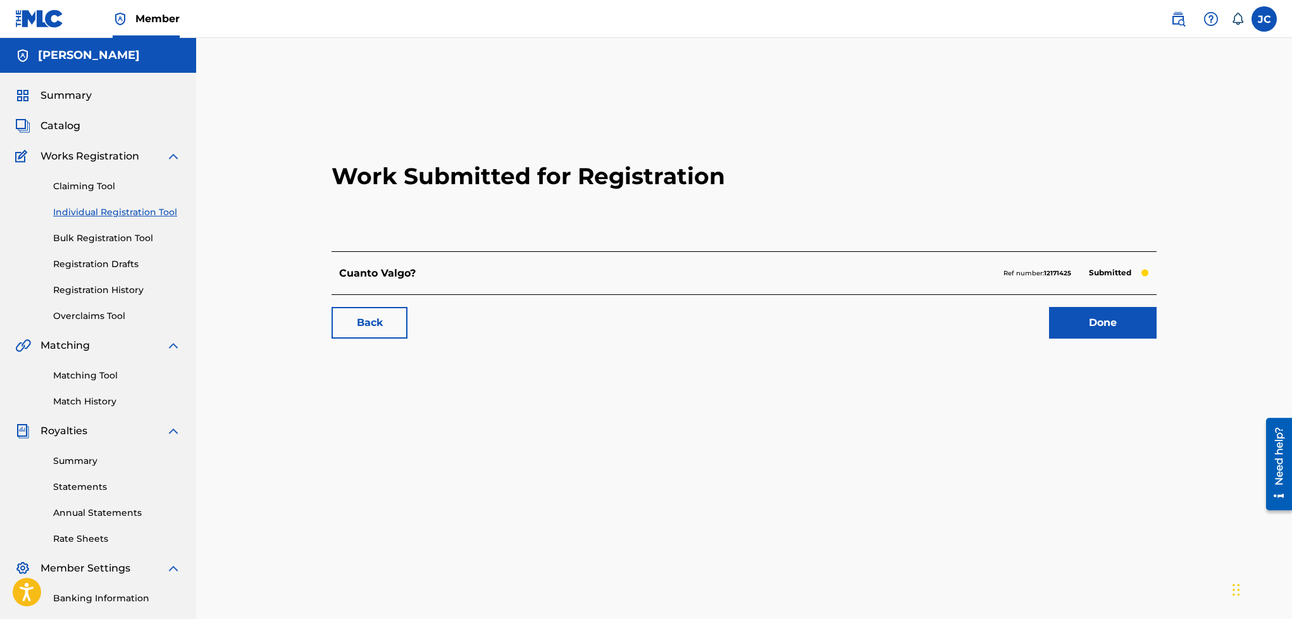
click at [1119, 316] on link "Done" at bounding box center [1103, 323] width 108 height 32
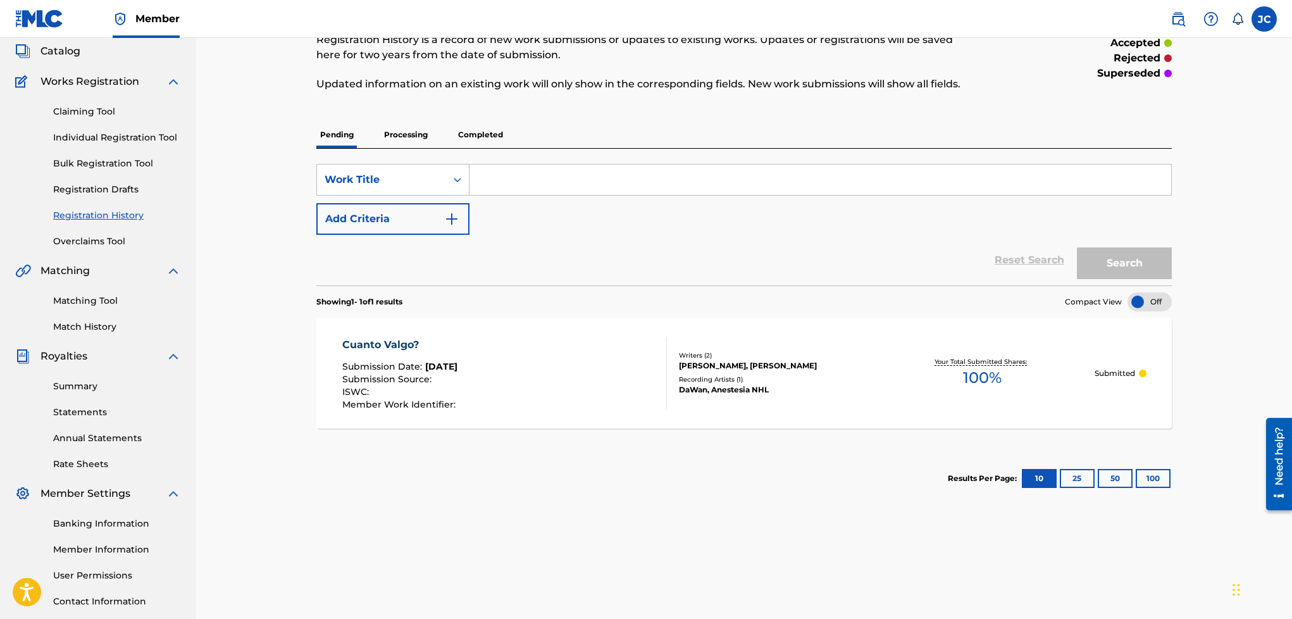
scroll to position [77, 0]
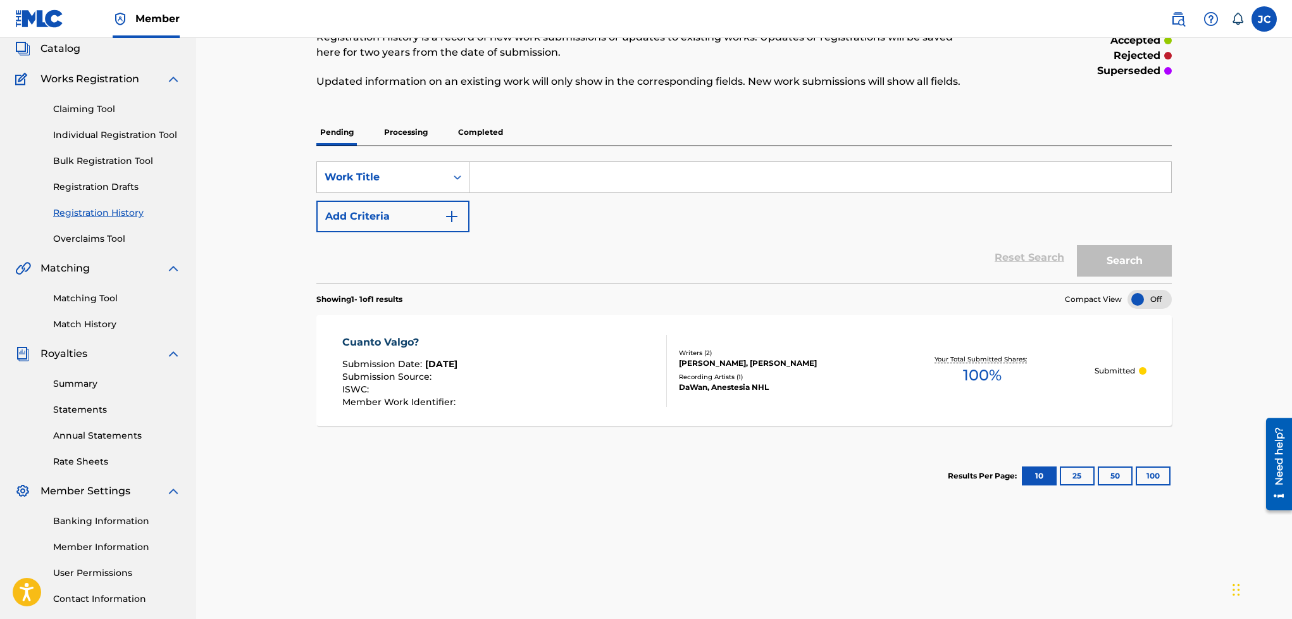
click at [991, 373] on span "100 %" at bounding box center [982, 375] width 39 height 23
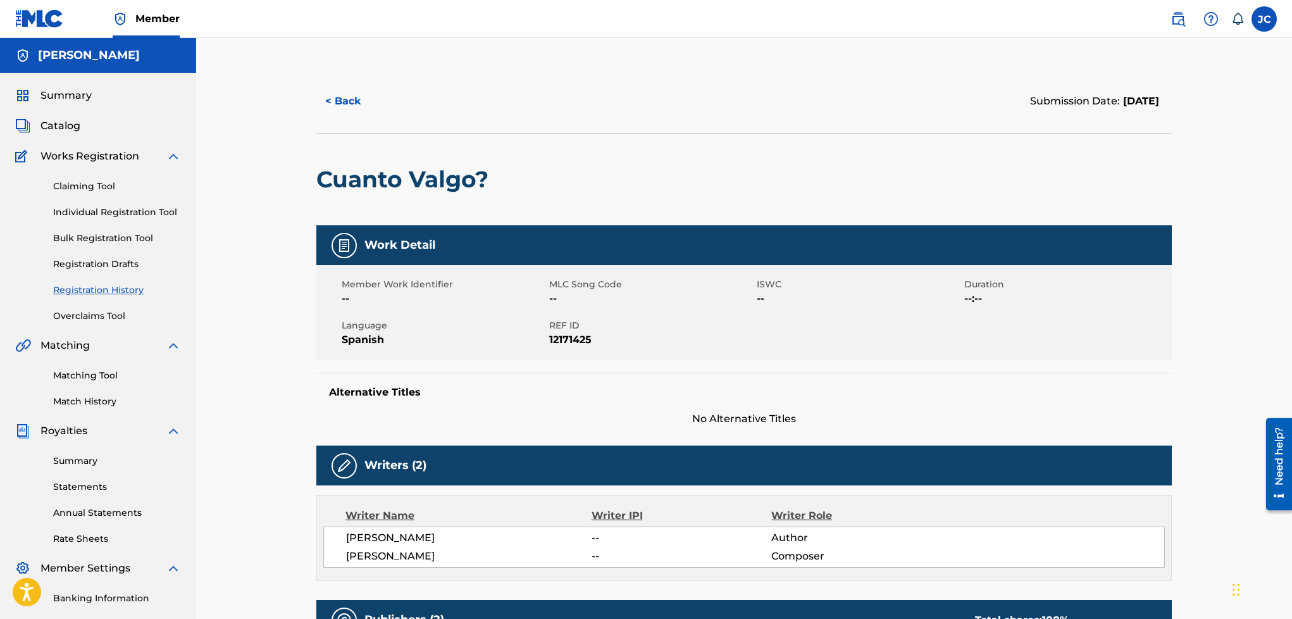
click at [71, 106] on div "Summary Catalog Works Registration Claiming Tool Individual Registration Tool B…" at bounding box center [98, 398] width 196 height 651
click at [73, 101] on span "Summary" at bounding box center [65, 95] width 51 height 15
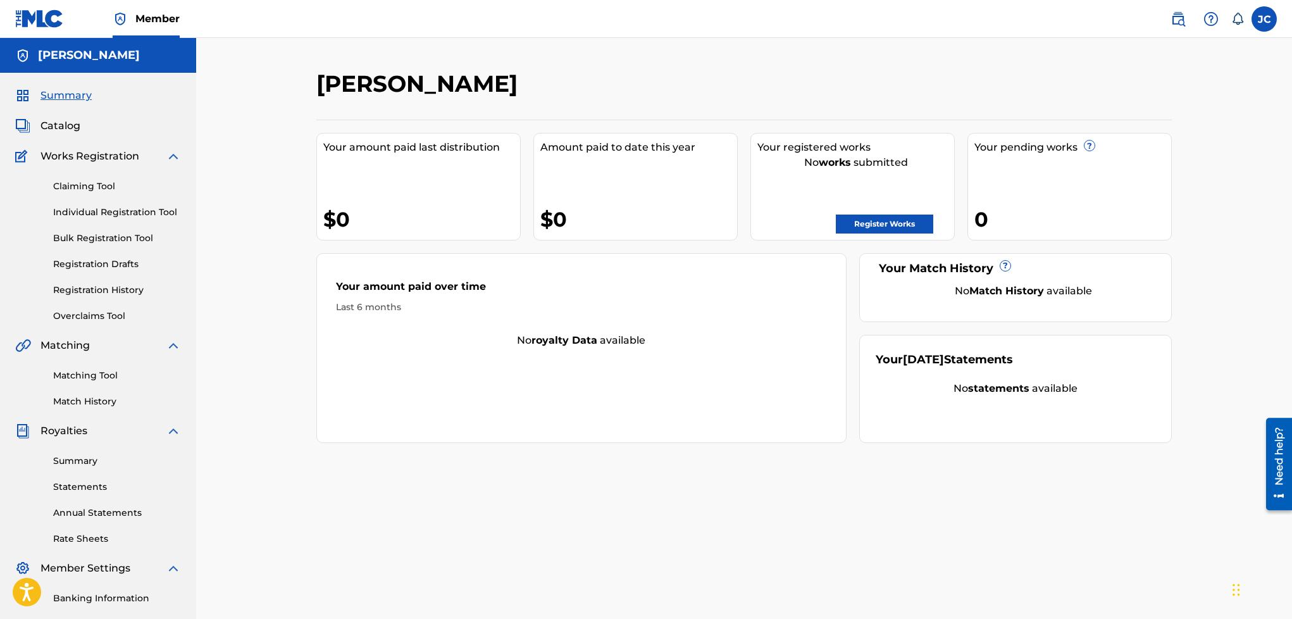
click at [63, 129] on span "Catalog" at bounding box center [60, 125] width 40 height 15
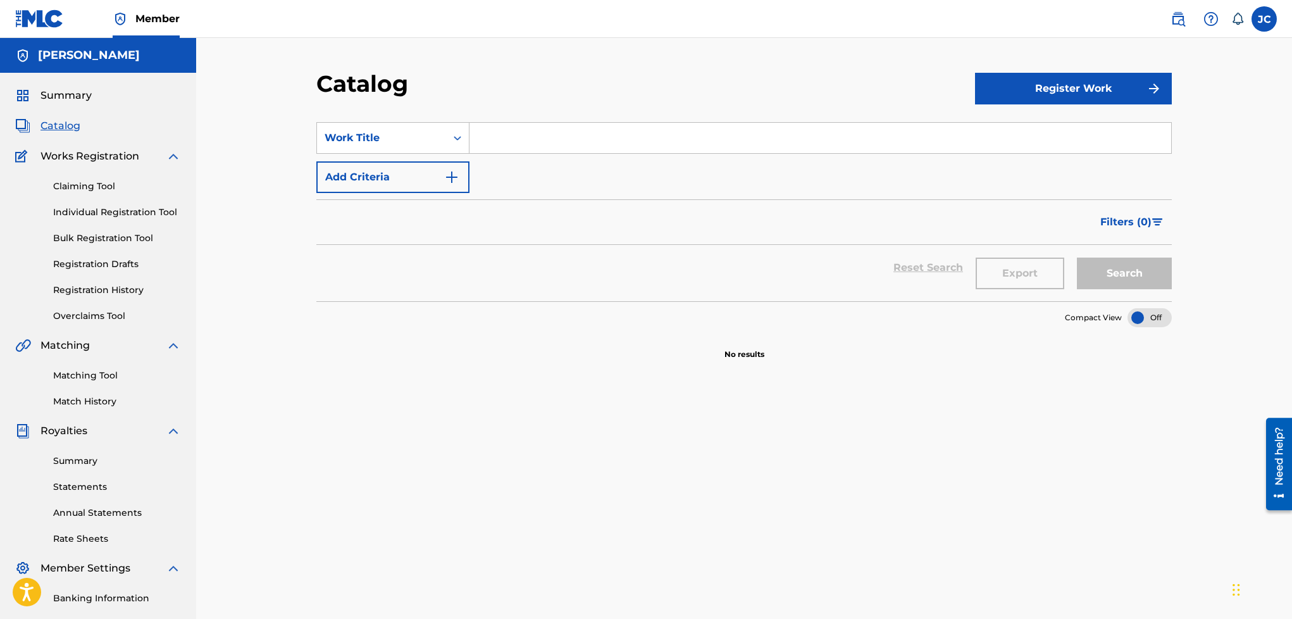
click at [113, 258] on link "Registration Drafts" at bounding box center [117, 264] width 128 height 13
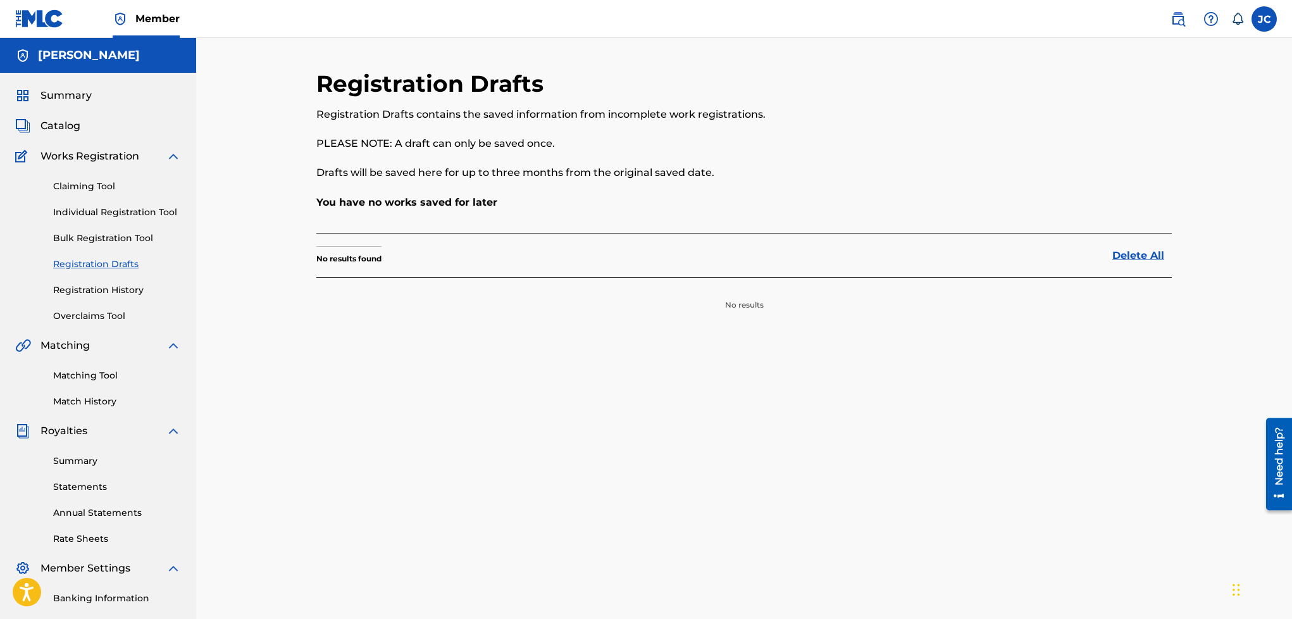
click at [106, 294] on link "Registration History" at bounding box center [117, 289] width 128 height 13
